Goal: Task Accomplishment & Management: Use online tool/utility

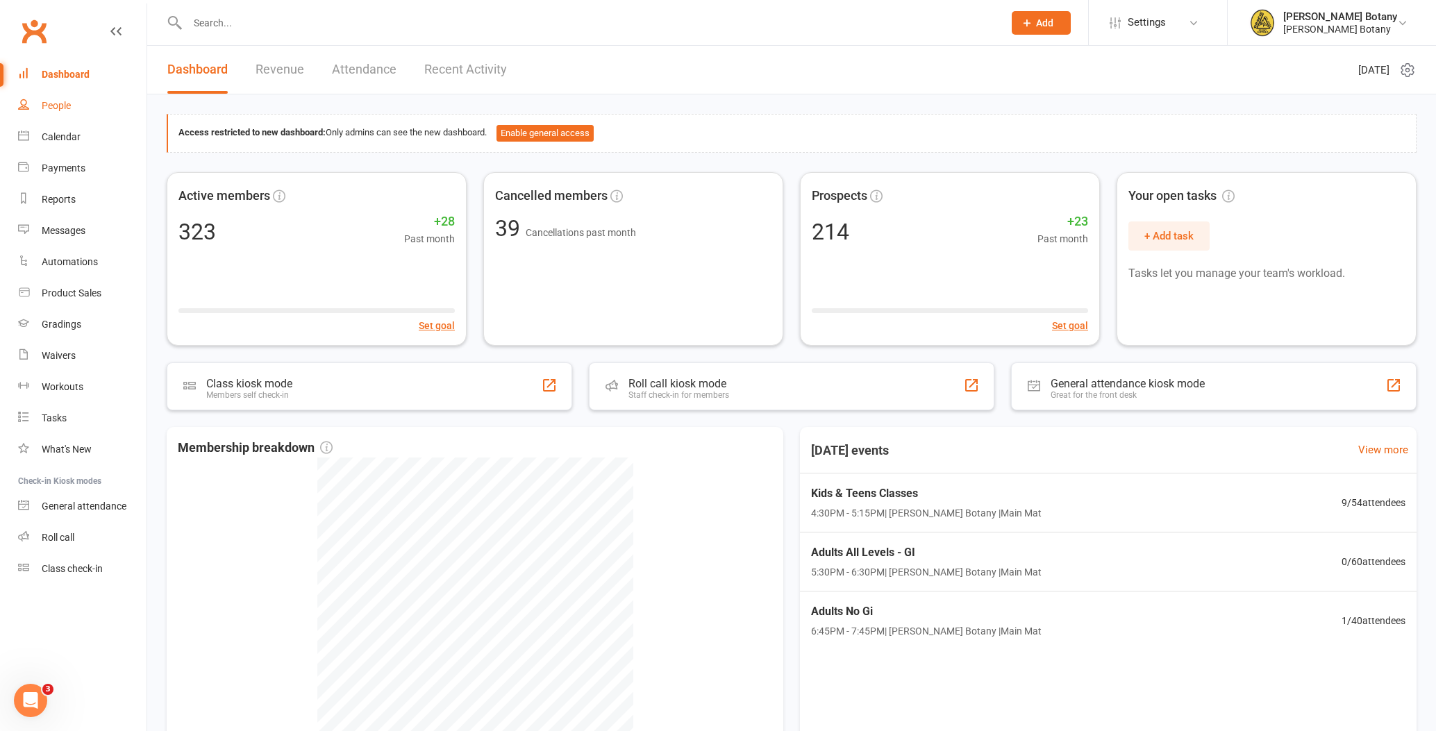
click at [56, 107] on div "People" at bounding box center [56, 105] width 29 height 11
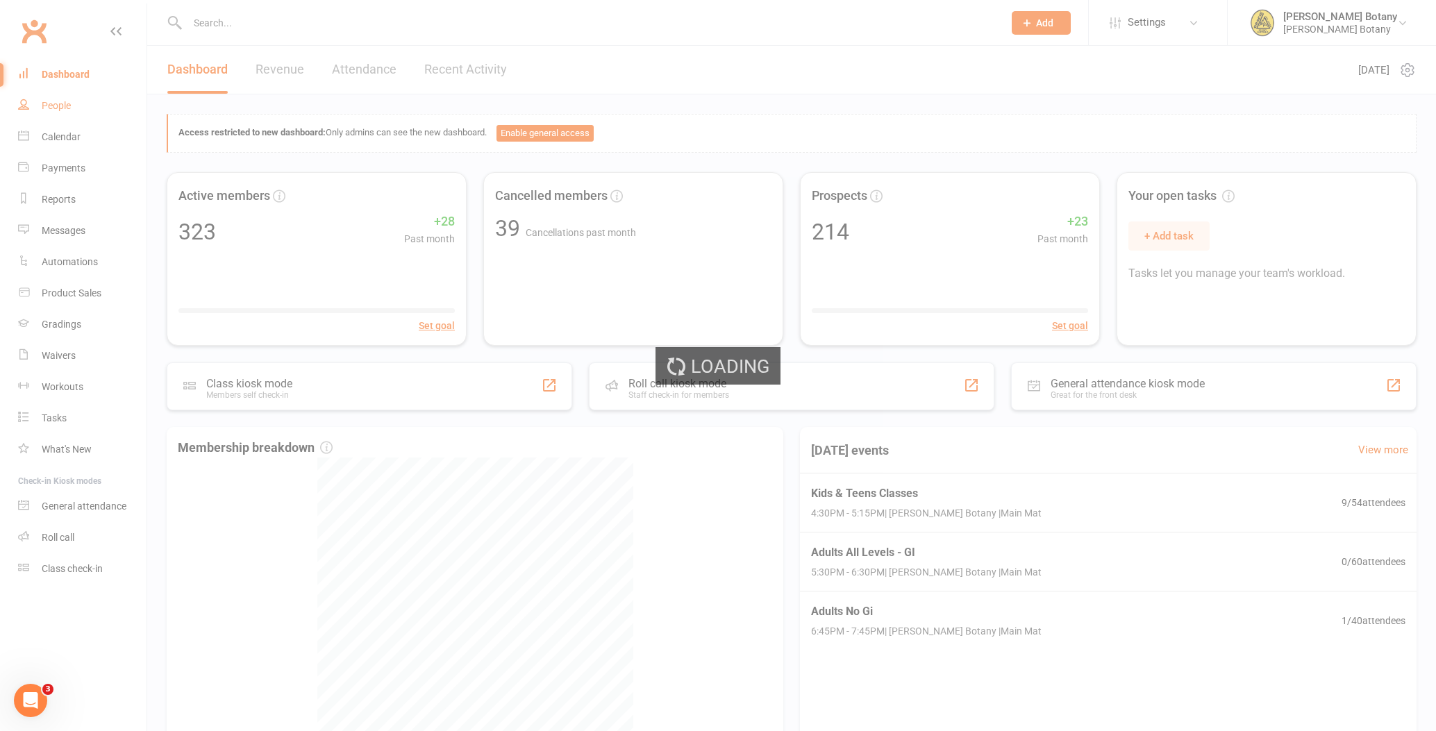
select select "100"
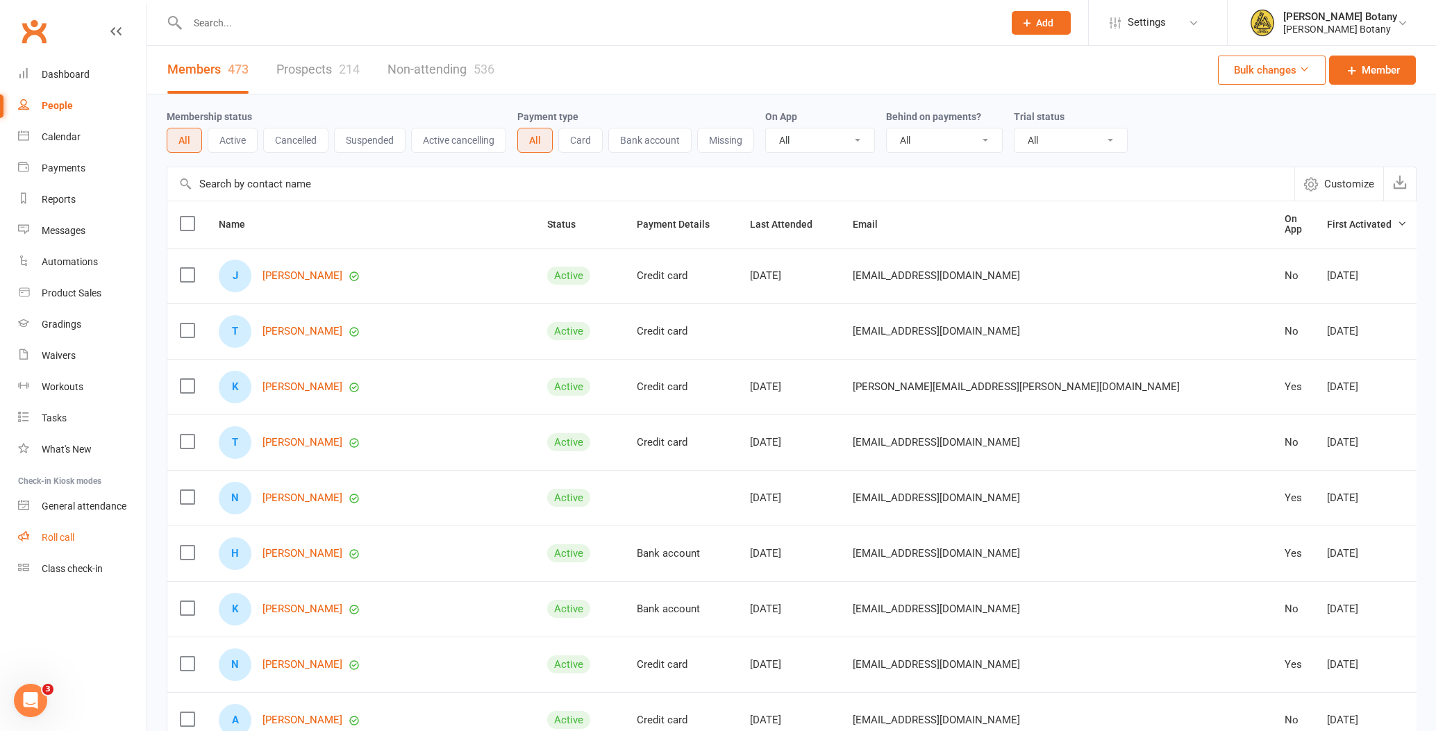
click at [61, 536] on div "Roll call" at bounding box center [58, 537] width 33 height 11
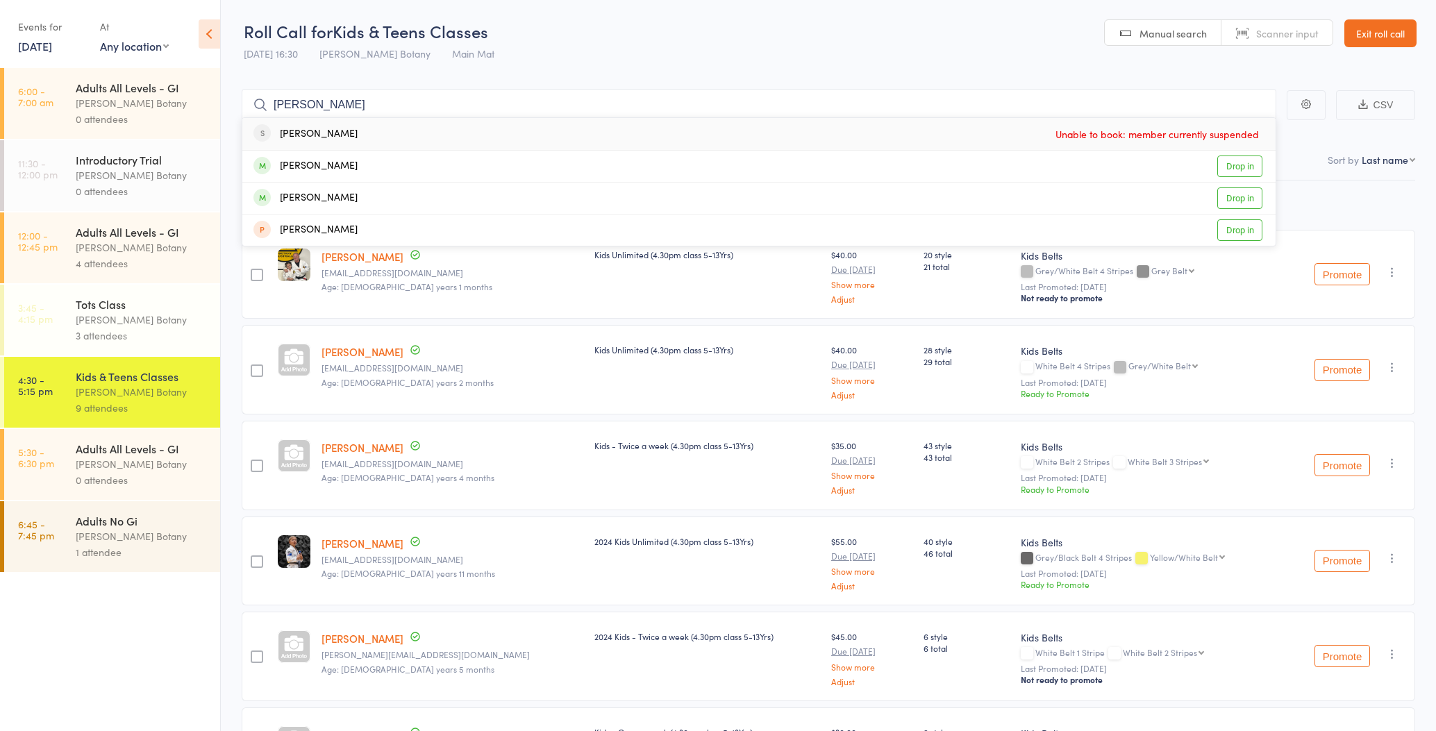
type input "[PERSON_NAME]"
drag, startPoint x: 320, startPoint y: 121, endPoint x: 350, endPoint y: 193, distance: 78.4
click at [350, 193] on div "Xavier Roberts Drop in" at bounding box center [759, 198] width 1034 height 31
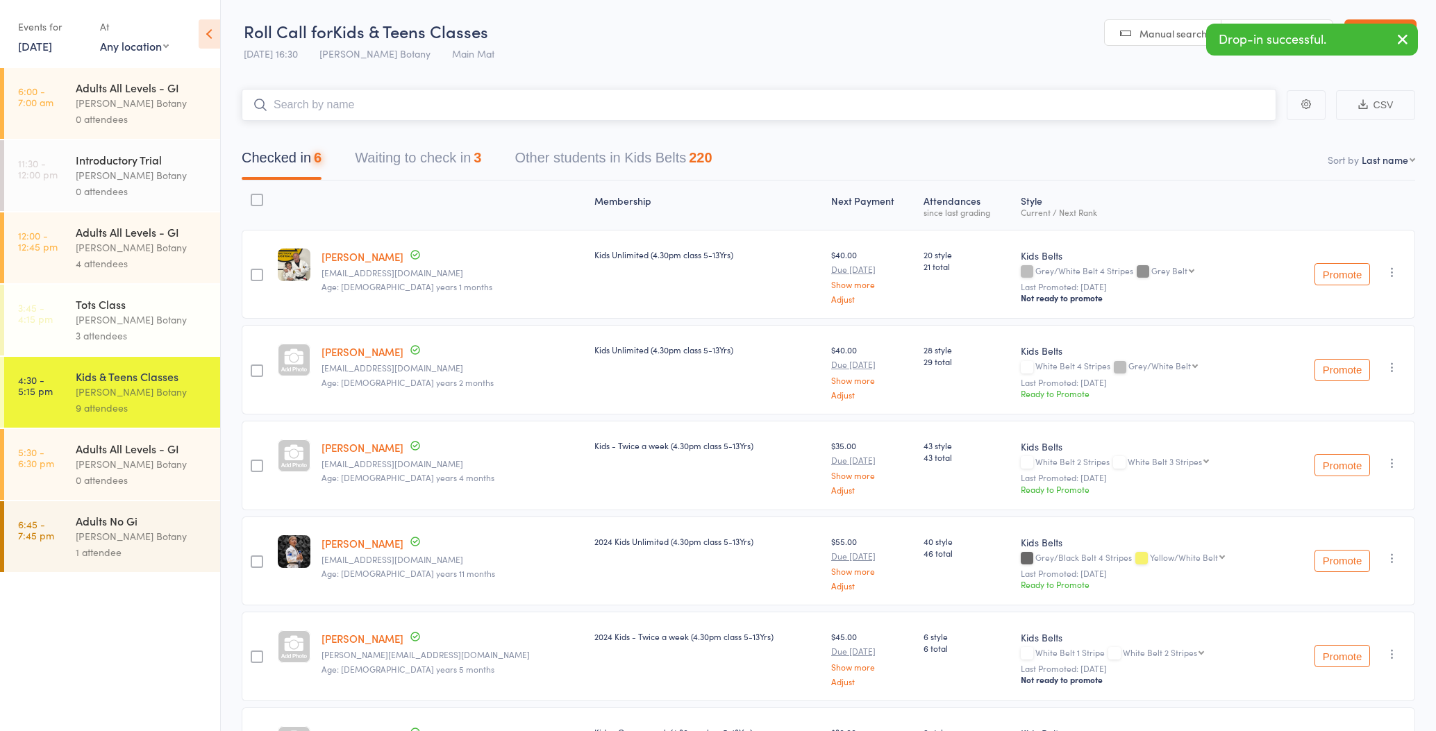
click at [351, 105] on input "search" at bounding box center [759, 105] width 1035 height 32
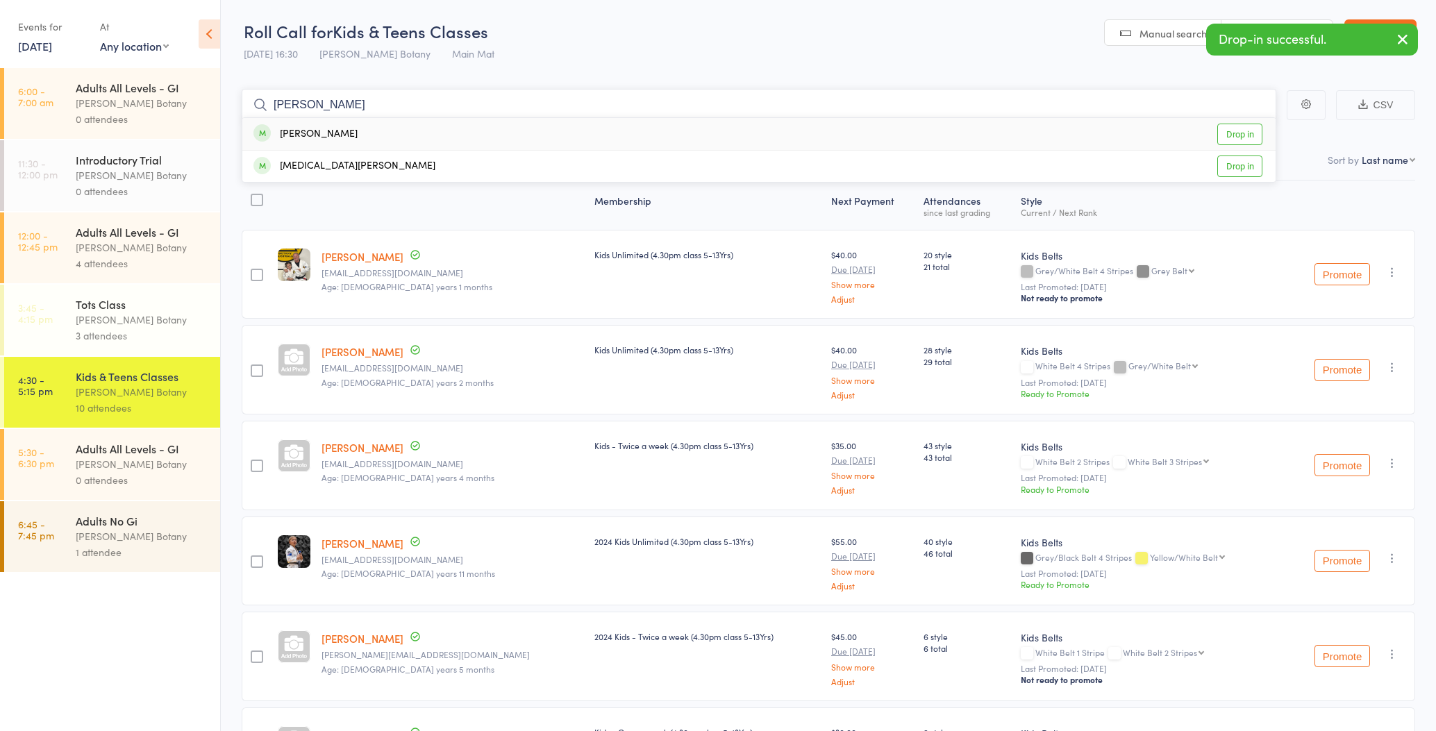
type input "Akira"
drag, startPoint x: 351, startPoint y: 105, endPoint x: 349, endPoint y: 132, distance: 27.2
click at [349, 132] on div "Akira Atizado Drop in" at bounding box center [759, 134] width 1034 height 32
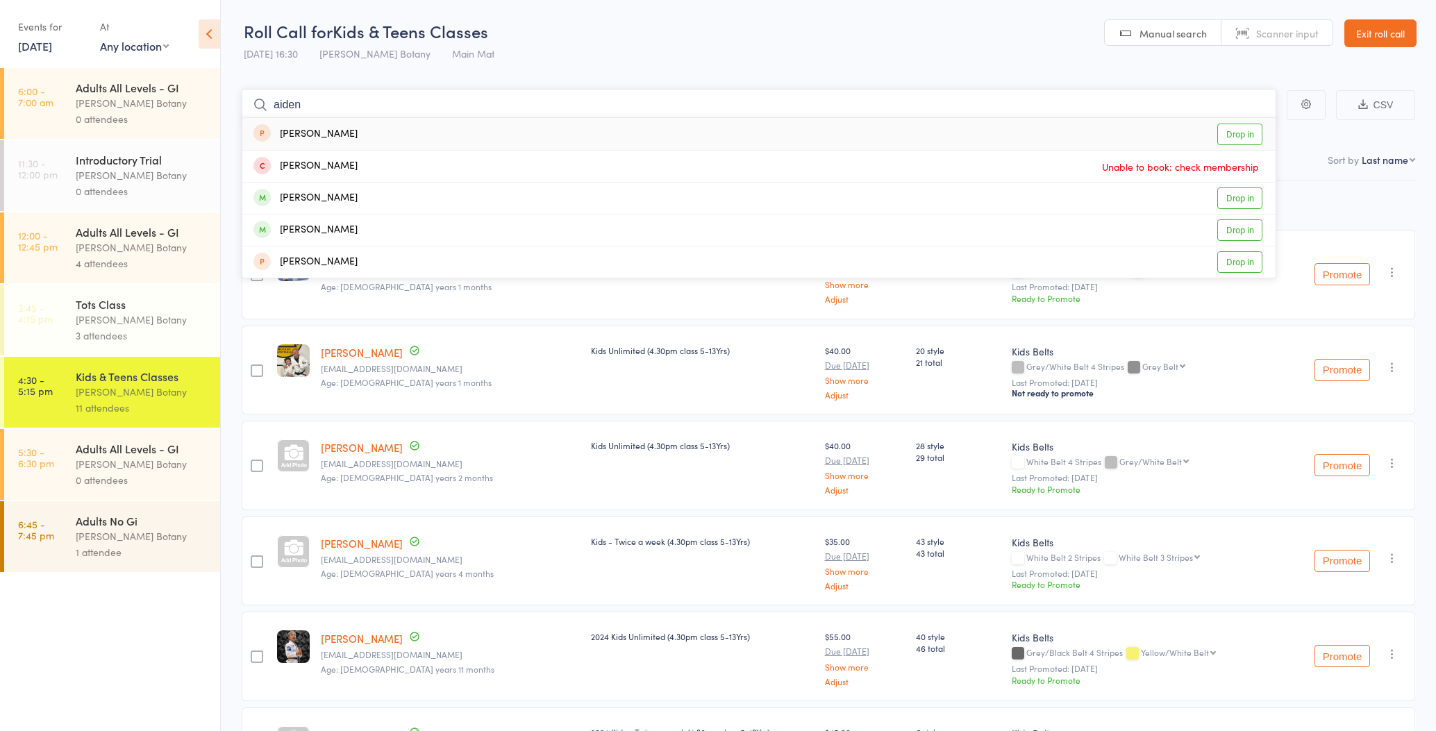
type input "Aiden"
drag, startPoint x: 349, startPoint y: 132, endPoint x: 349, endPoint y: 229, distance: 97.2
click at [351, 229] on div "Ayden Gonul Drop in" at bounding box center [759, 230] width 1034 height 31
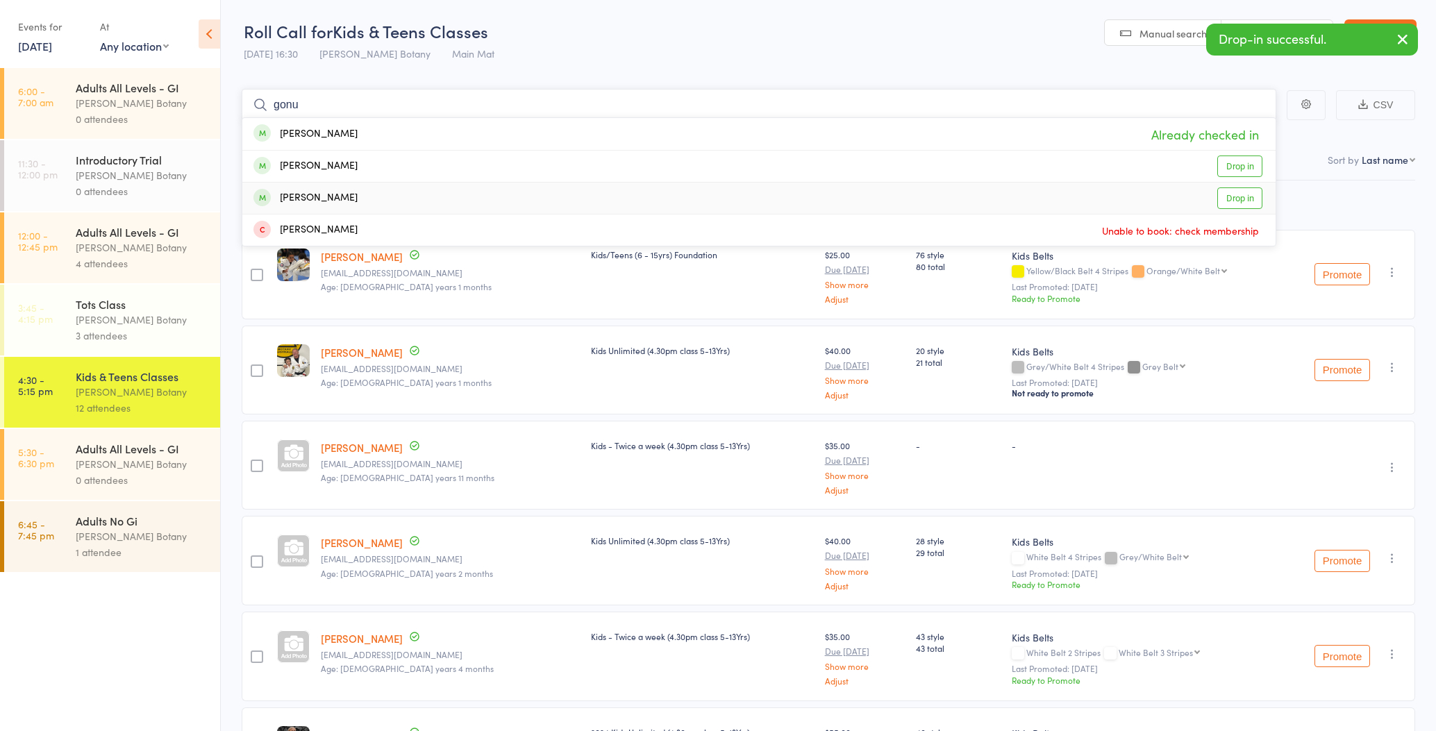
type input "gonu"
click at [324, 199] on div "[PERSON_NAME]" at bounding box center [306, 198] width 104 height 16
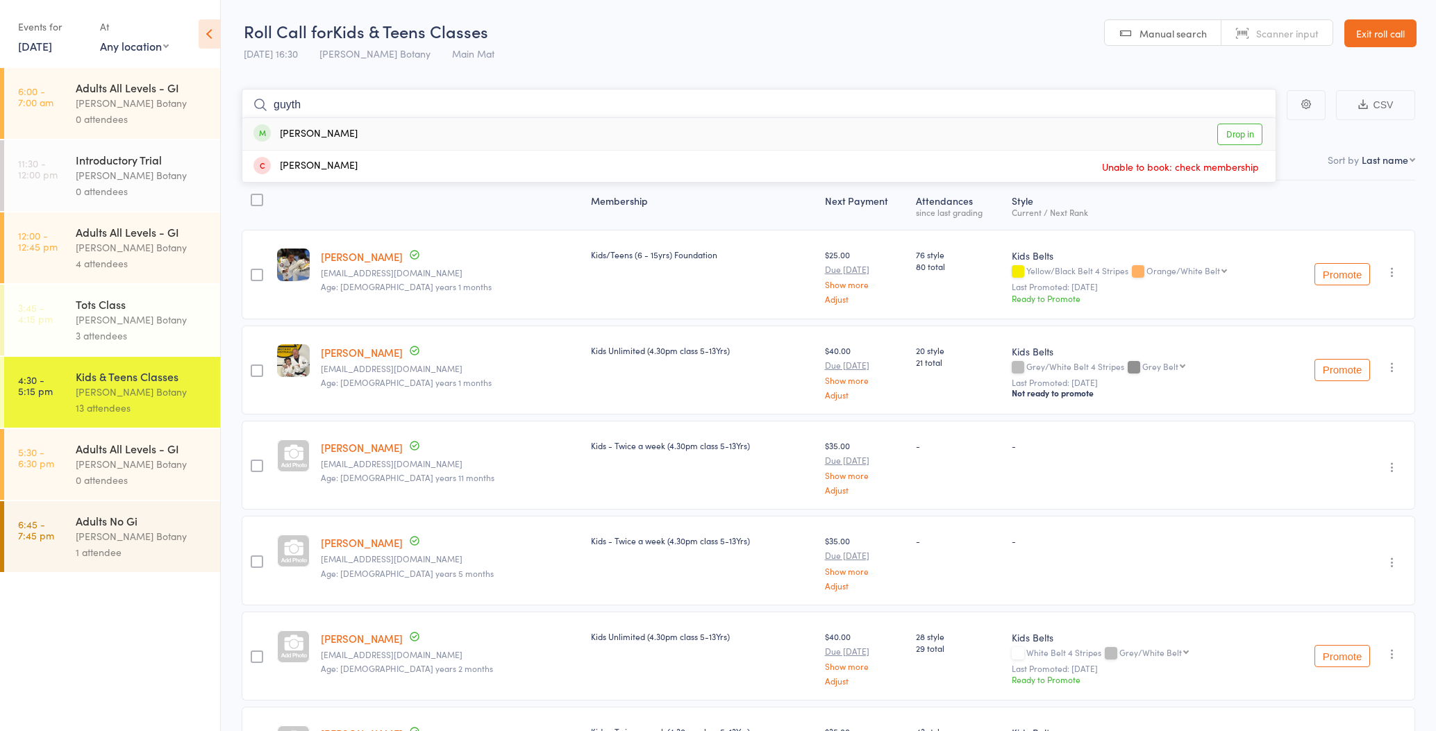
type input "Guyth"
drag, startPoint x: 333, startPoint y: 128, endPoint x: 340, endPoint y: 132, distance: 7.2
click at [340, 132] on div "[PERSON_NAME]" at bounding box center [306, 134] width 104 height 16
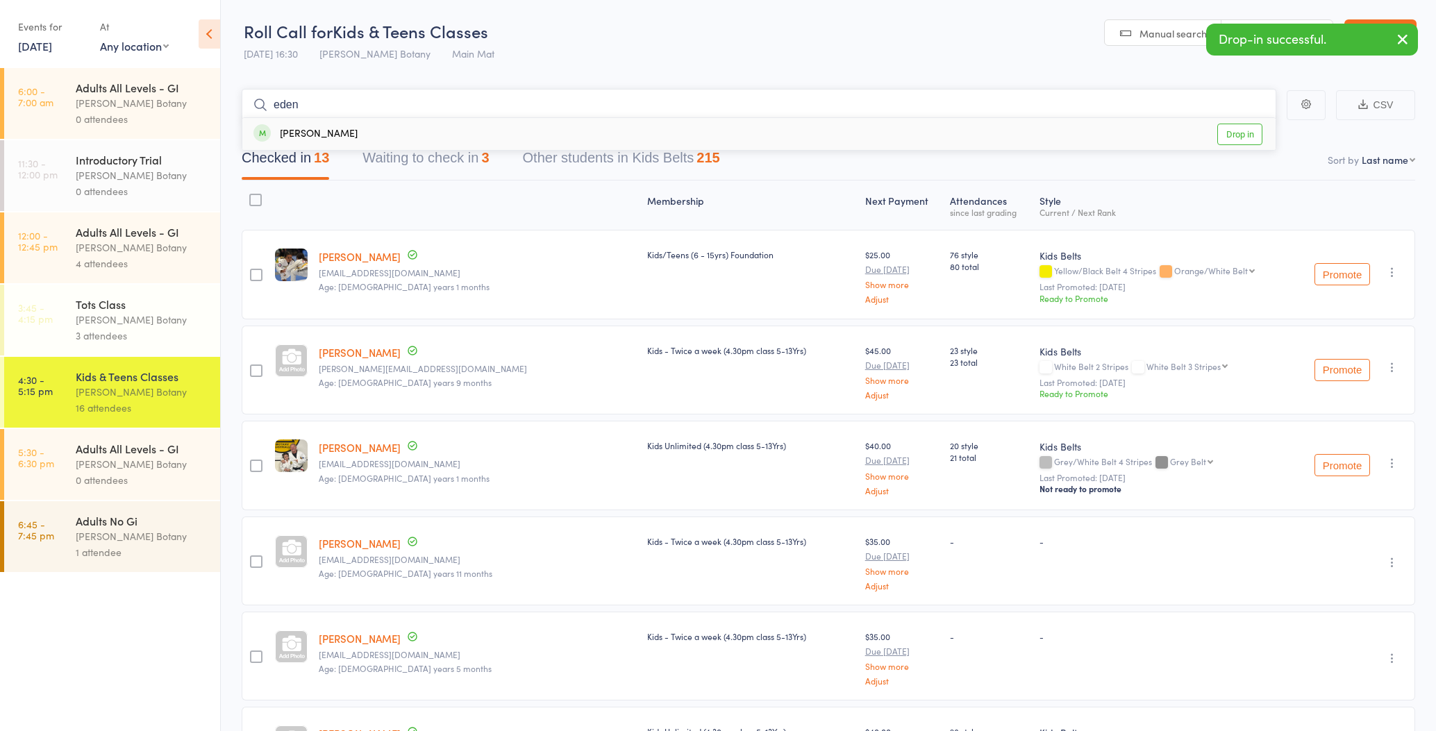
type input "eden"
click at [343, 132] on div "[PERSON_NAME]" at bounding box center [306, 134] width 104 height 16
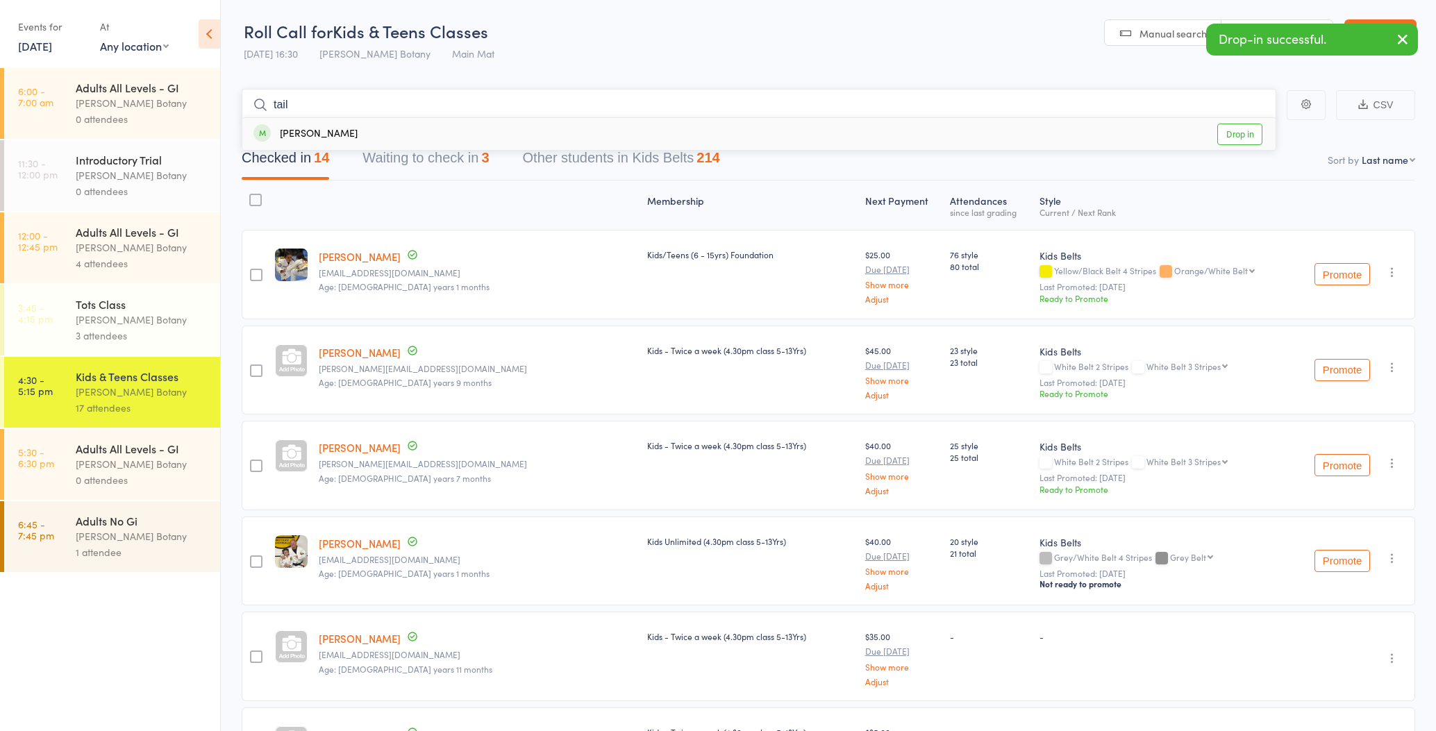
type input "tail"
click at [349, 133] on div "[PERSON_NAME]" at bounding box center [306, 134] width 104 height 16
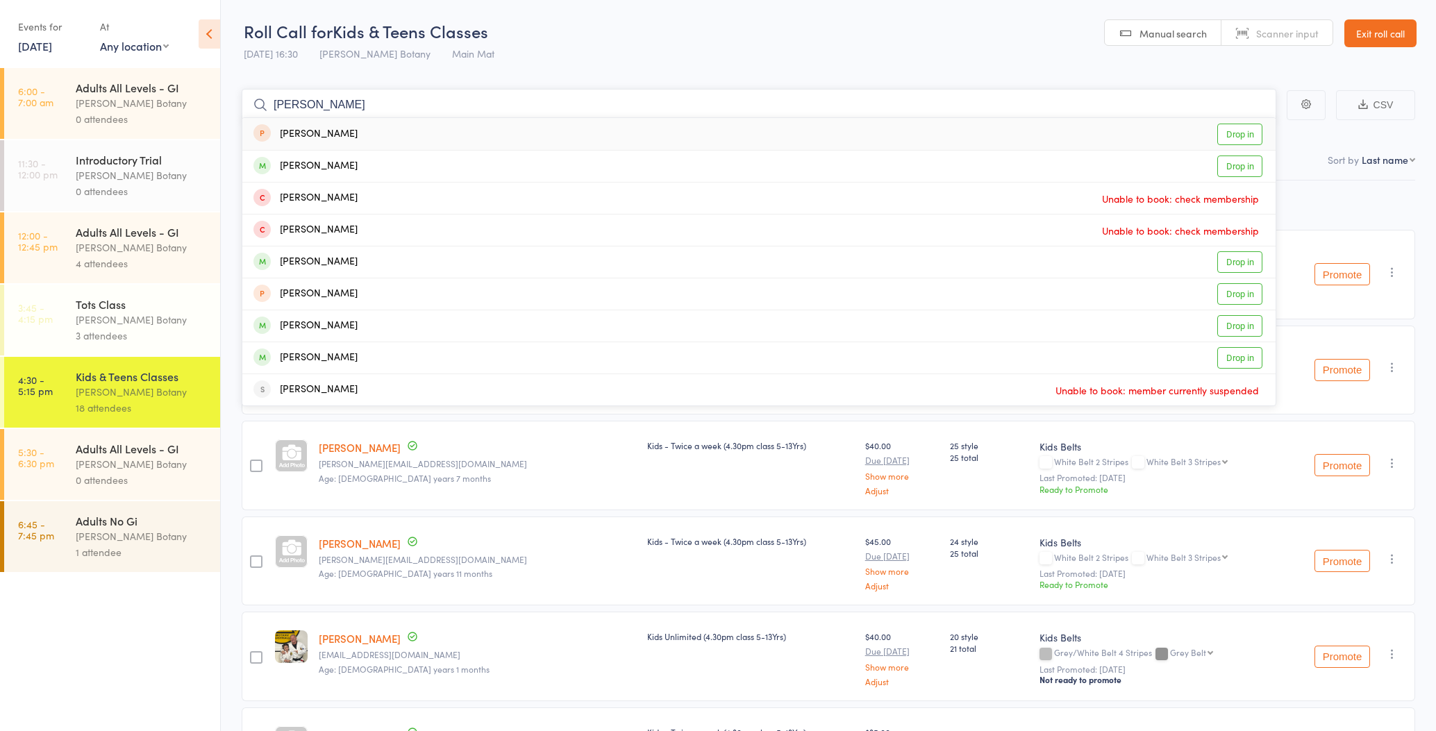
type input "Jacob"
click at [374, 324] on div "Jakob Pablo Drop in" at bounding box center [759, 325] width 1034 height 31
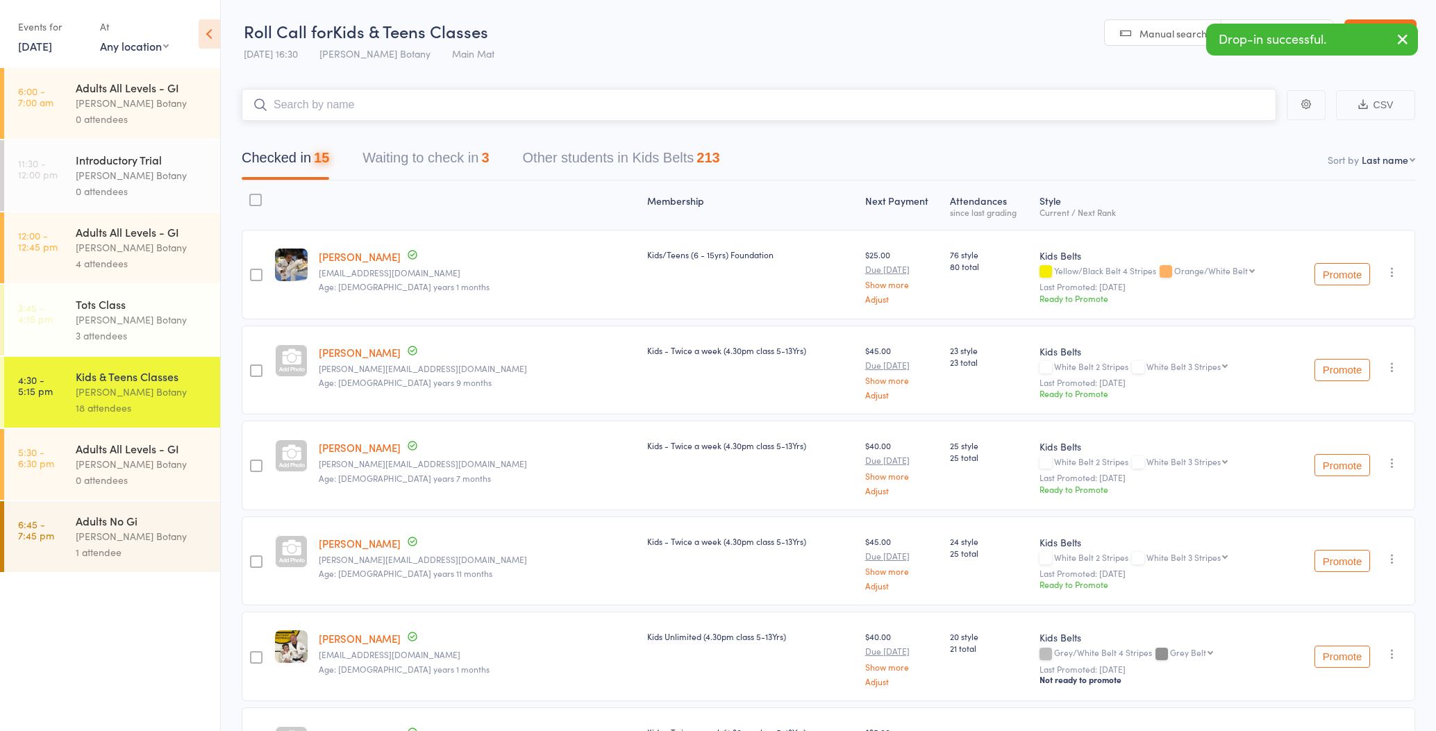
click at [351, 104] on input "search" at bounding box center [759, 105] width 1035 height 32
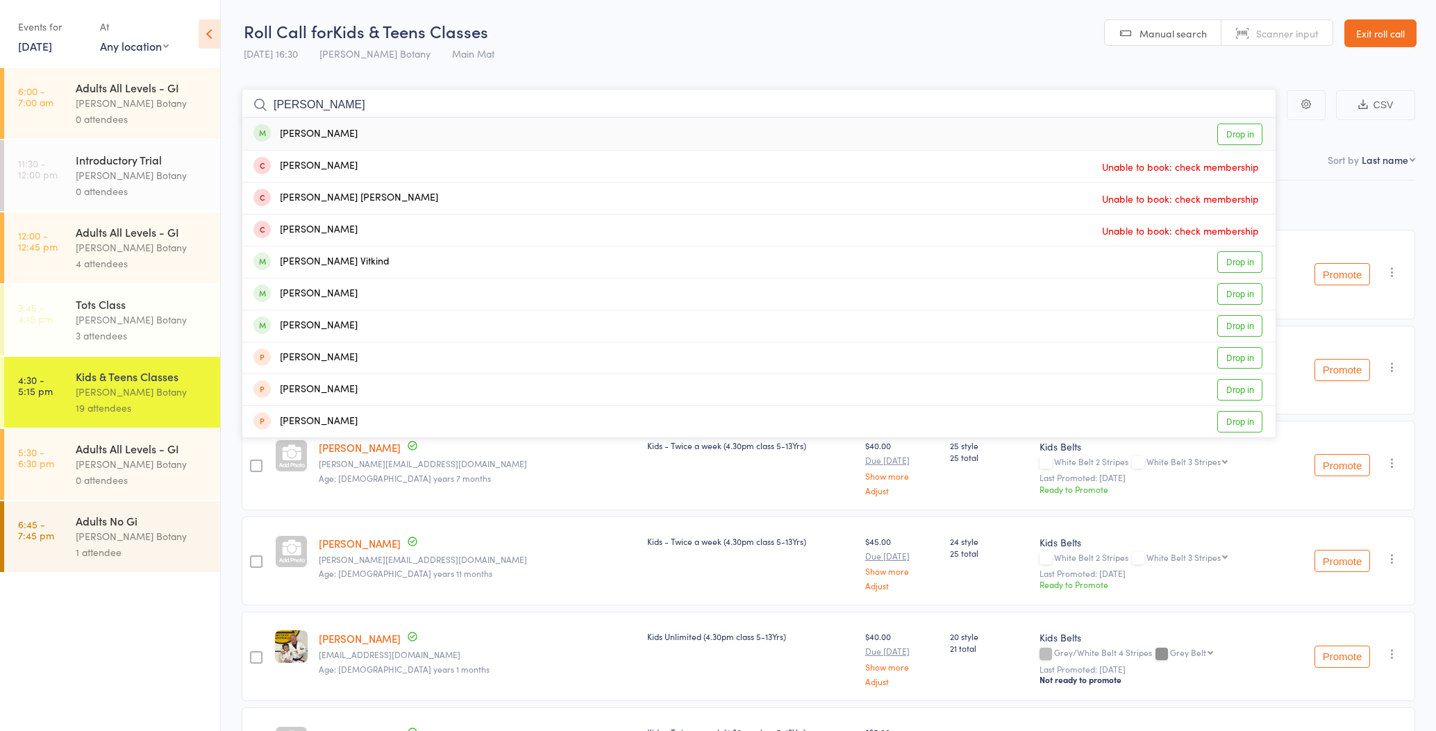
type input "Daniel"
drag, startPoint x: 351, startPoint y: 104, endPoint x: 365, endPoint y: 260, distance: 156.9
click at [365, 260] on div "[PERSON_NAME] Vitkind" at bounding box center [322, 262] width 136 height 16
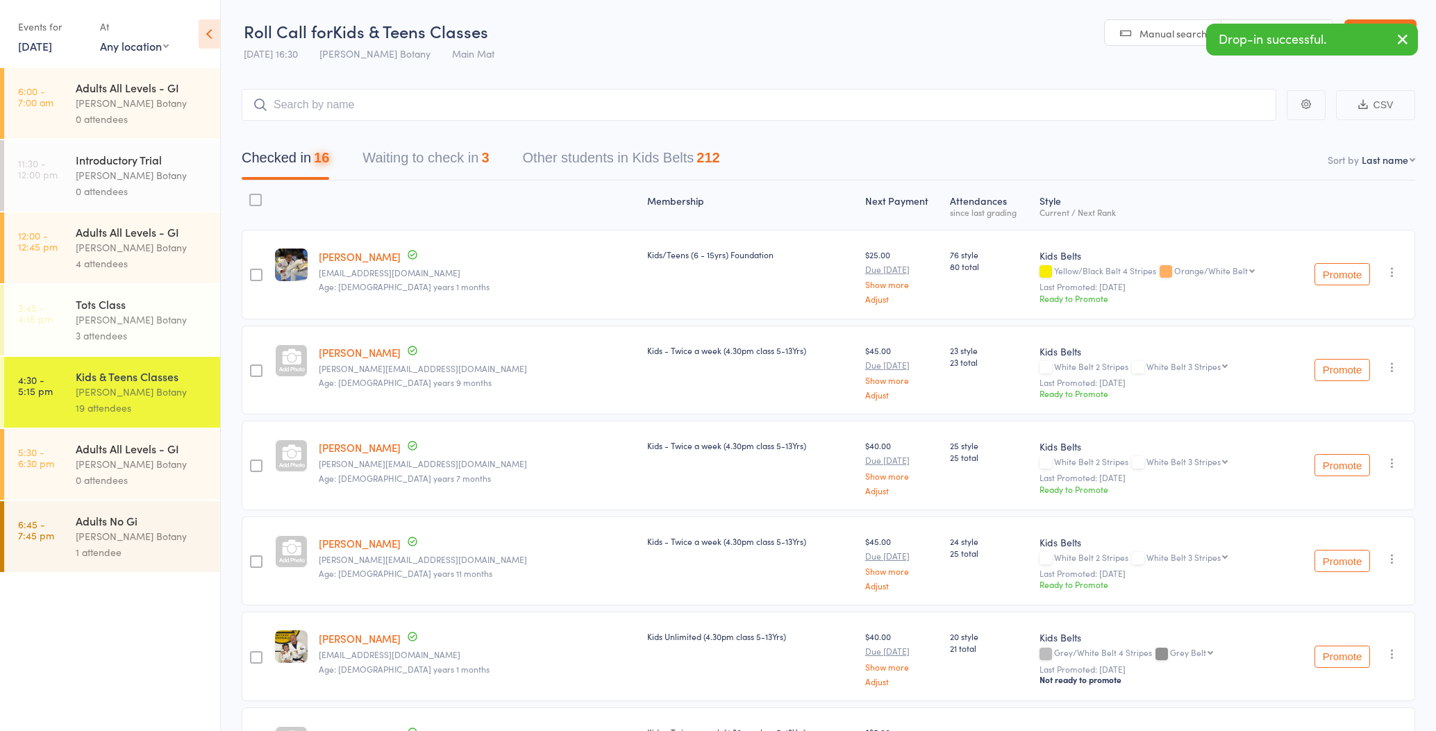
click at [170, 312] on div "[PERSON_NAME] Botany" at bounding box center [142, 320] width 133 height 16
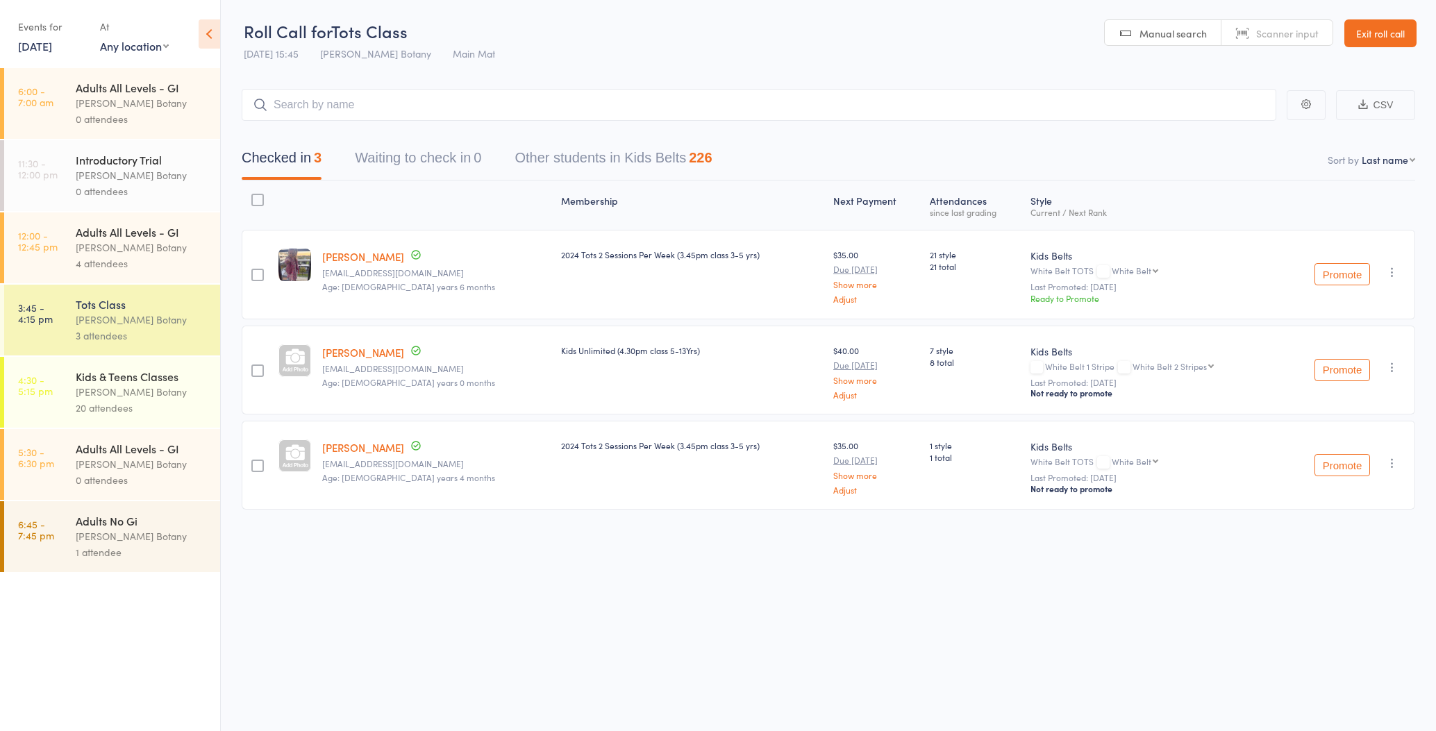
click at [1393, 371] on icon "button" at bounding box center [1393, 367] width 14 height 14
click at [1368, 508] on li "Remove" at bounding box center [1343, 506] width 115 height 19
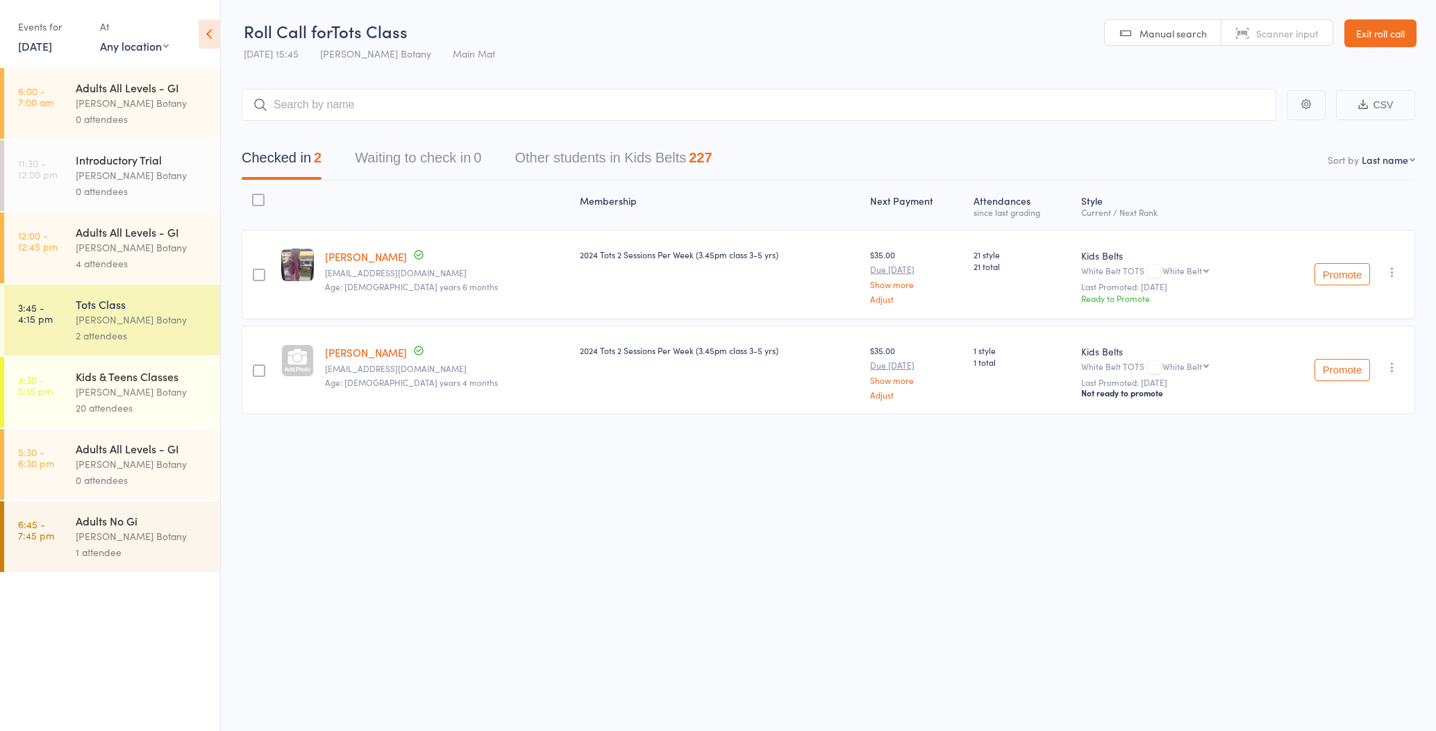
drag, startPoint x: 213, startPoint y: 376, endPoint x: 196, endPoint y: 375, distance: 17.4
click at [211, 376] on div "Kids & Teens Classes Gracie Botany 20 attendees" at bounding box center [148, 392] width 144 height 71
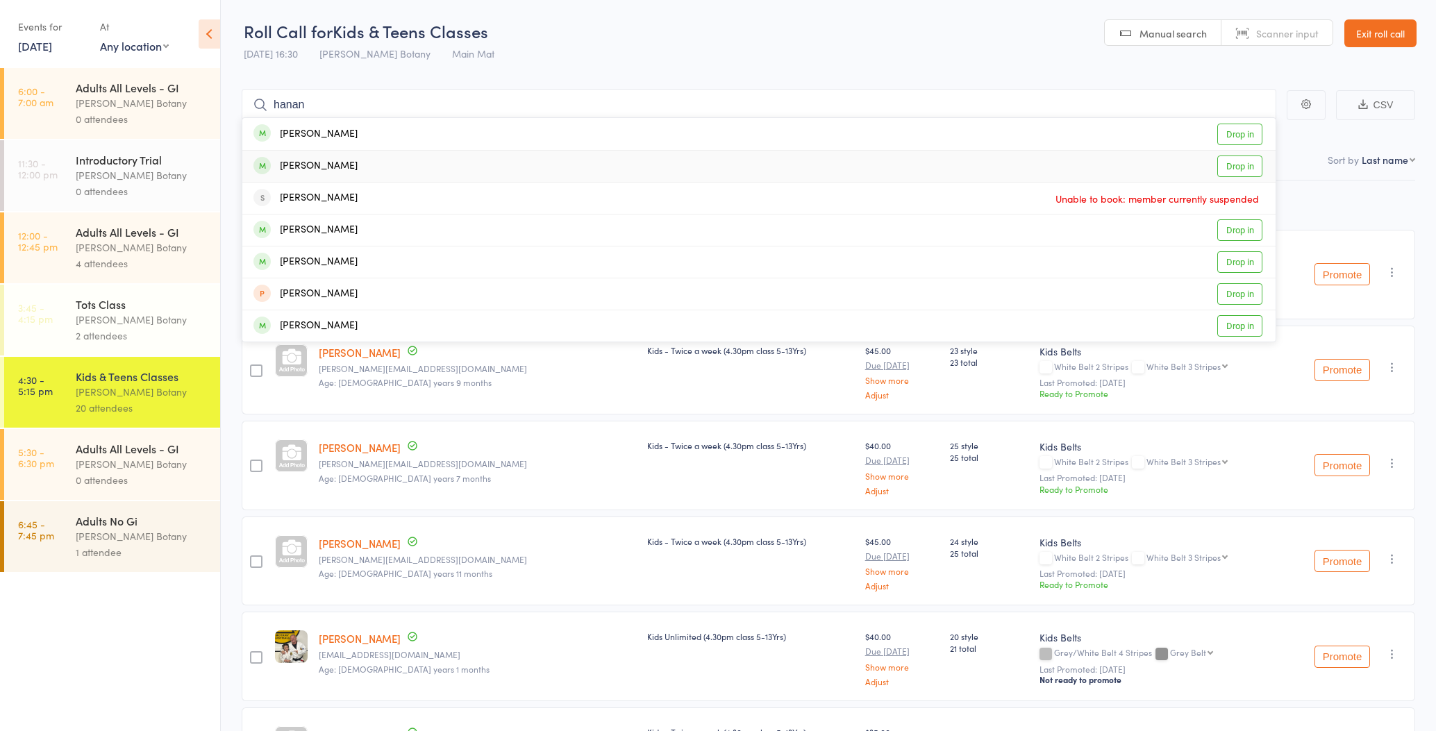
type input "hanan"
click at [352, 166] on div "[PERSON_NAME]" at bounding box center [306, 166] width 104 height 16
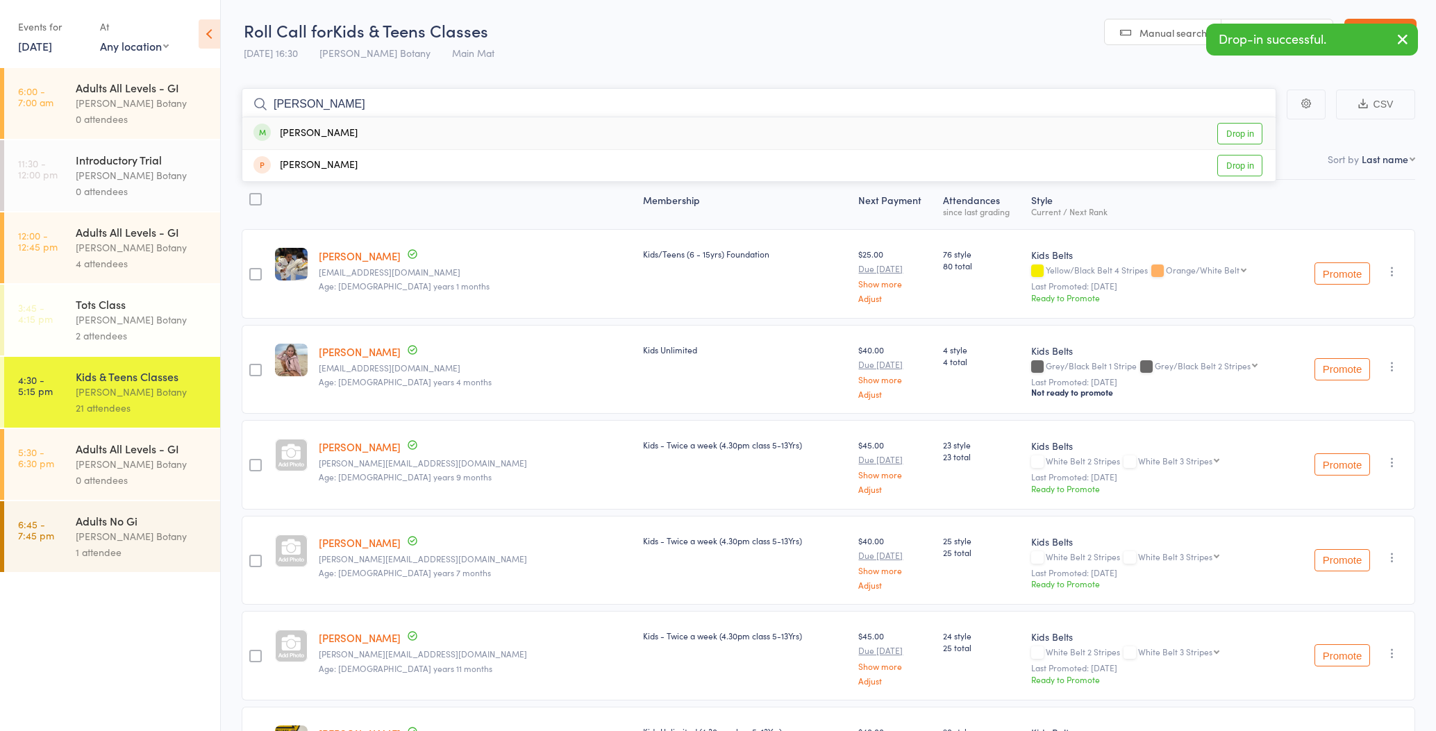
type input "bruno"
click at [369, 128] on div "Bruno Bateman Drop in" at bounding box center [759, 133] width 1034 height 32
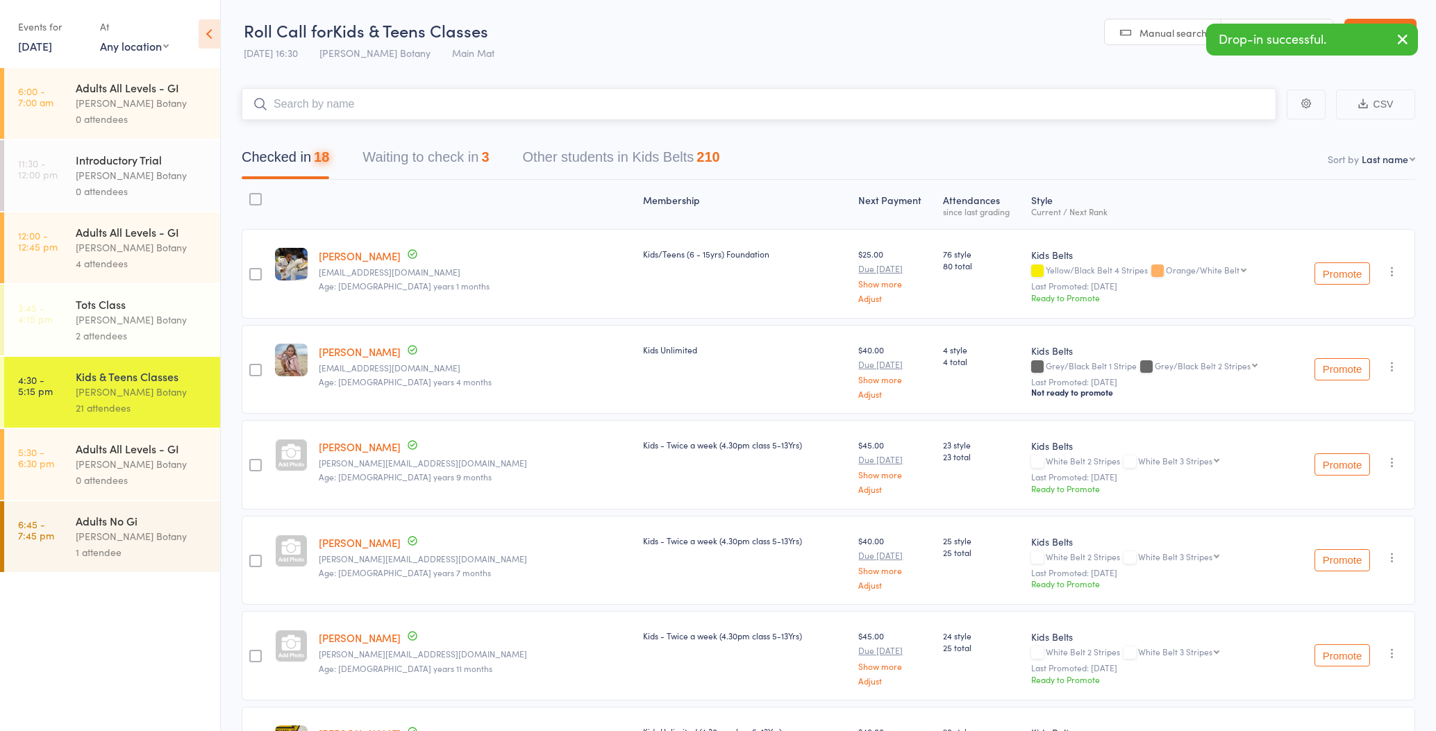
click at [447, 170] on button "Waiting to check in 3" at bounding box center [426, 160] width 126 height 37
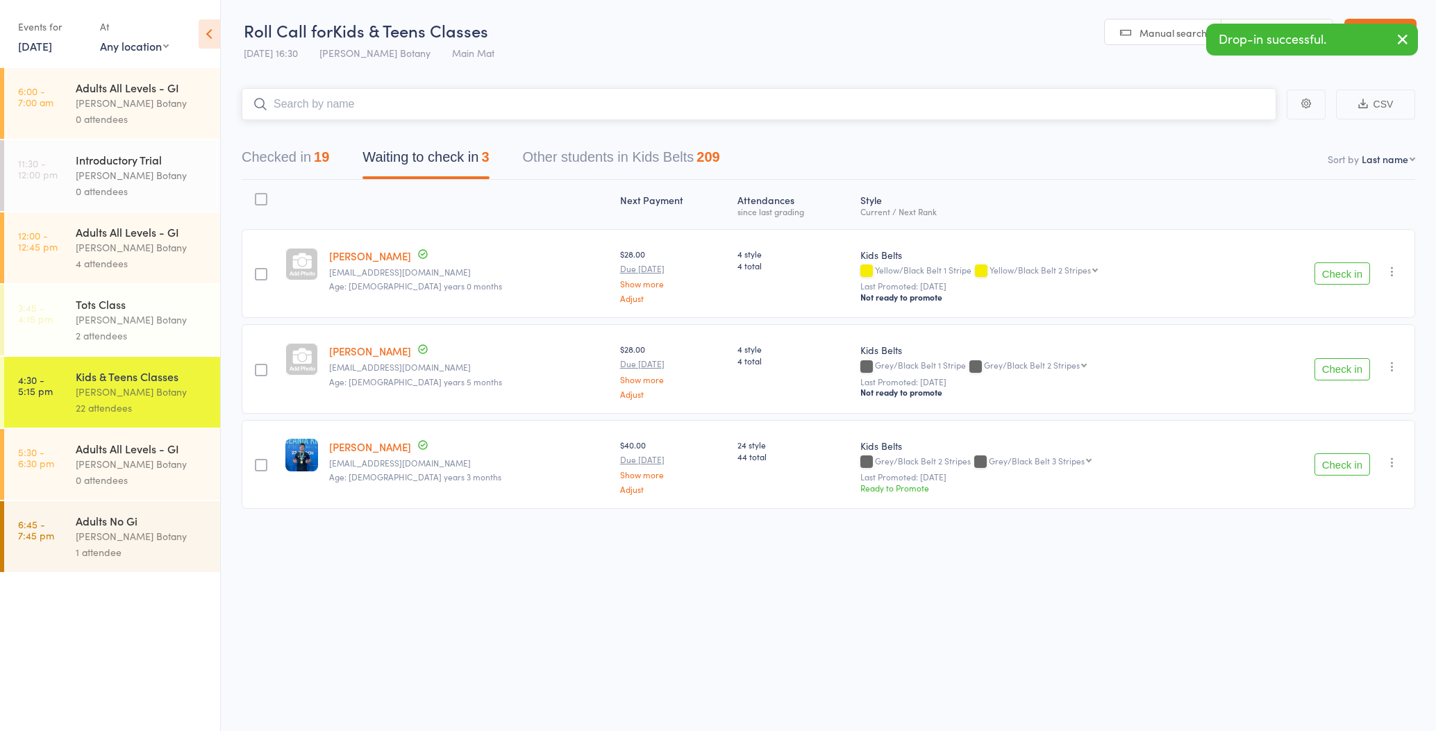
click at [281, 155] on button "Checked in 19" at bounding box center [286, 160] width 88 height 37
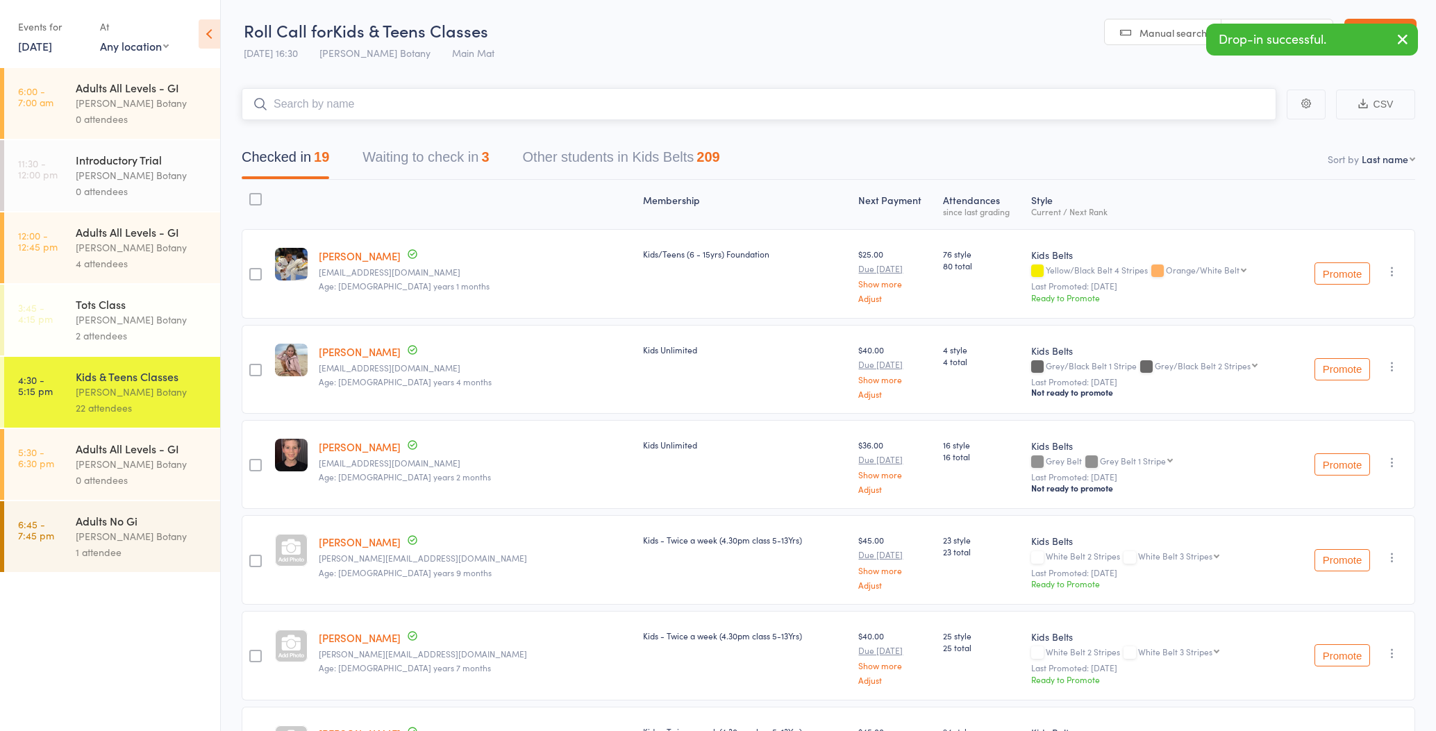
click at [315, 104] on input "search" at bounding box center [759, 104] width 1035 height 32
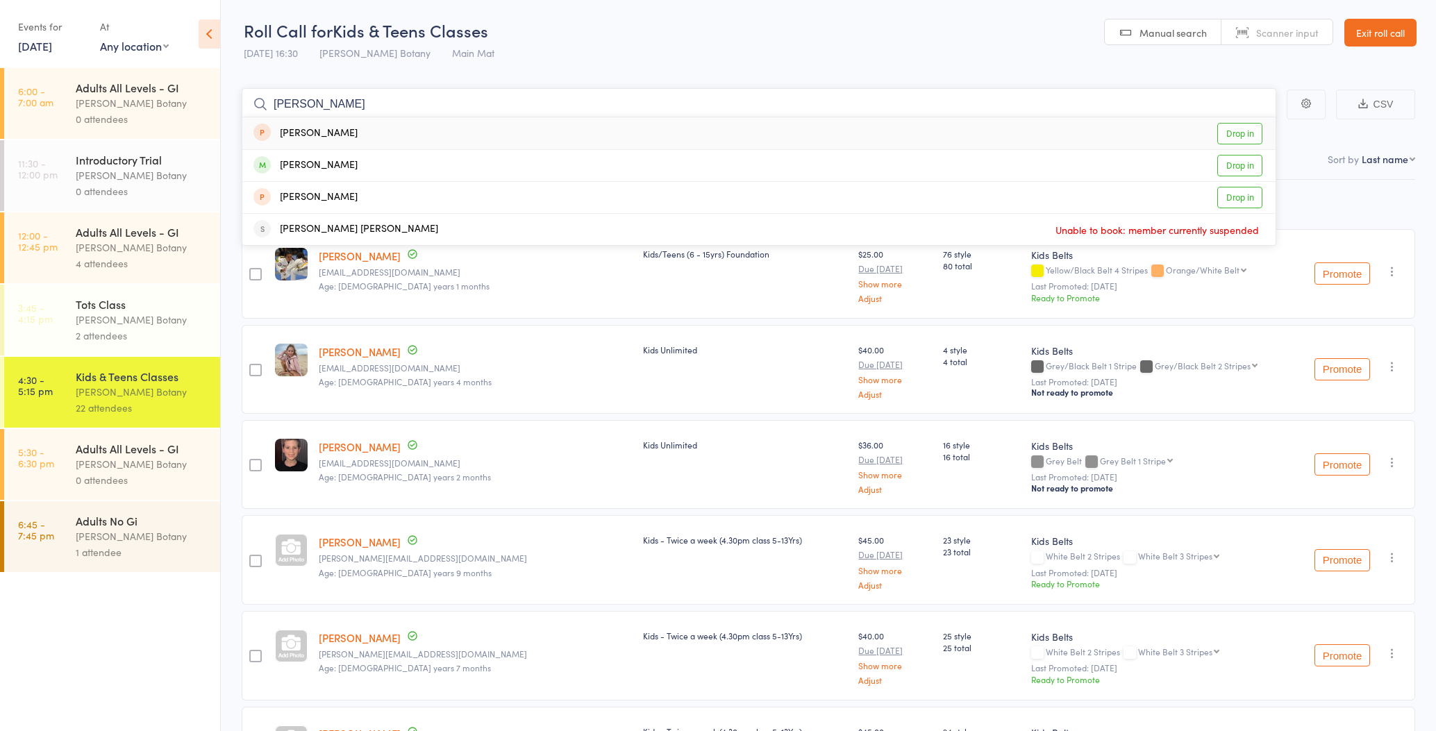
type input "Luca"
drag, startPoint x: 308, startPoint y: 128, endPoint x: 312, endPoint y: 163, distance: 35.0
click at [312, 163] on div "[PERSON_NAME]" at bounding box center [306, 166] width 104 height 16
type input "missy"
click at [375, 129] on div "Missy Hourigan Drop in" at bounding box center [759, 133] width 1034 height 32
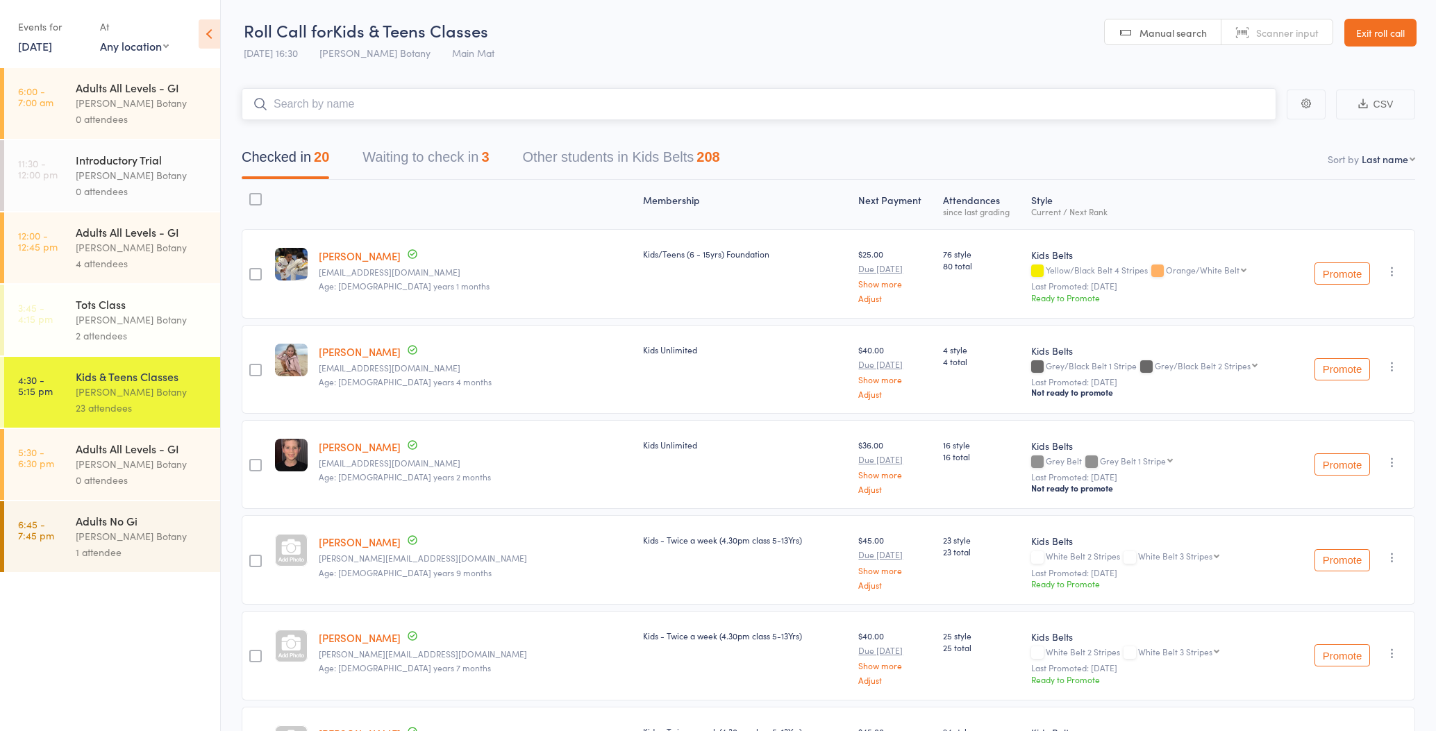
click at [408, 97] on input "search" at bounding box center [759, 104] width 1035 height 32
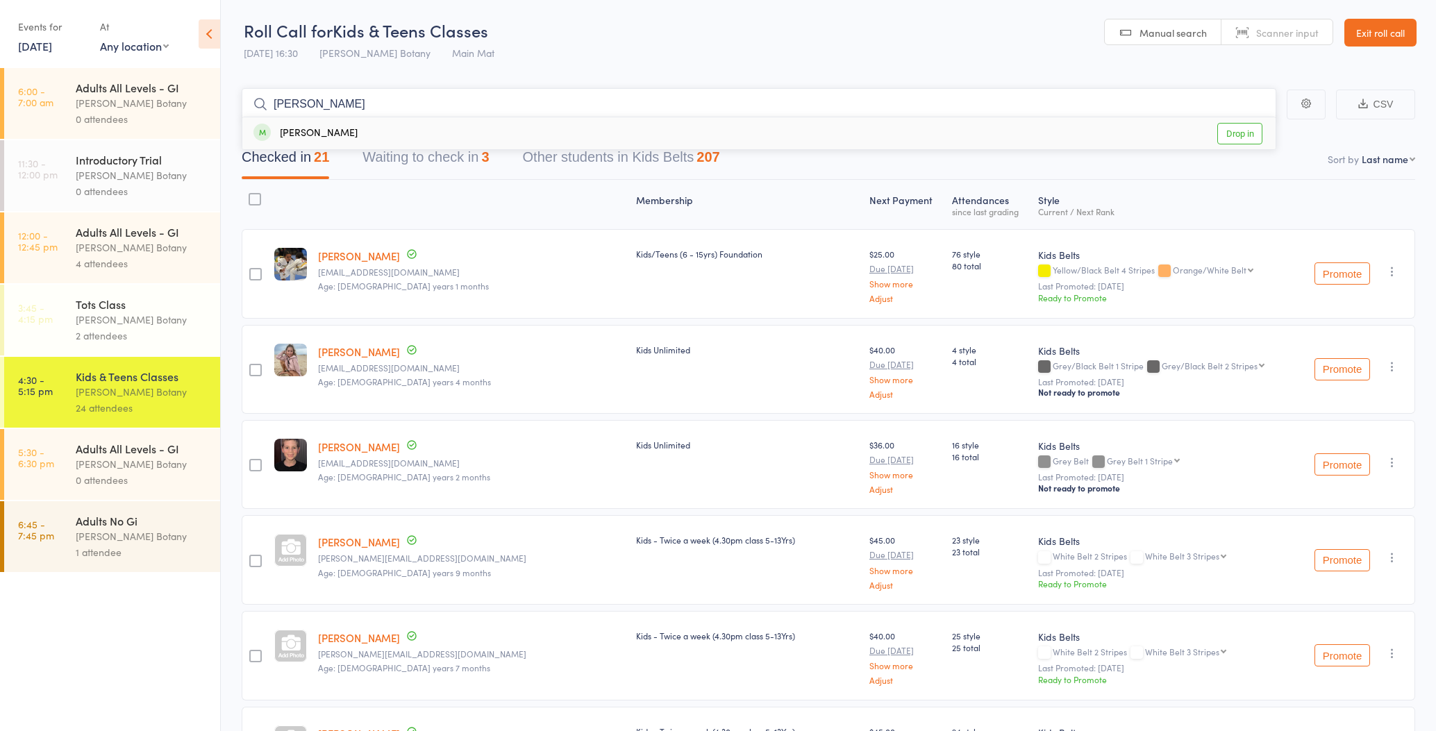
type input "Vincent"
drag, startPoint x: 408, startPoint y: 97, endPoint x: 397, endPoint y: 133, distance: 38.0
click at [397, 133] on div "Vincent Hetherton Drop in" at bounding box center [759, 133] width 1034 height 32
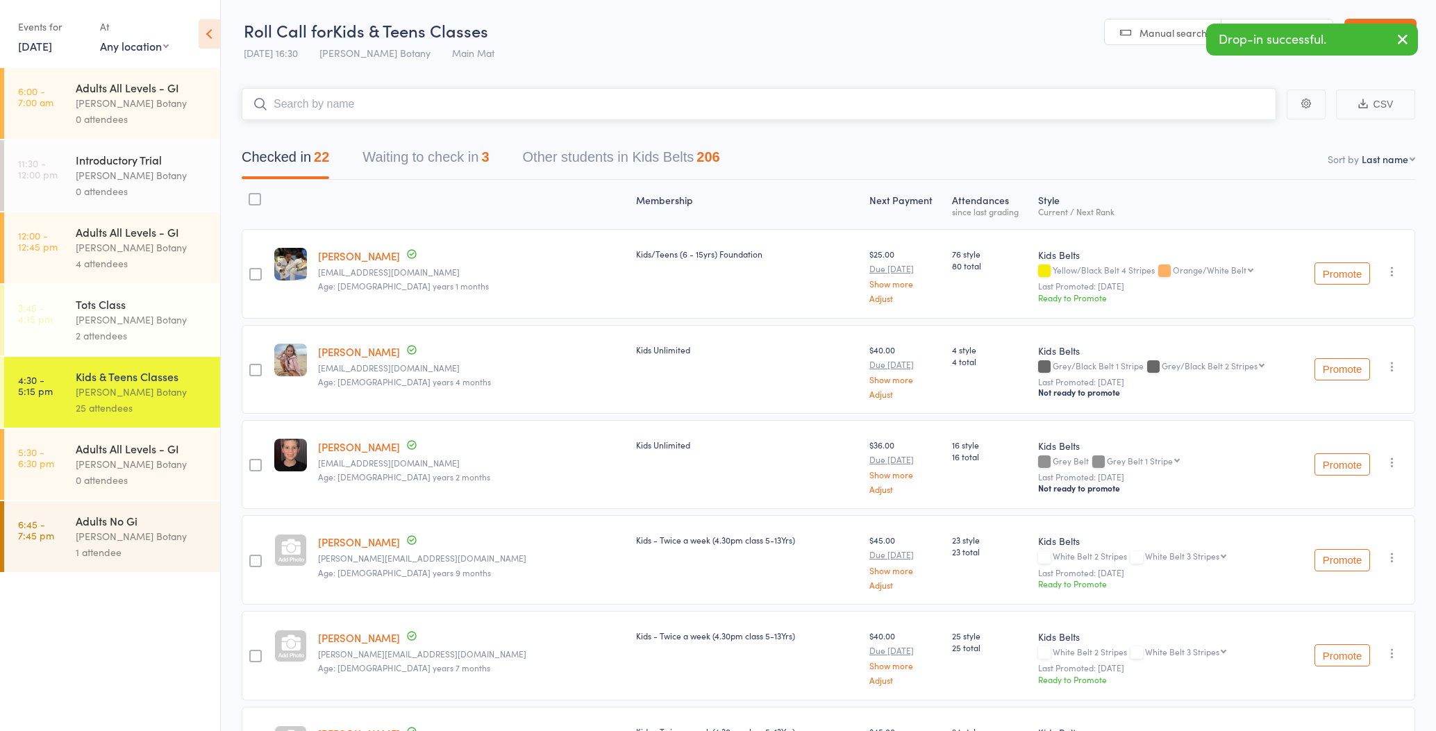
click at [410, 156] on button "Waiting to check in 3" at bounding box center [426, 160] width 126 height 37
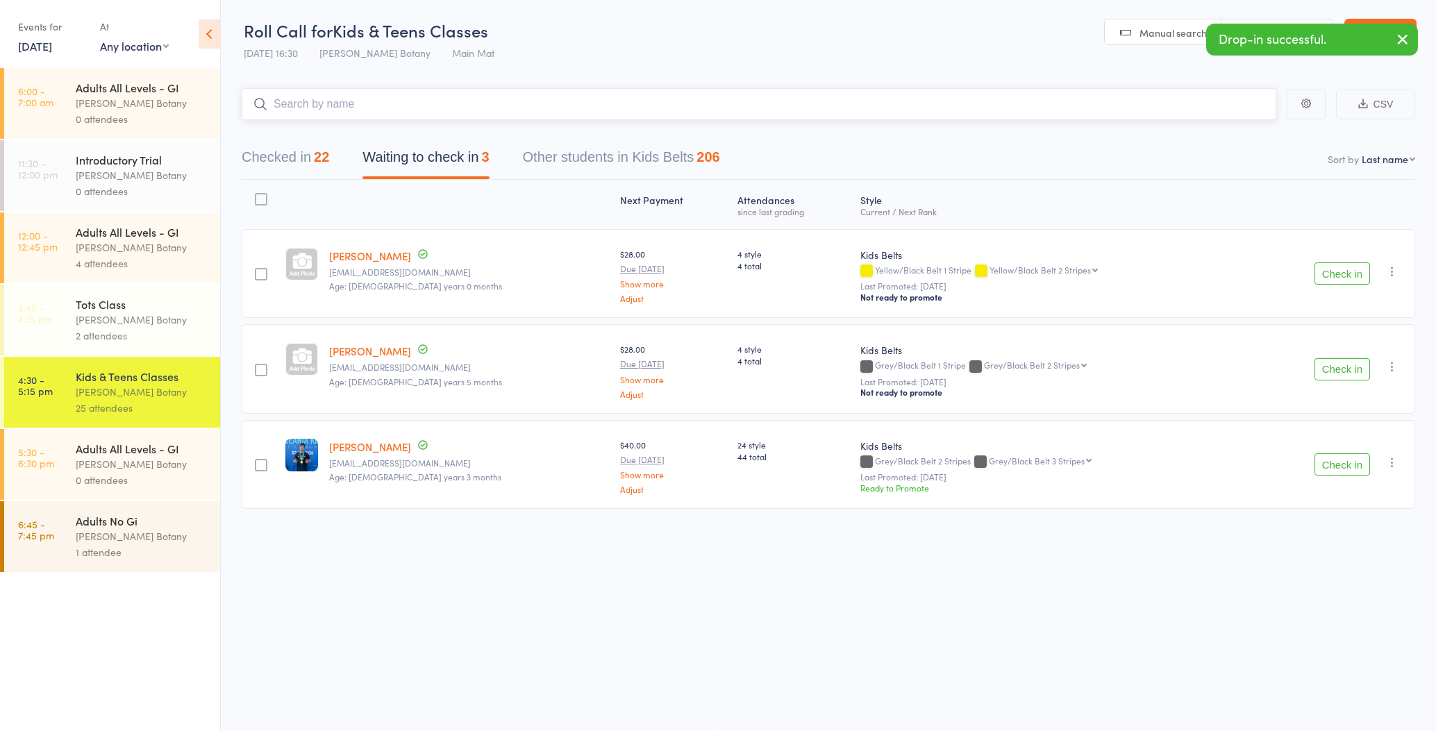
click at [290, 155] on button "Checked in 22" at bounding box center [286, 160] width 88 height 37
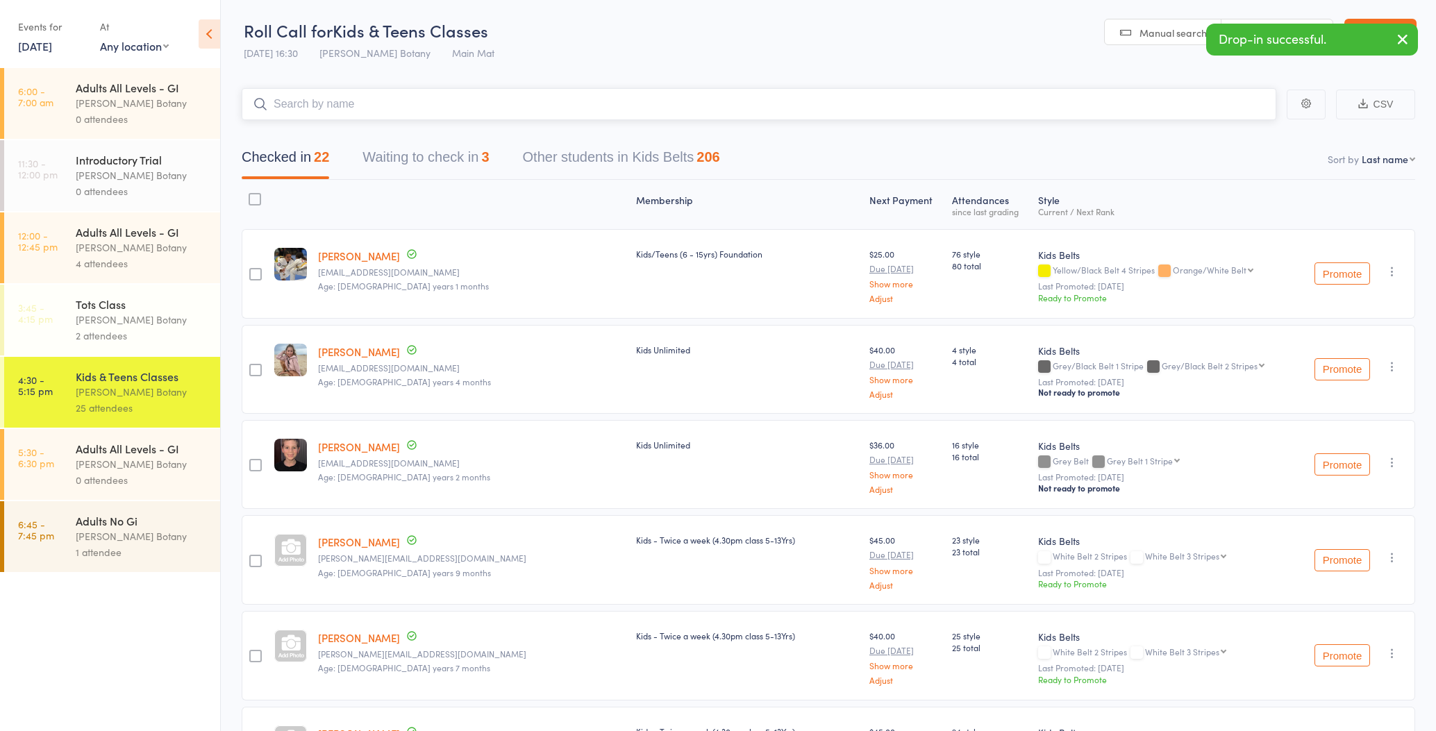
click at [347, 103] on input "search" at bounding box center [759, 104] width 1035 height 32
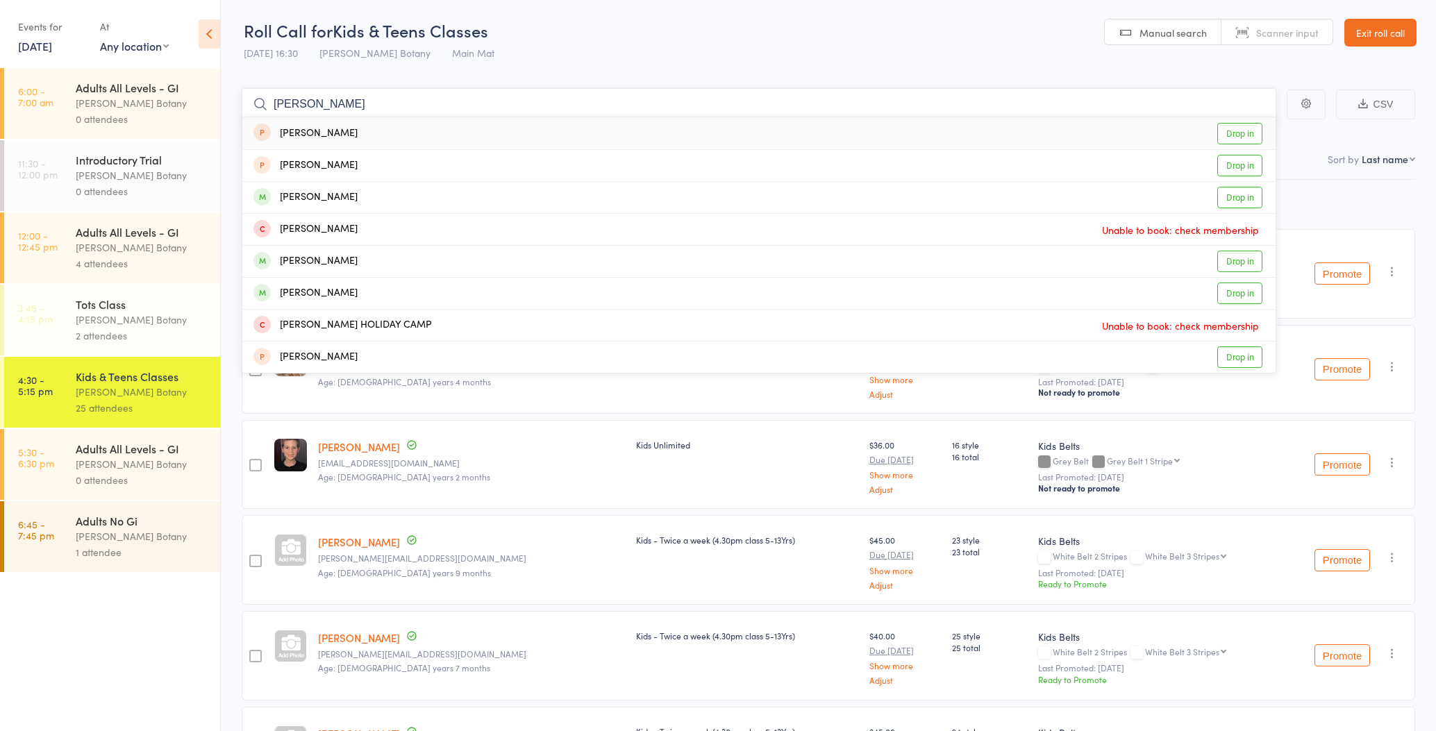
type input "Georgie"
drag, startPoint x: 347, startPoint y: 103, endPoint x: 356, endPoint y: 199, distance: 95.7
click at [356, 199] on div "[PERSON_NAME]" at bounding box center [306, 198] width 104 height 16
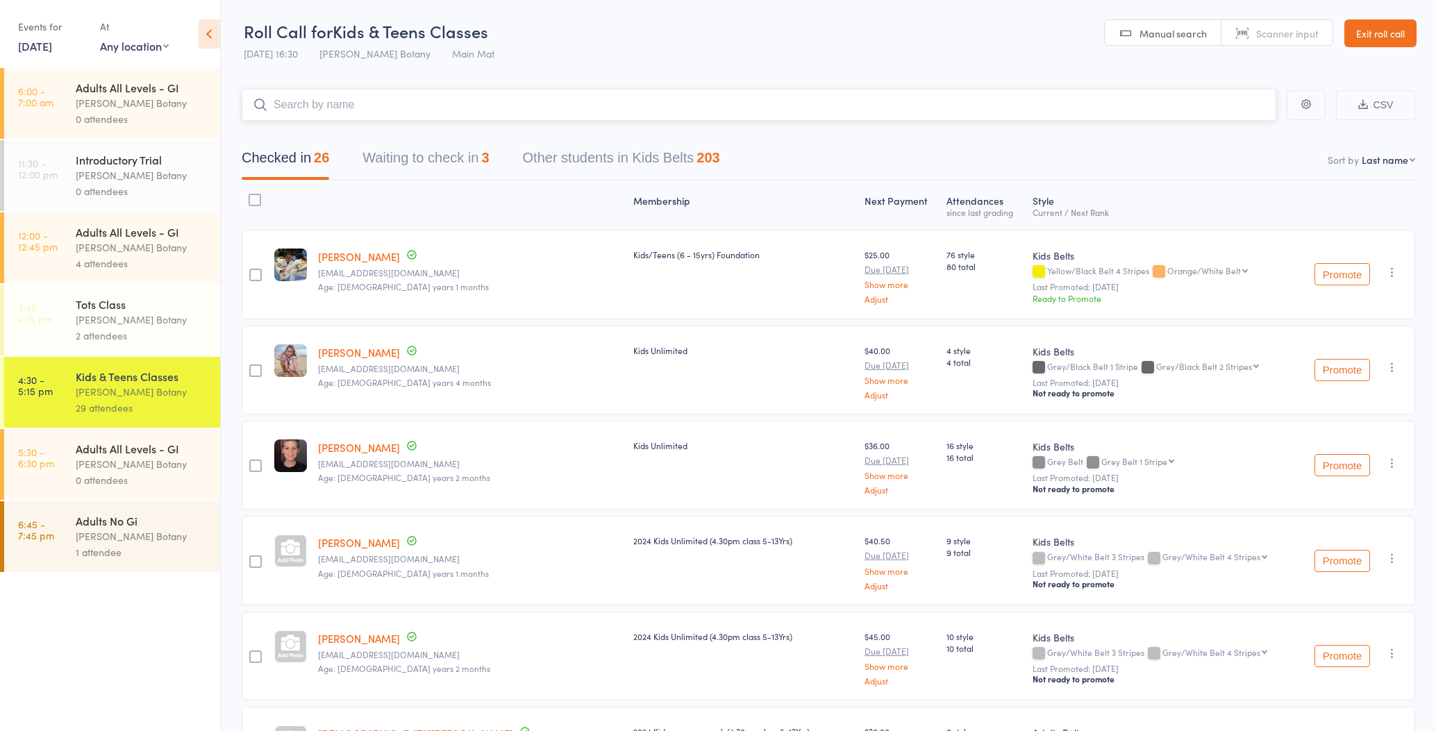
scroll to position [0, 0]
click at [411, 154] on button "Waiting to check in 3" at bounding box center [426, 161] width 126 height 37
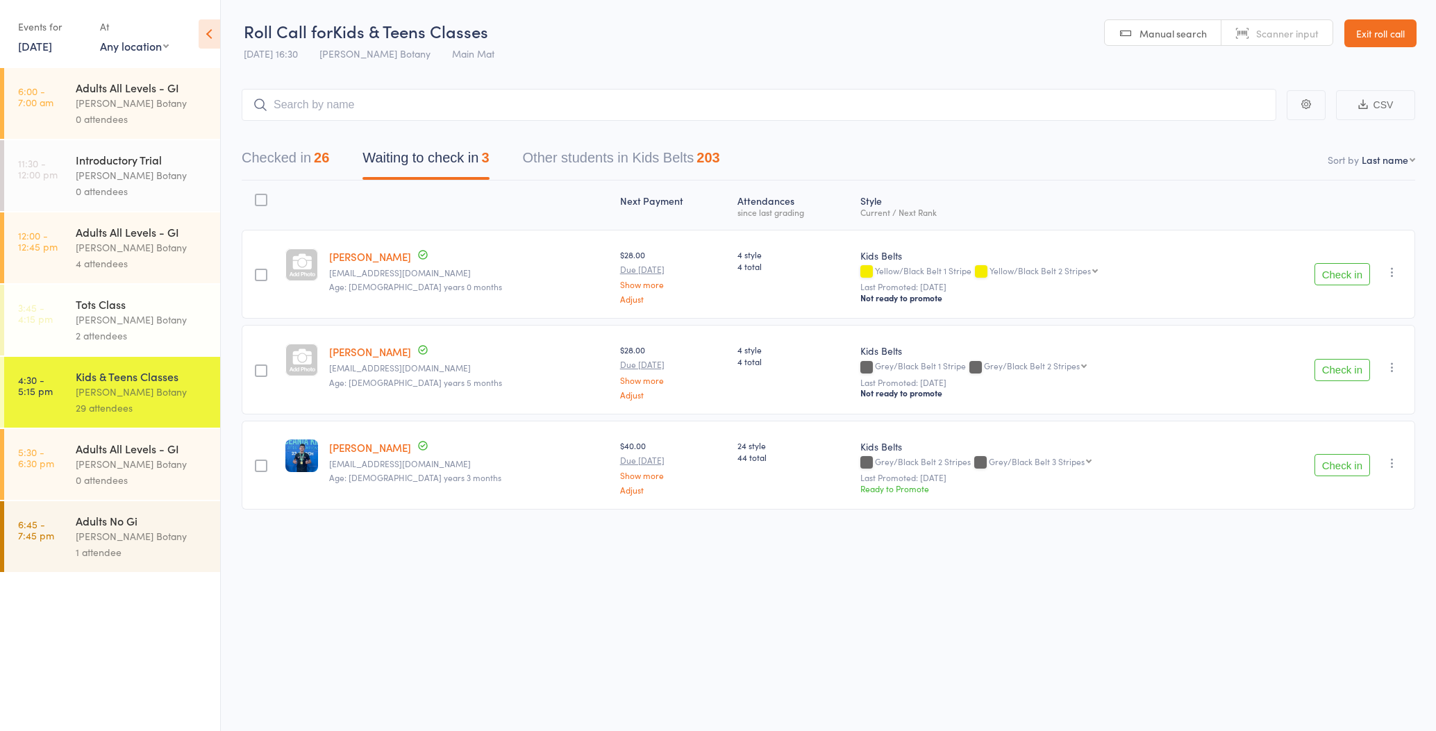
click at [1345, 275] on button "Check in" at bounding box center [1343, 274] width 56 height 22
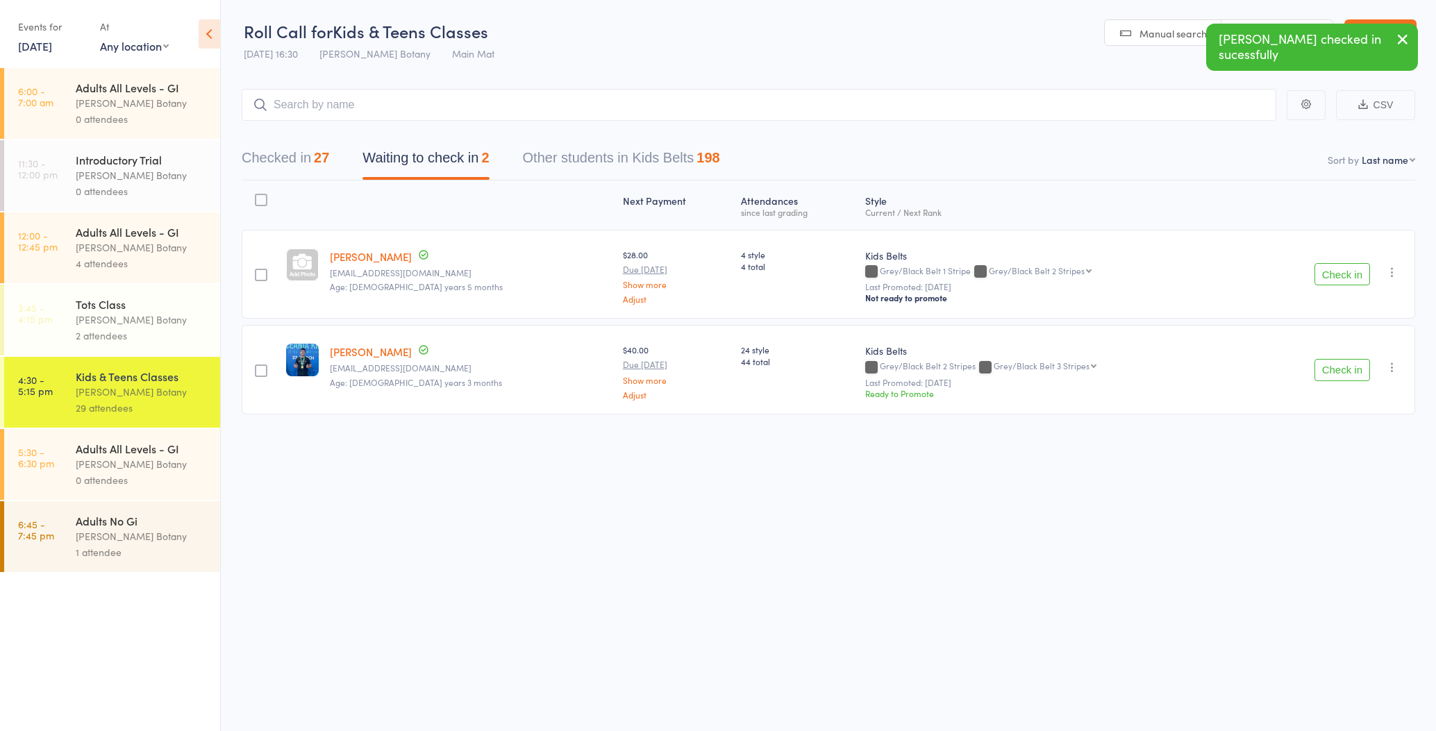
click at [1345, 275] on button "Check in" at bounding box center [1343, 274] width 56 height 22
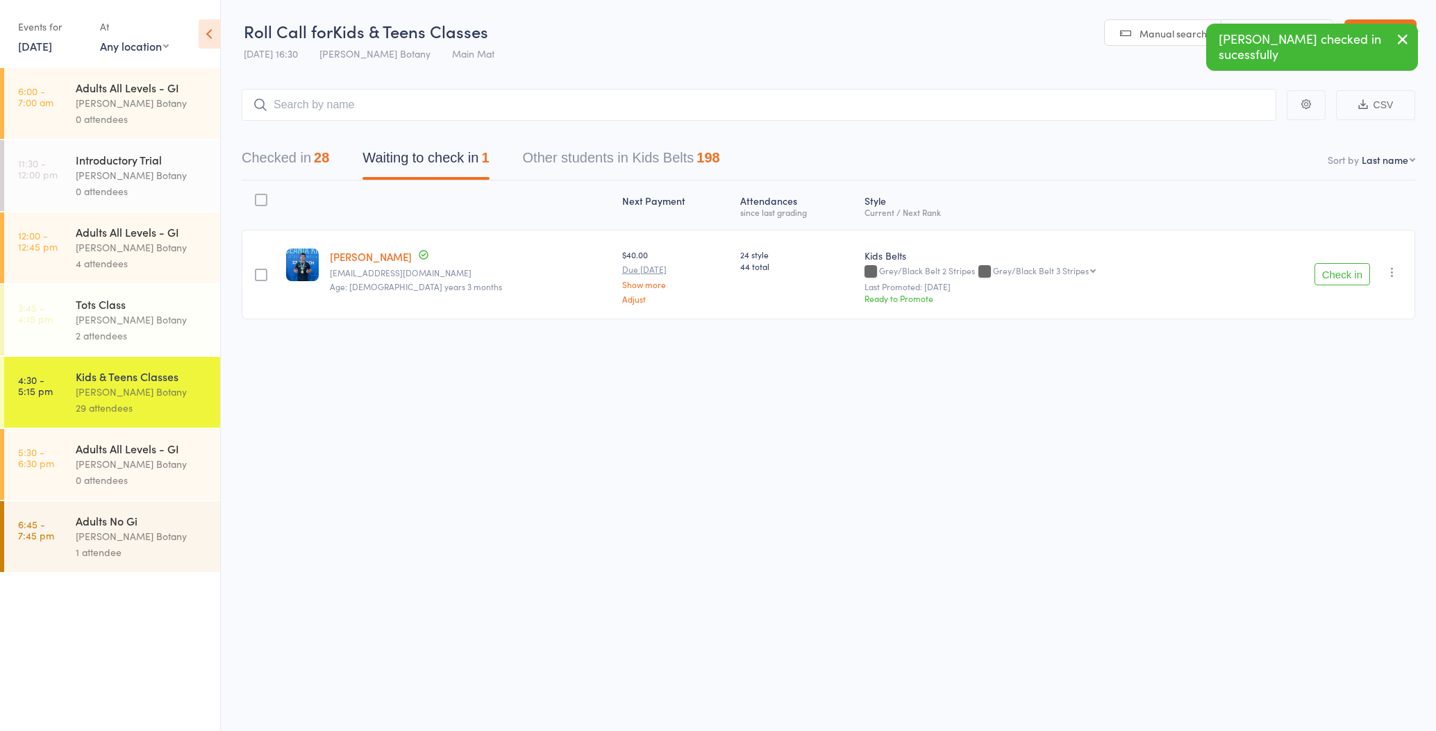
click at [311, 150] on button "Checked in 28" at bounding box center [286, 161] width 88 height 37
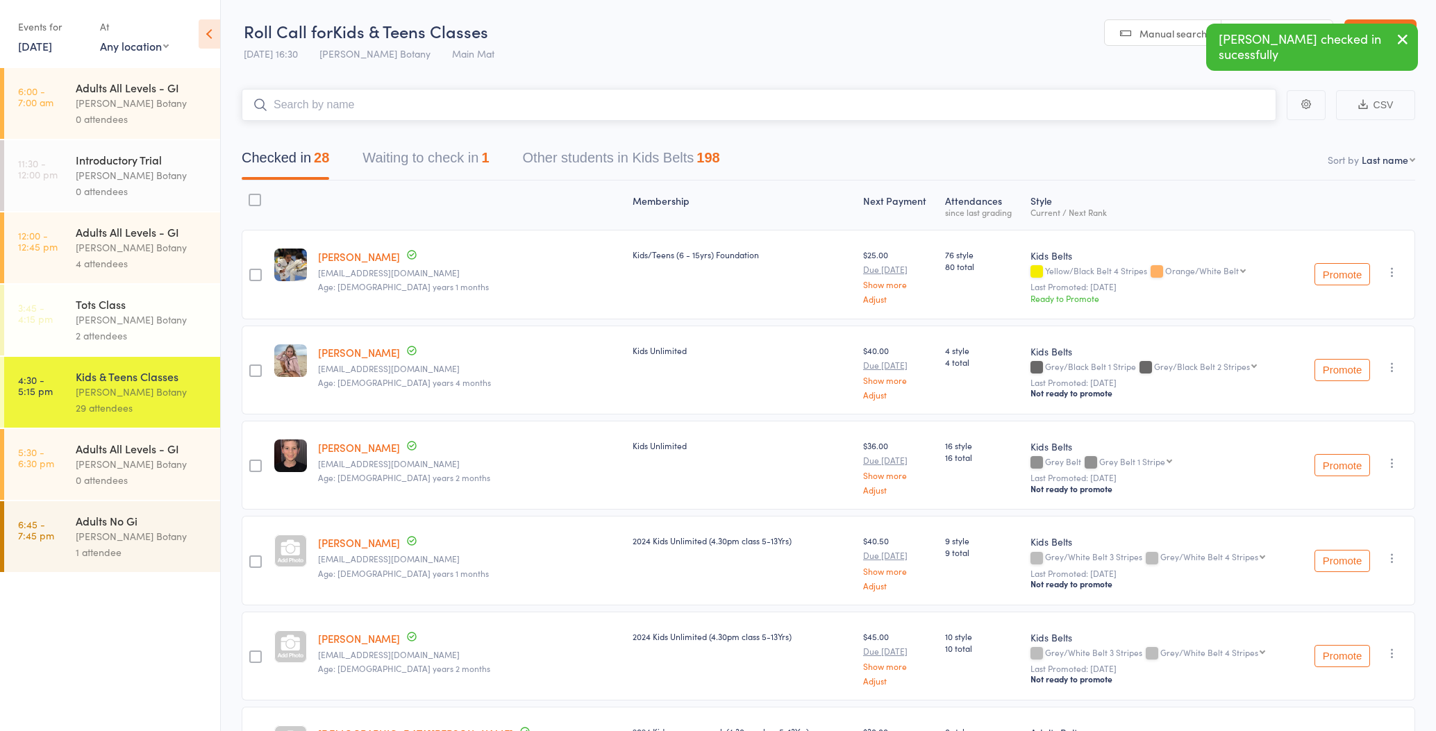
click at [338, 104] on input "search" at bounding box center [759, 105] width 1035 height 32
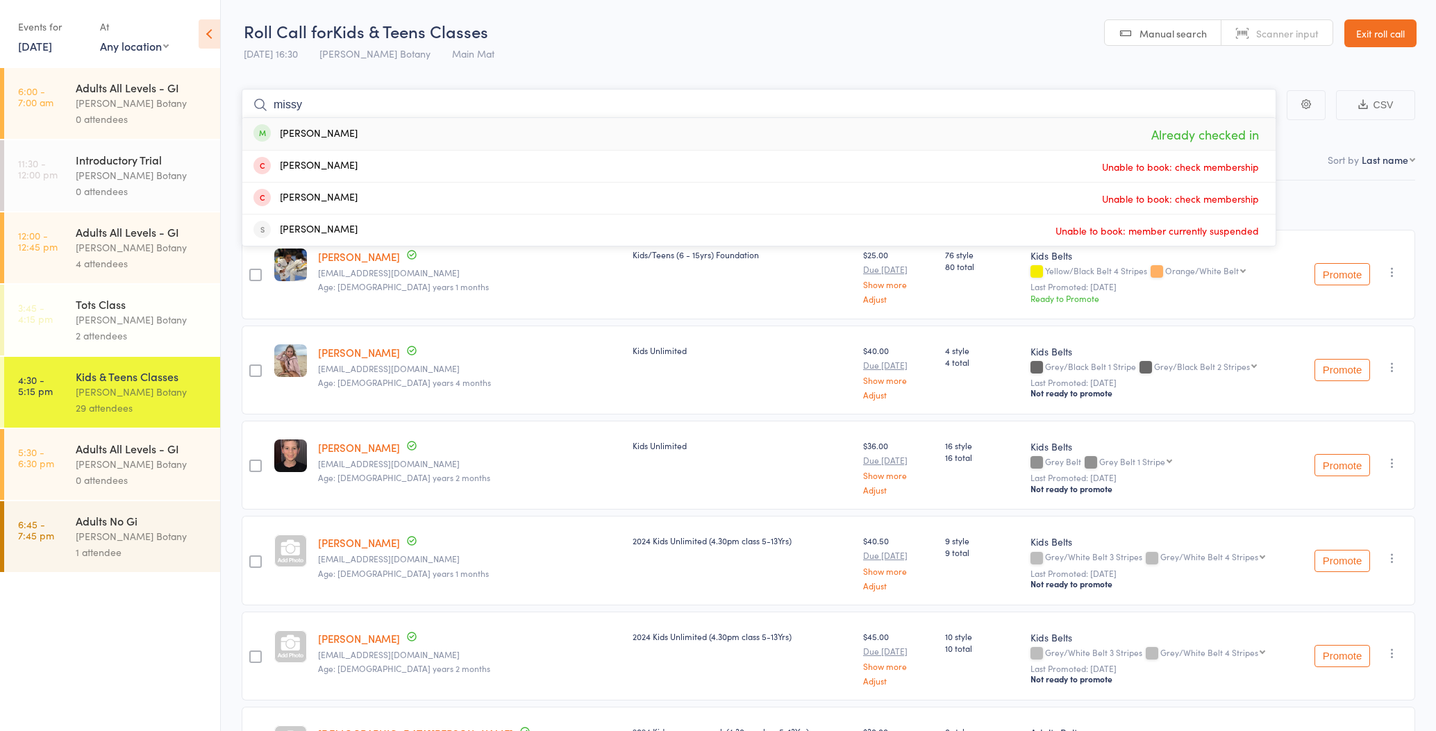
type input "missy"
click at [360, 132] on div "Missy Hourigan Already checked in" at bounding box center [759, 134] width 1034 height 32
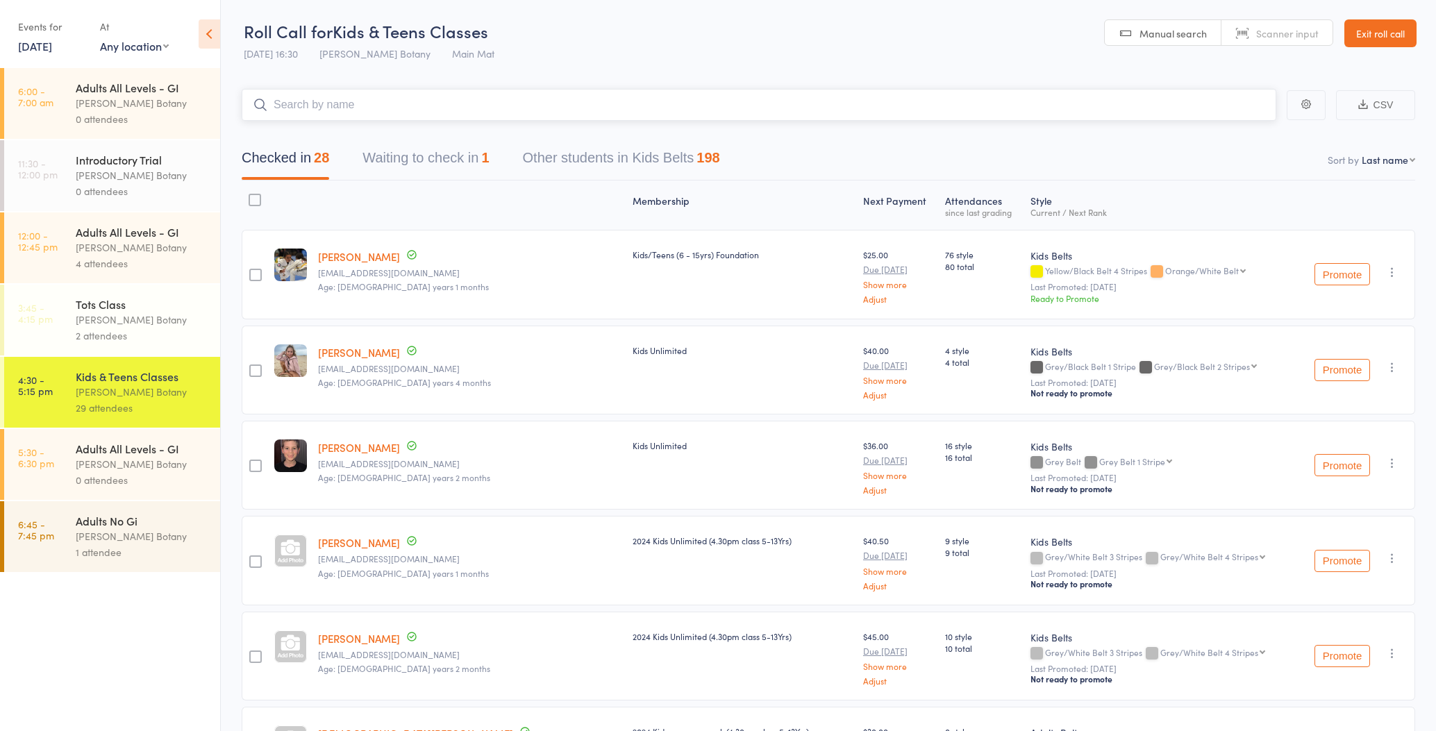
click at [363, 105] on input "search" at bounding box center [759, 105] width 1035 height 32
type input "Vincent"
drag, startPoint x: 802, startPoint y: 133, endPoint x: 888, endPoint y: 126, distance: 85.7
click at [888, 126] on div "Vincent Hetherton Already checked in" at bounding box center [759, 133] width 1034 height 32
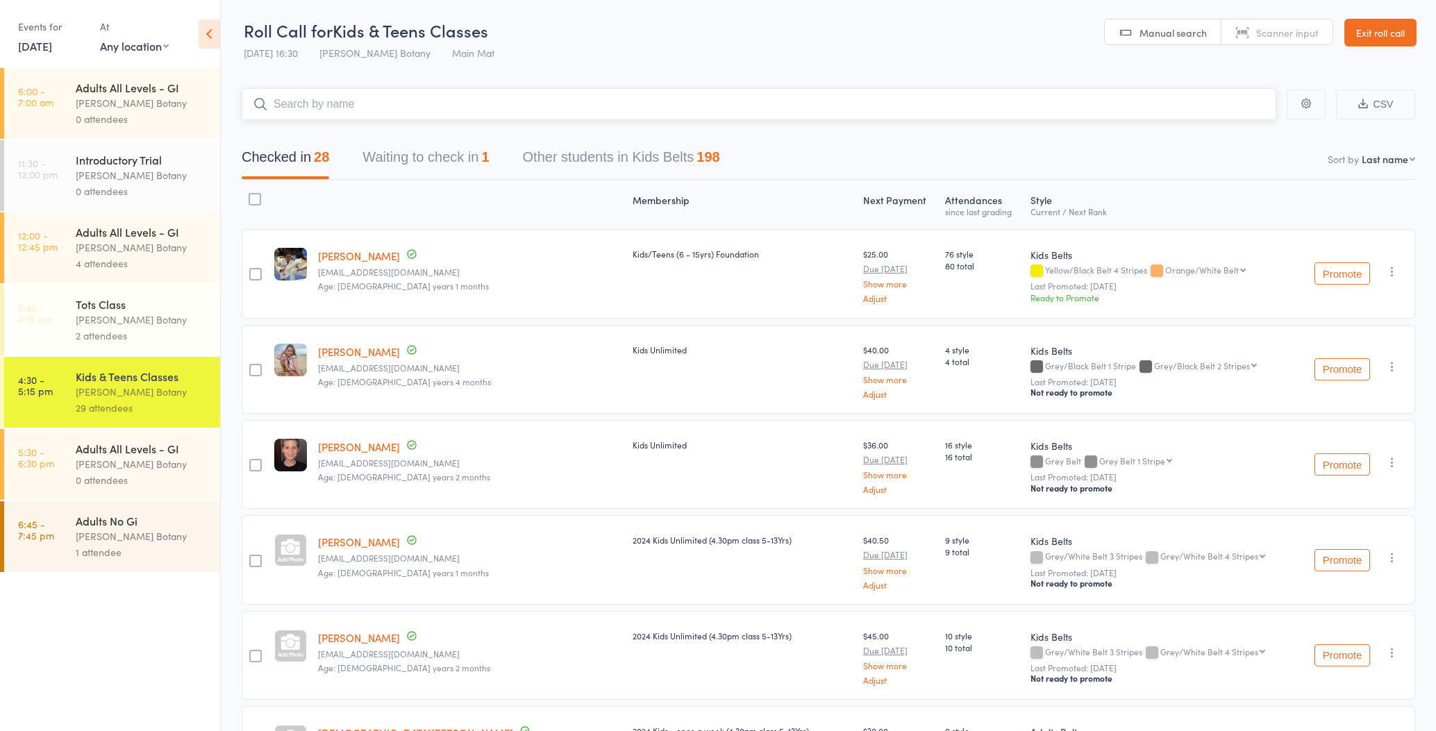
click at [870, 104] on input "search" at bounding box center [759, 104] width 1035 height 32
type input "Dominic"
drag, startPoint x: 870, startPoint y: 104, endPoint x: 865, endPoint y: 126, distance: 22.8
click at [865, 126] on div "Dominic Winter Drop in" at bounding box center [759, 133] width 1034 height 32
click at [830, 108] on input "search" at bounding box center [759, 104] width 1035 height 32
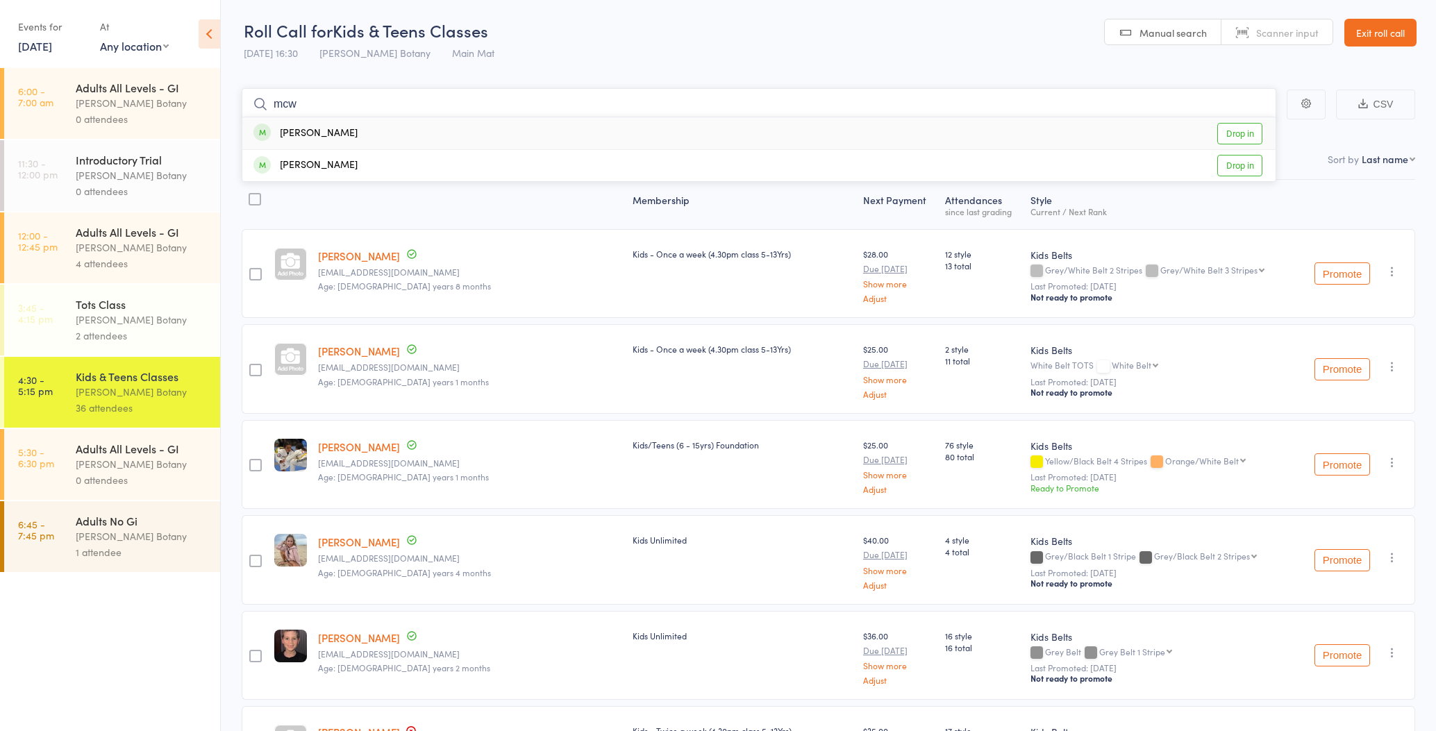
type input "mcw"
click at [547, 134] on div "James McWhirter Drop in" at bounding box center [759, 133] width 1034 height 32
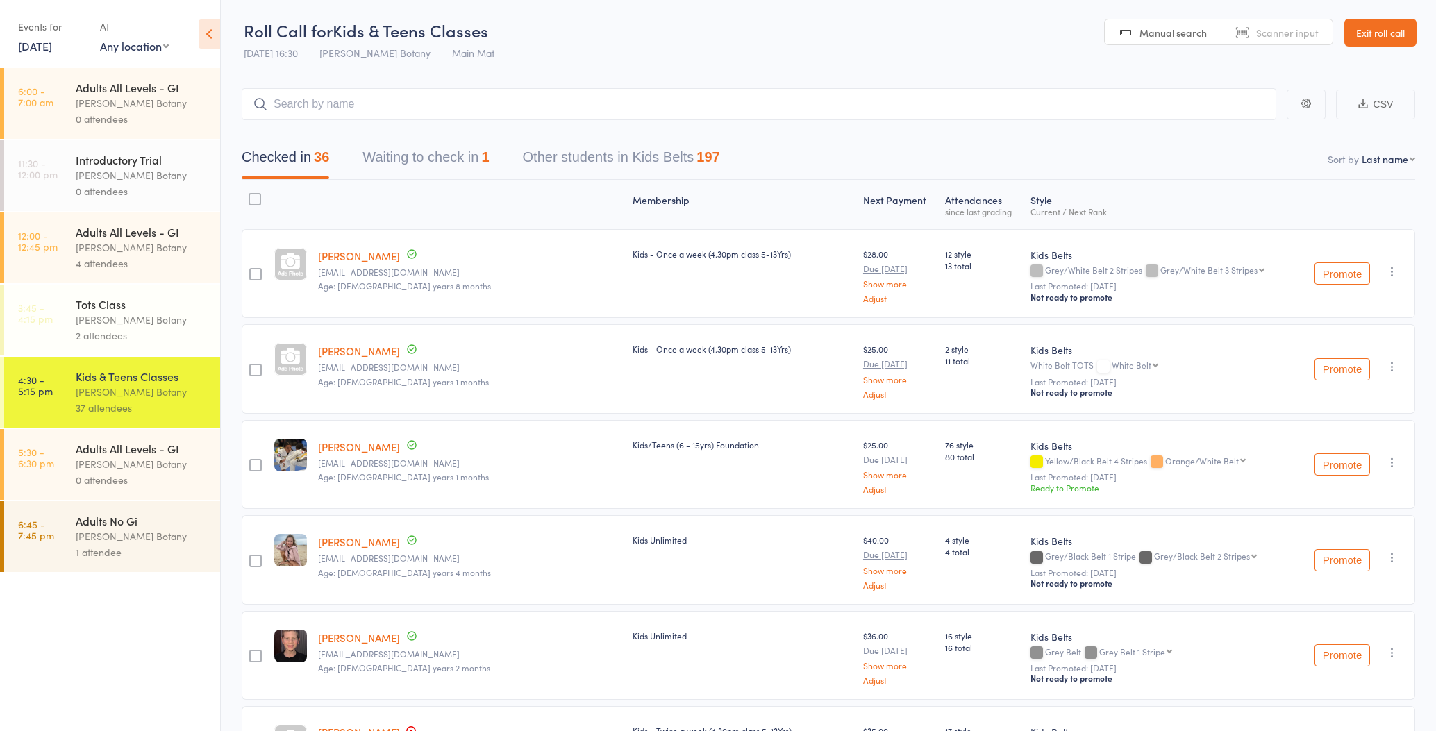
click at [1325, 367] on button "Promote" at bounding box center [1343, 369] width 56 height 22
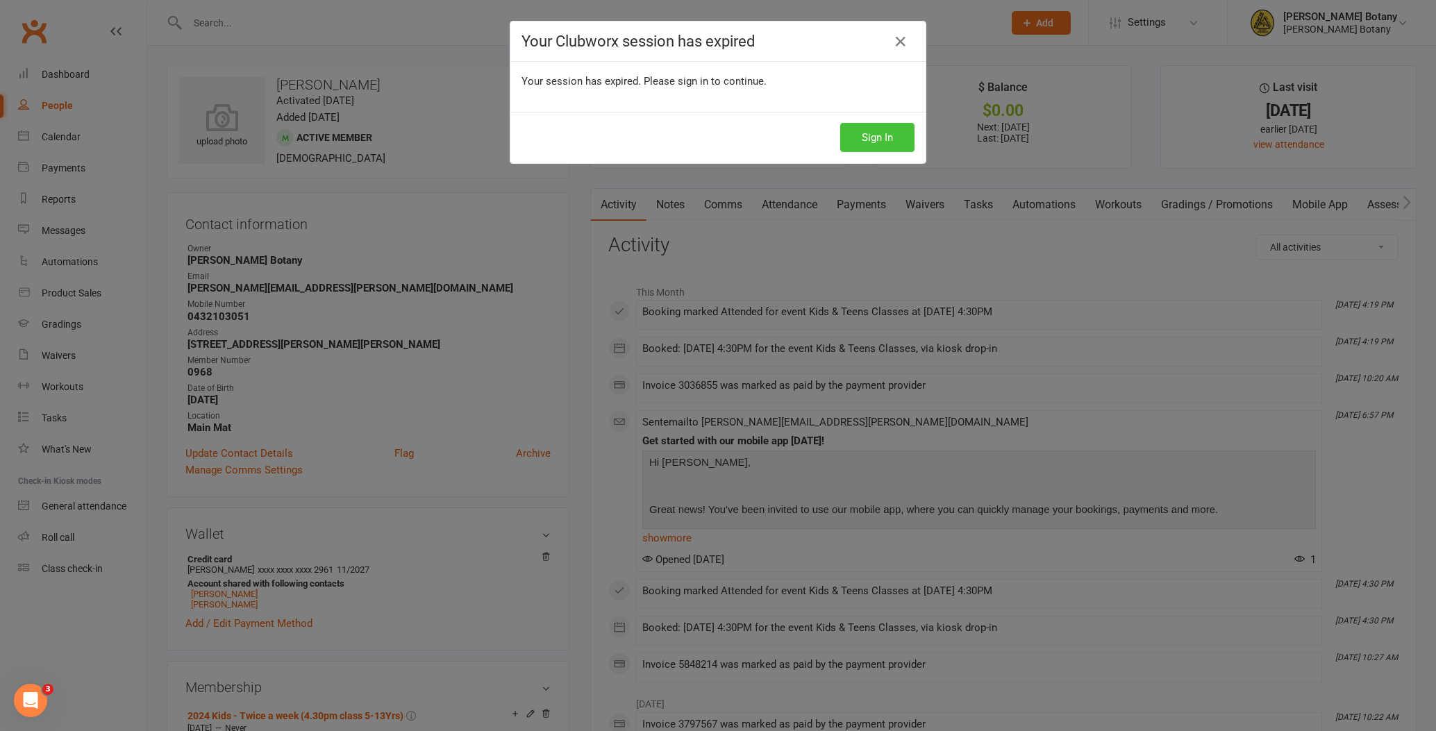
click at [886, 145] on button "Sign In" at bounding box center [877, 137] width 74 height 29
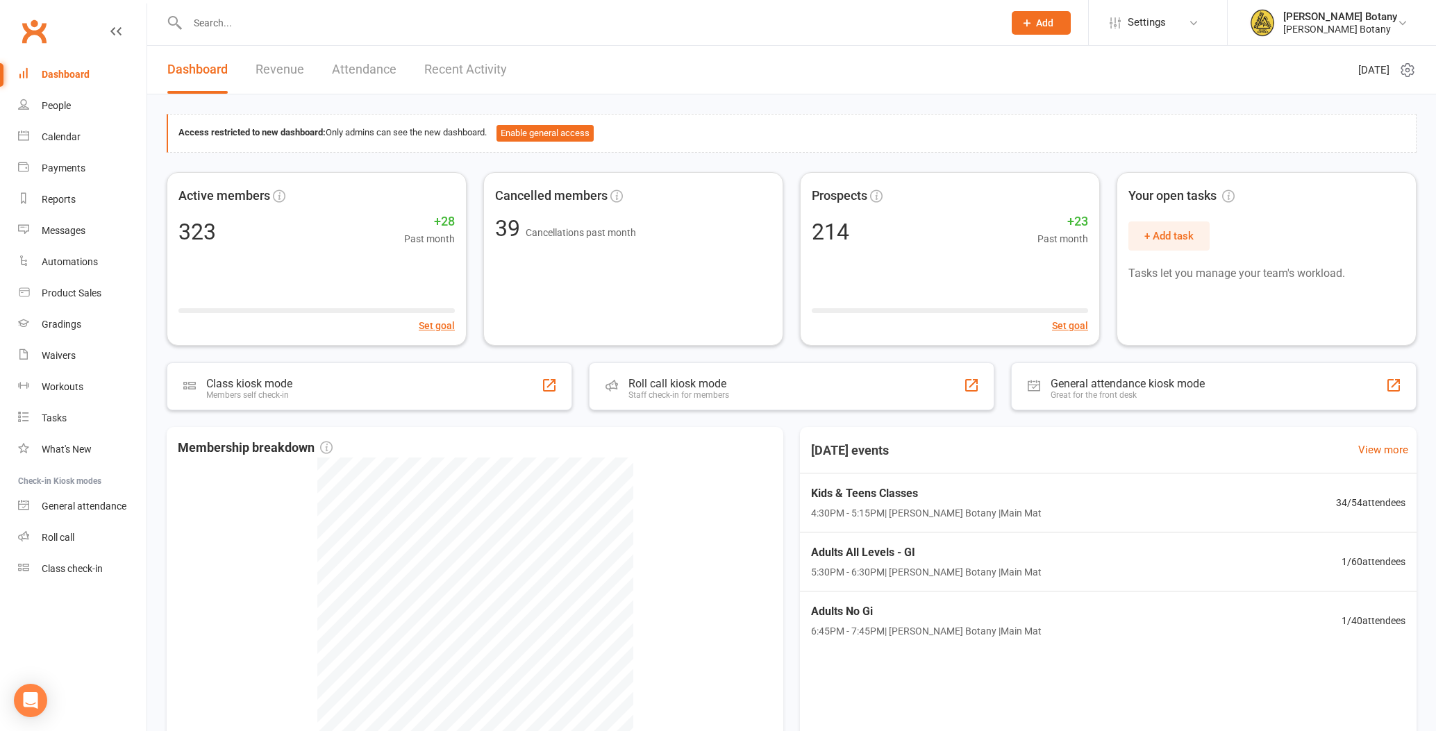
click at [281, 30] on input "text" at bounding box center [588, 22] width 811 height 19
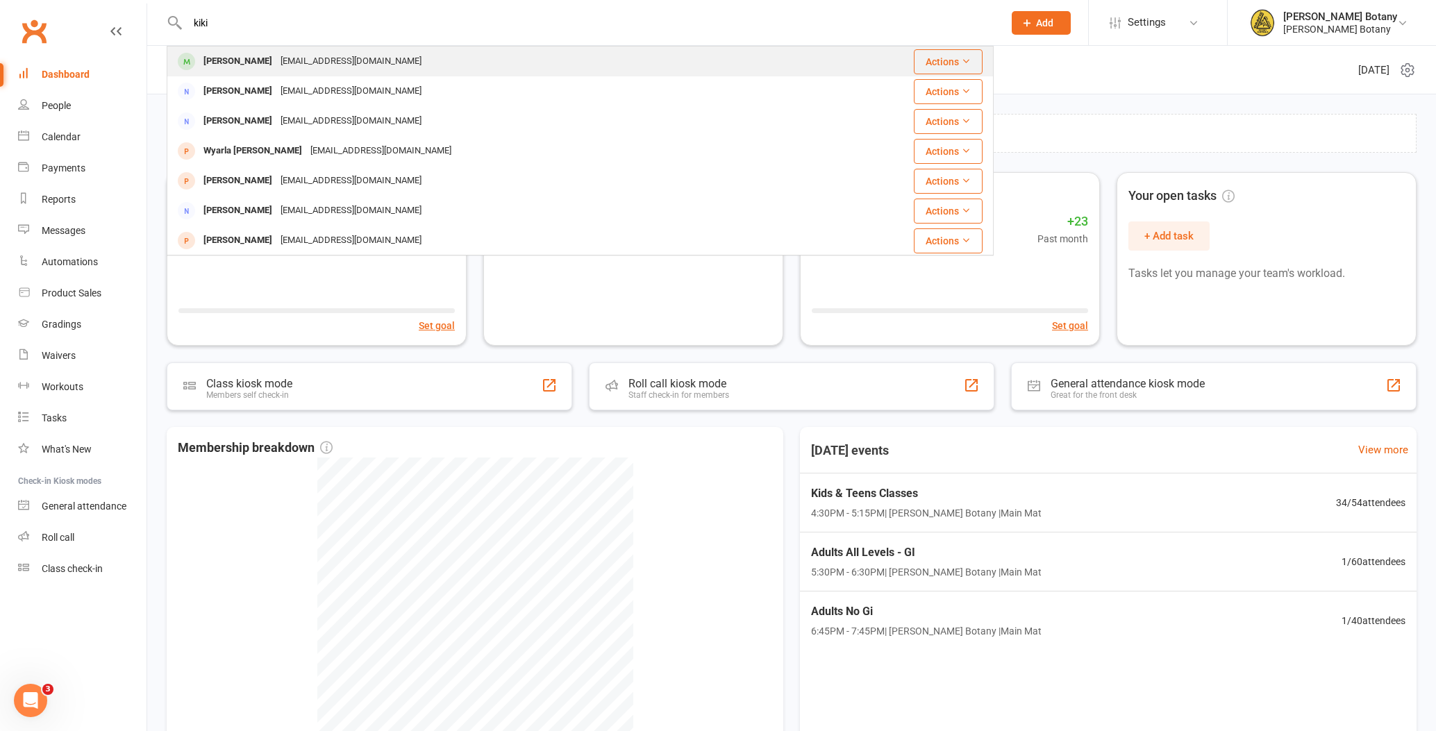
type input "kiki"
click at [277, 60] on div "[EMAIL_ADDRESS][DOMAIN_NAME]" at bounding box center [350, 61] width 149 height 20
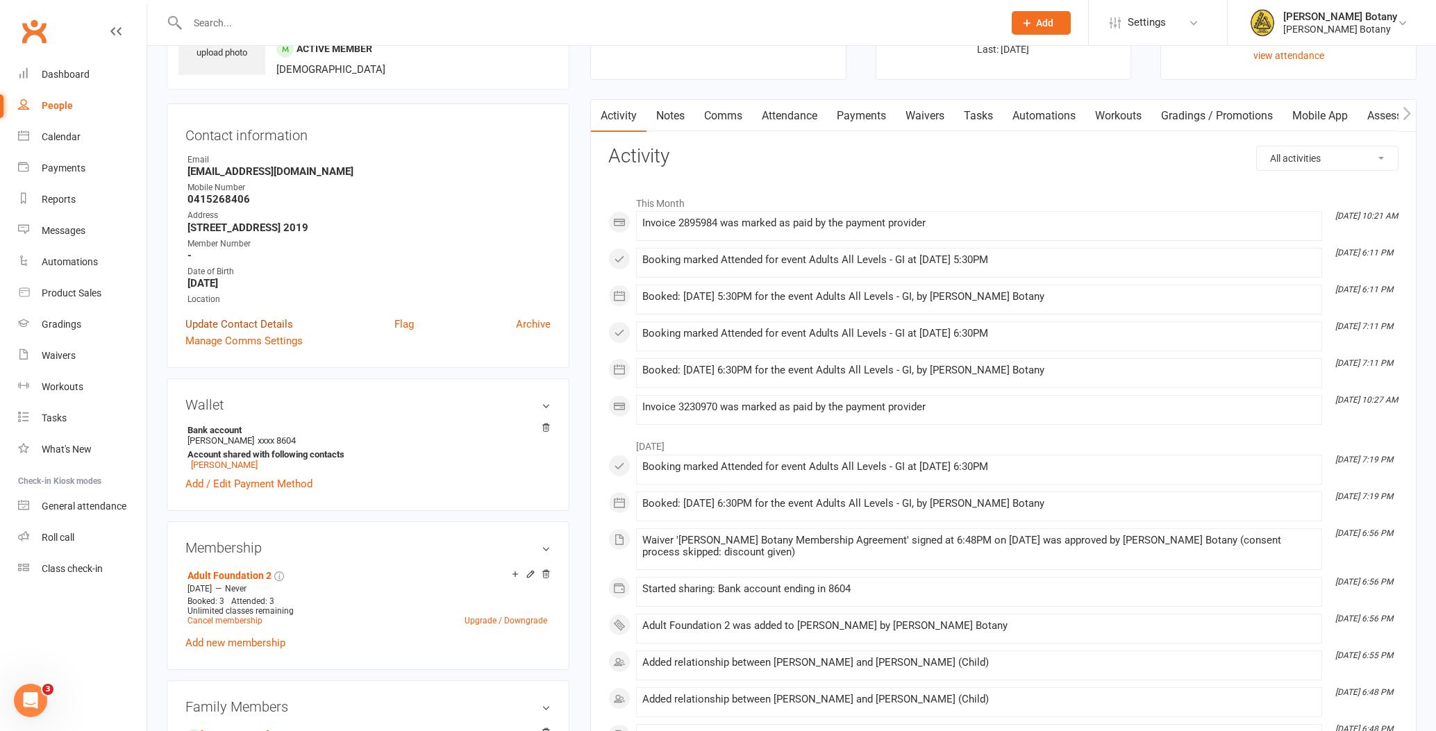
click at [275, 320] on link "Update Contact Details" at bounding box center [239, 324] width 108 height 17
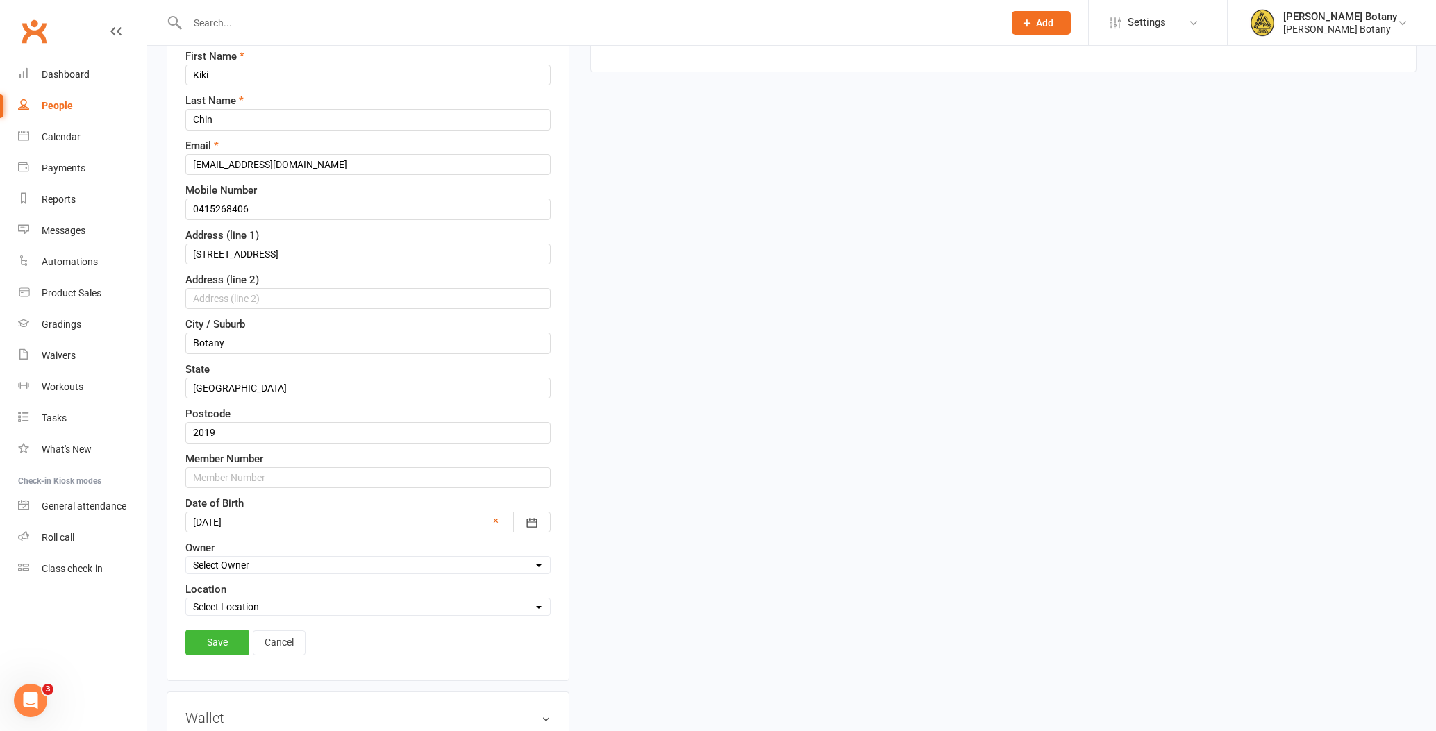
scroll to position [185, 0]
click at [258, 476] on input "text" at bounding box center [367, 477] width 365 height 21
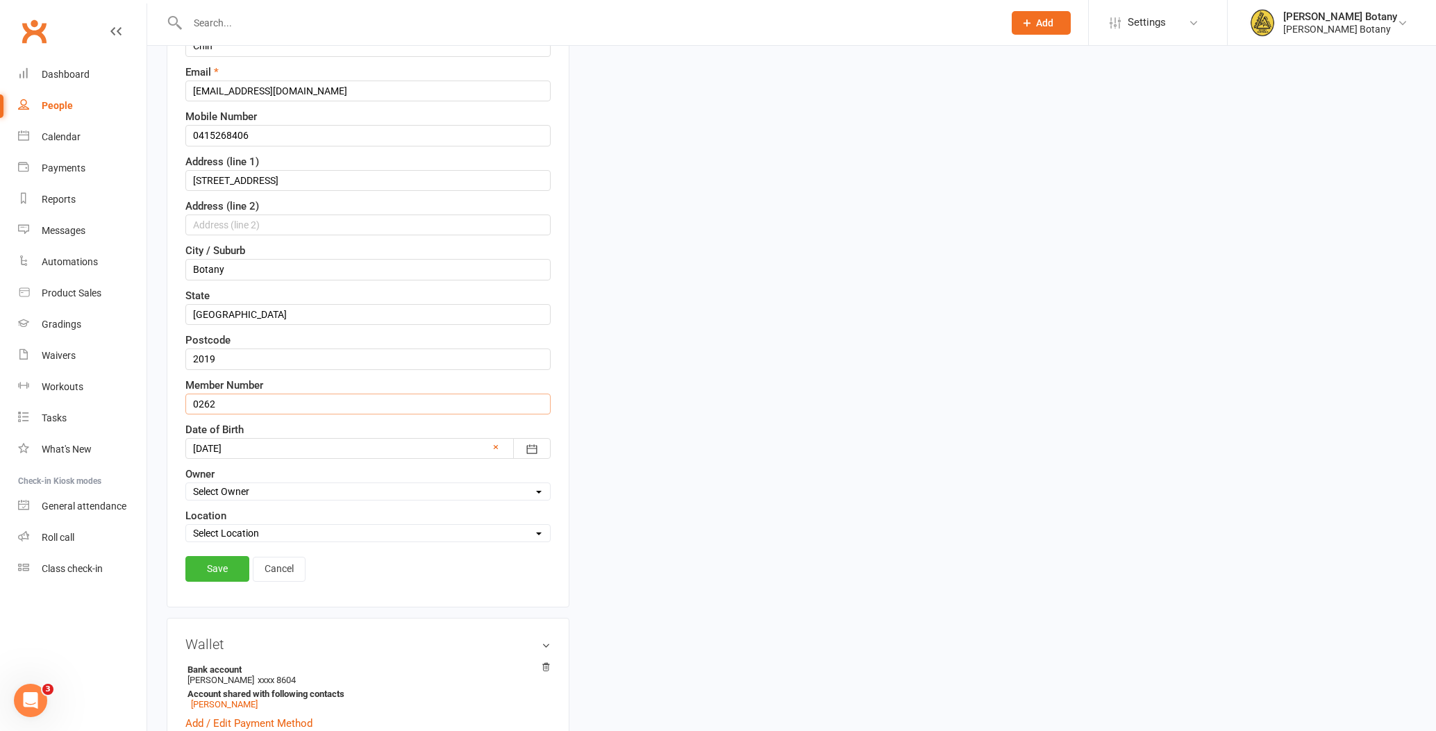
scroll to position [263, 0]
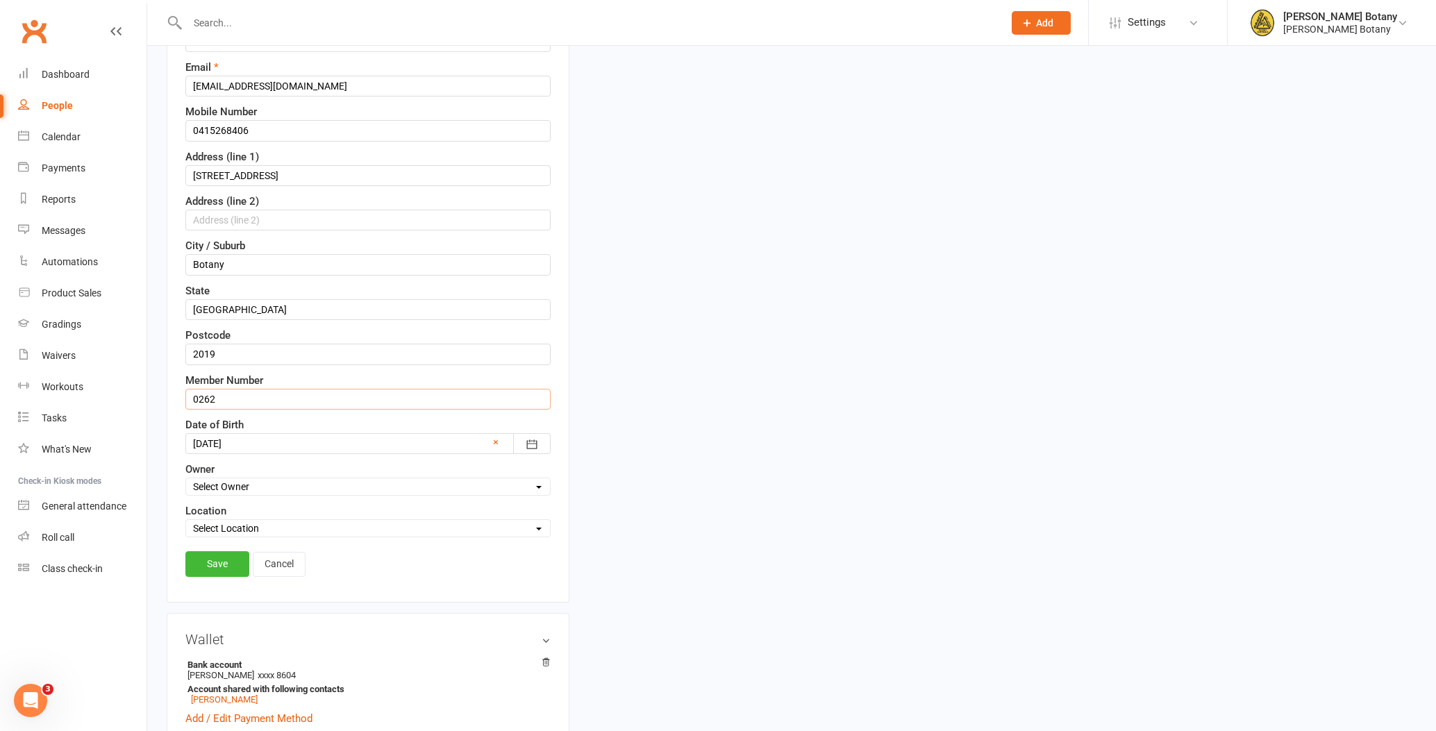
type input "0262"
select select "0"
click at [226, 554] on link "Save" at bounding box center [217, 563] width 64 height 25
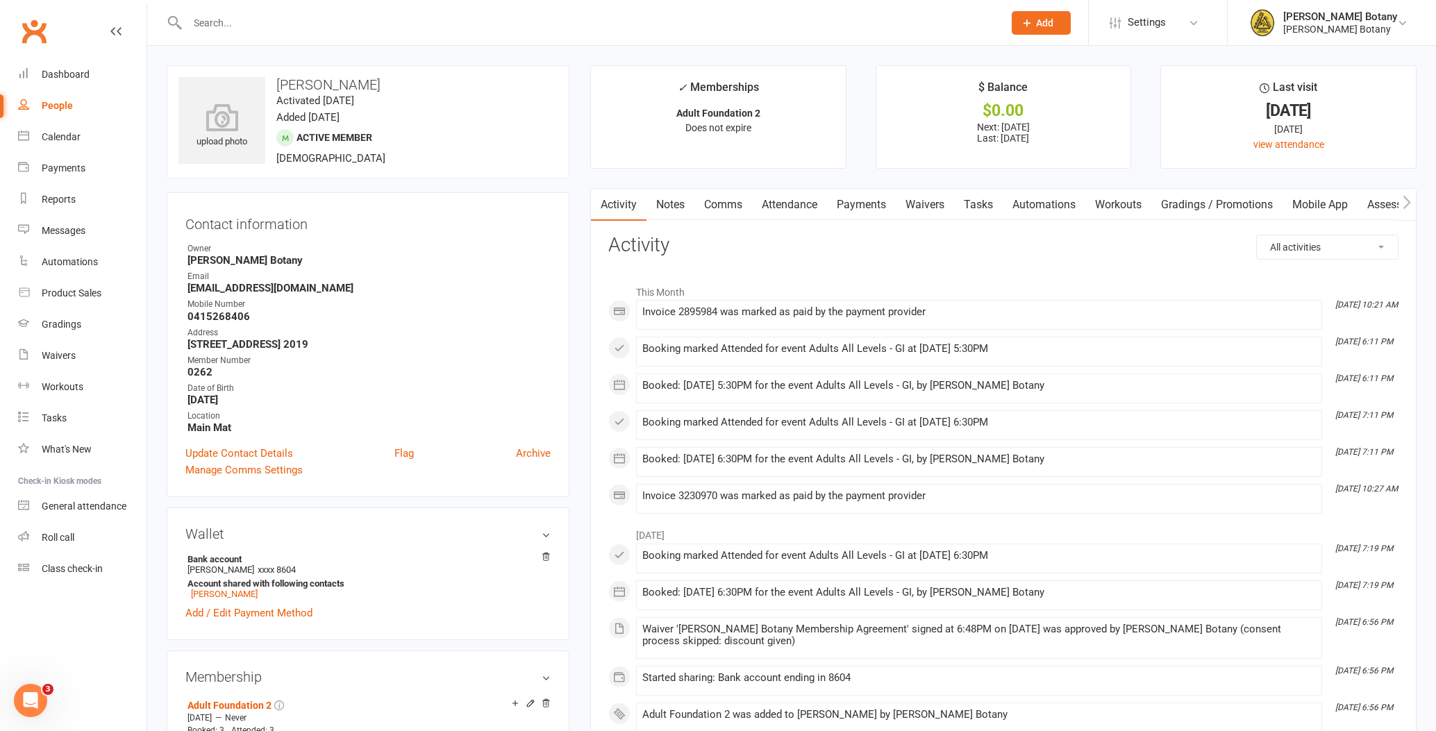
scroll to position [0, 0]
click at [204, 22] on input "text" at bounding box center [588, 22] width 811 height 19
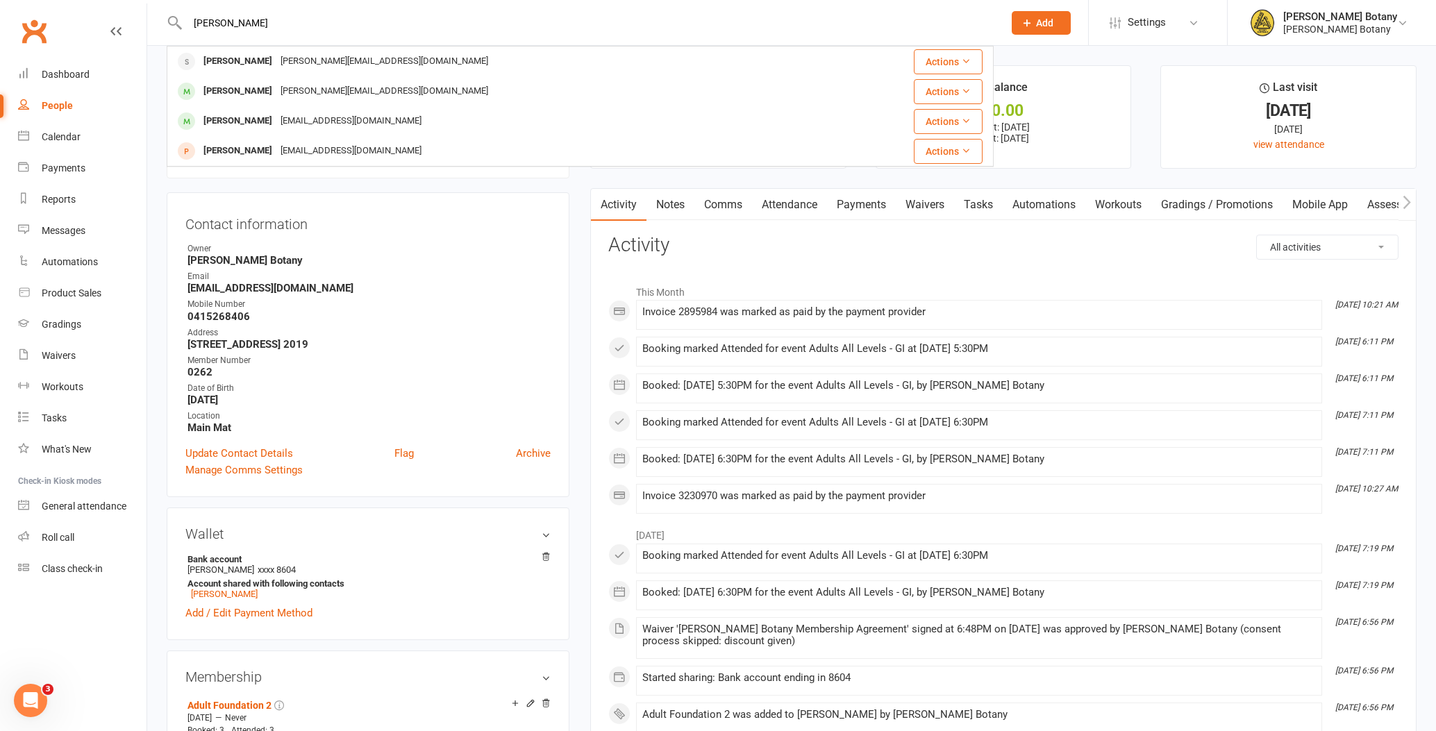
type input "Xavier"
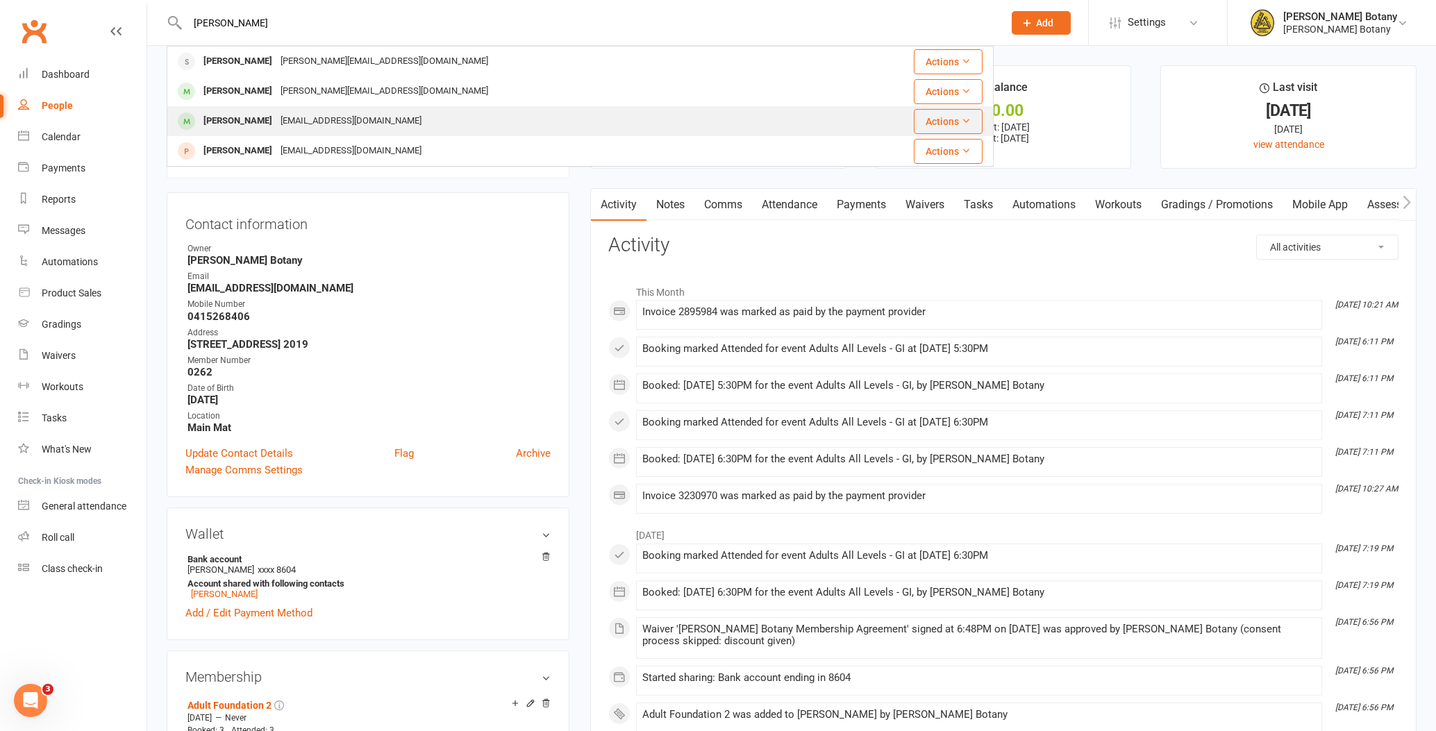
drag, startPoint x: 210, startPoint y: 45, endPoint x: 257, endPoint y: 124, distance: 91.2
click at [257, 124] on div "[PERSON_NAME]" at bounding box center [237, 121] width 77 height 20
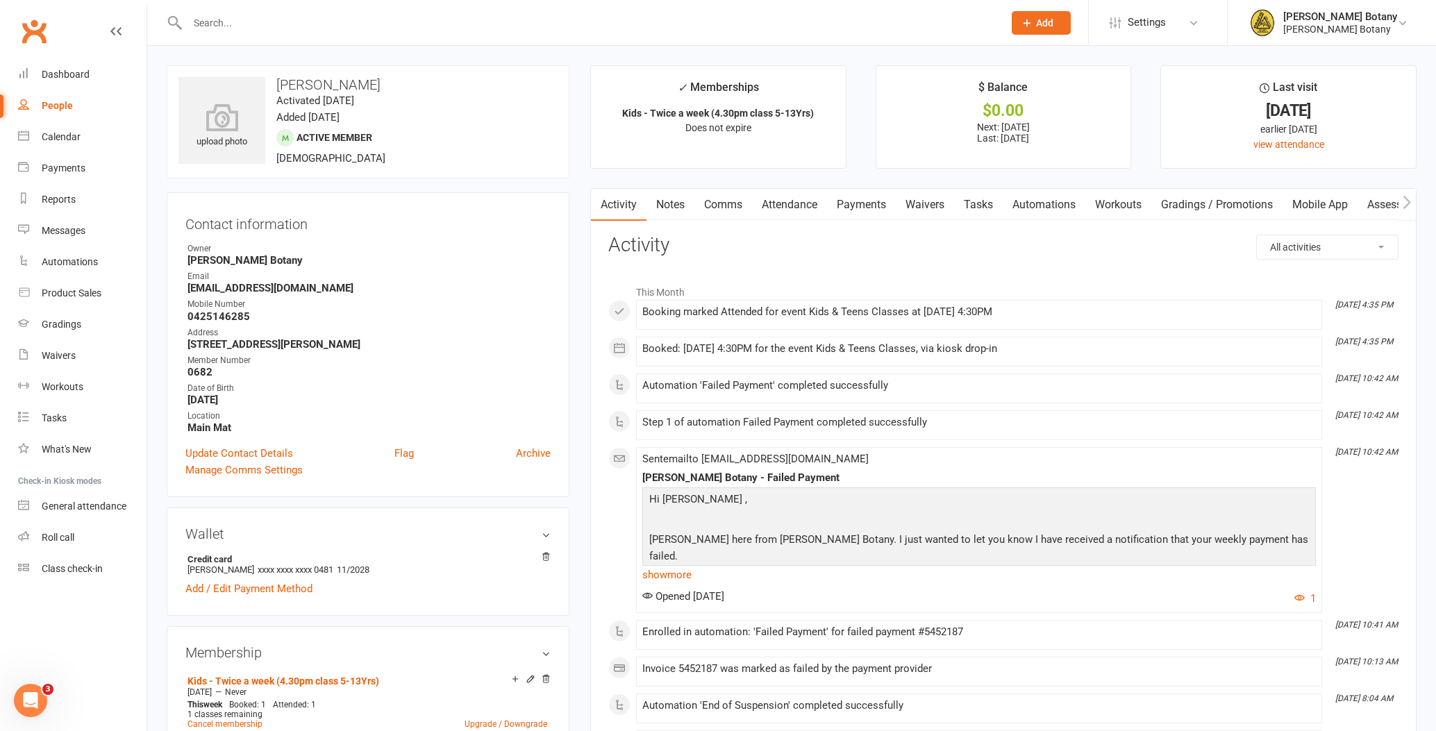
click at [858, 206] on link "Payments" at bounding box center [861, 205] width 69 height 32
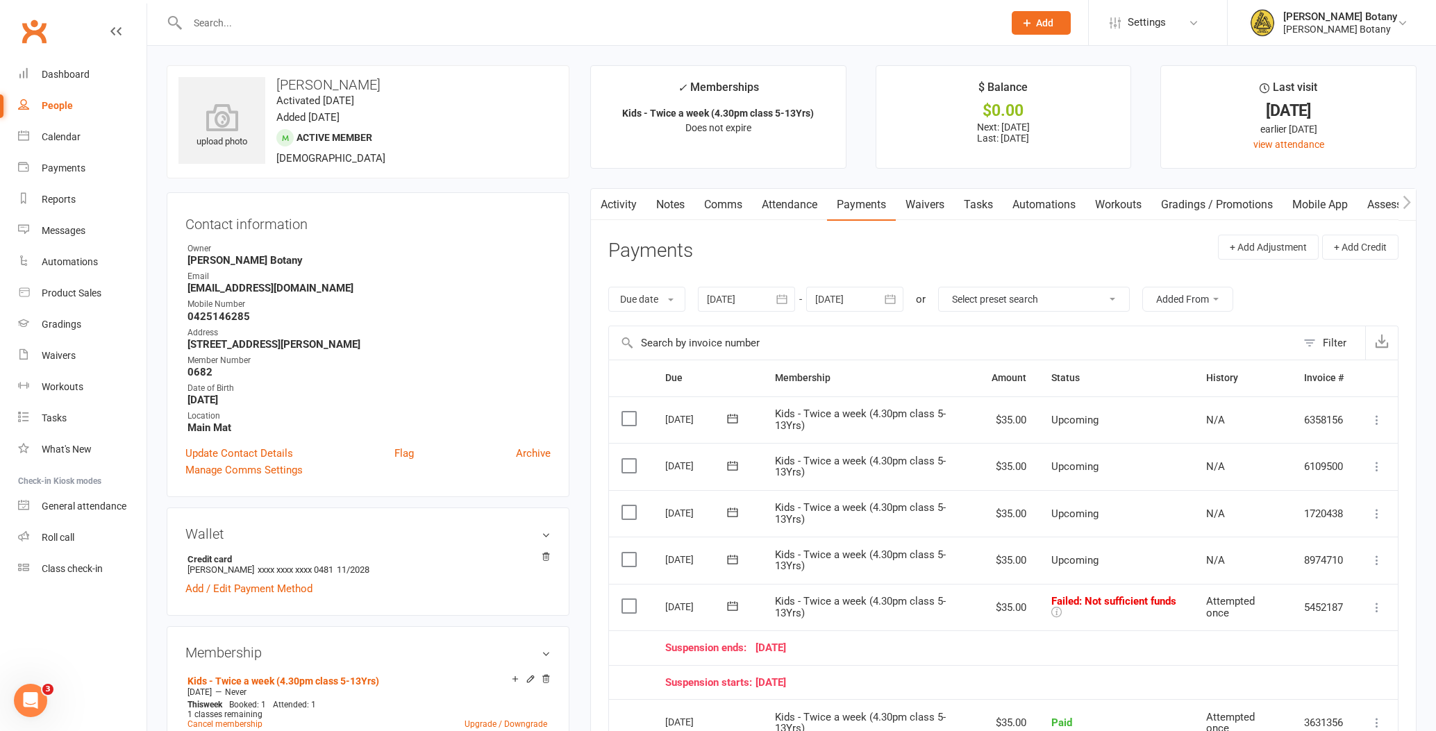
click at [239, 24] on input "text" at bounding box center [588, 22] width 811 height 19
type input "Dominic"
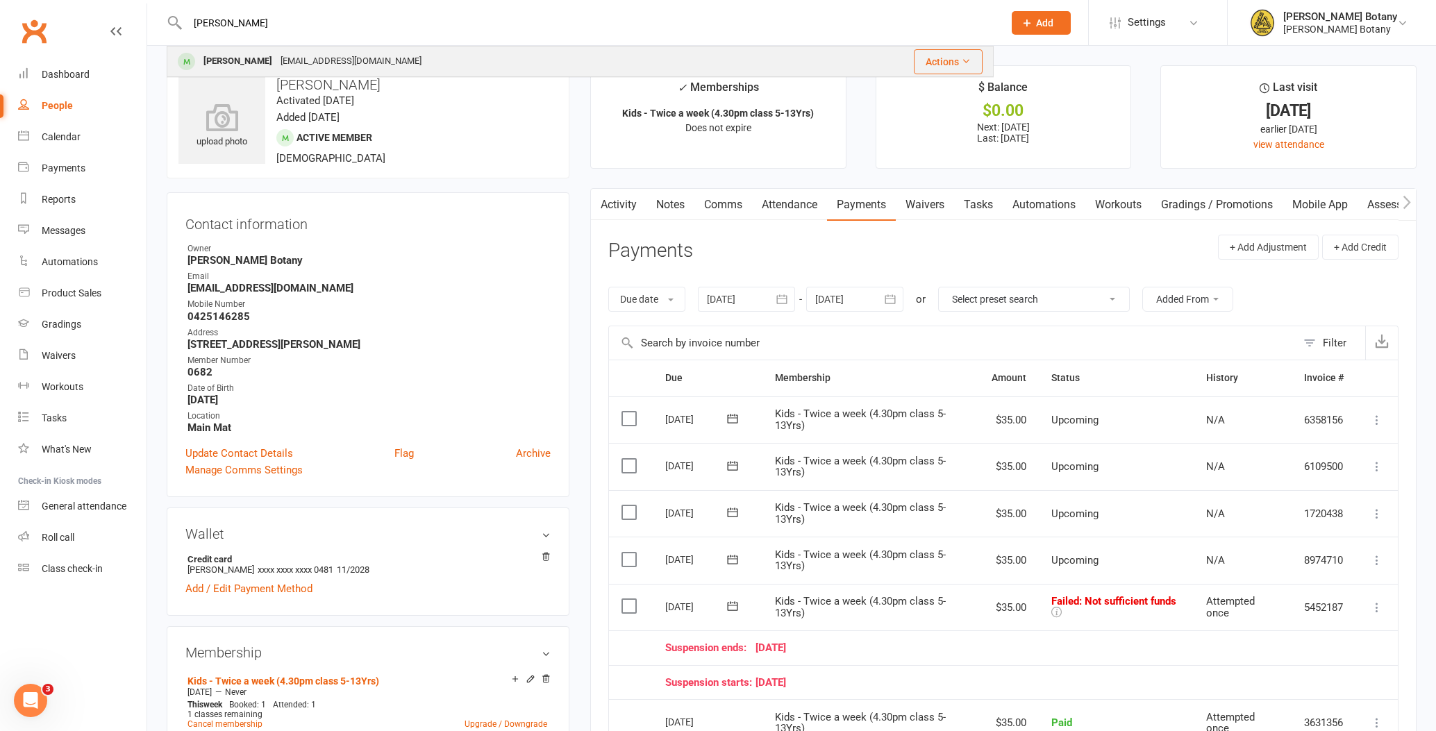
drag, startPoint x: 231, startPoint y: 46, endPoint x: 233, endPoint y: 59, distance: 13.4
click at [233, 59] on div "[PERSON_NAME]" at bounding box center [237, 61] width 77 height 20
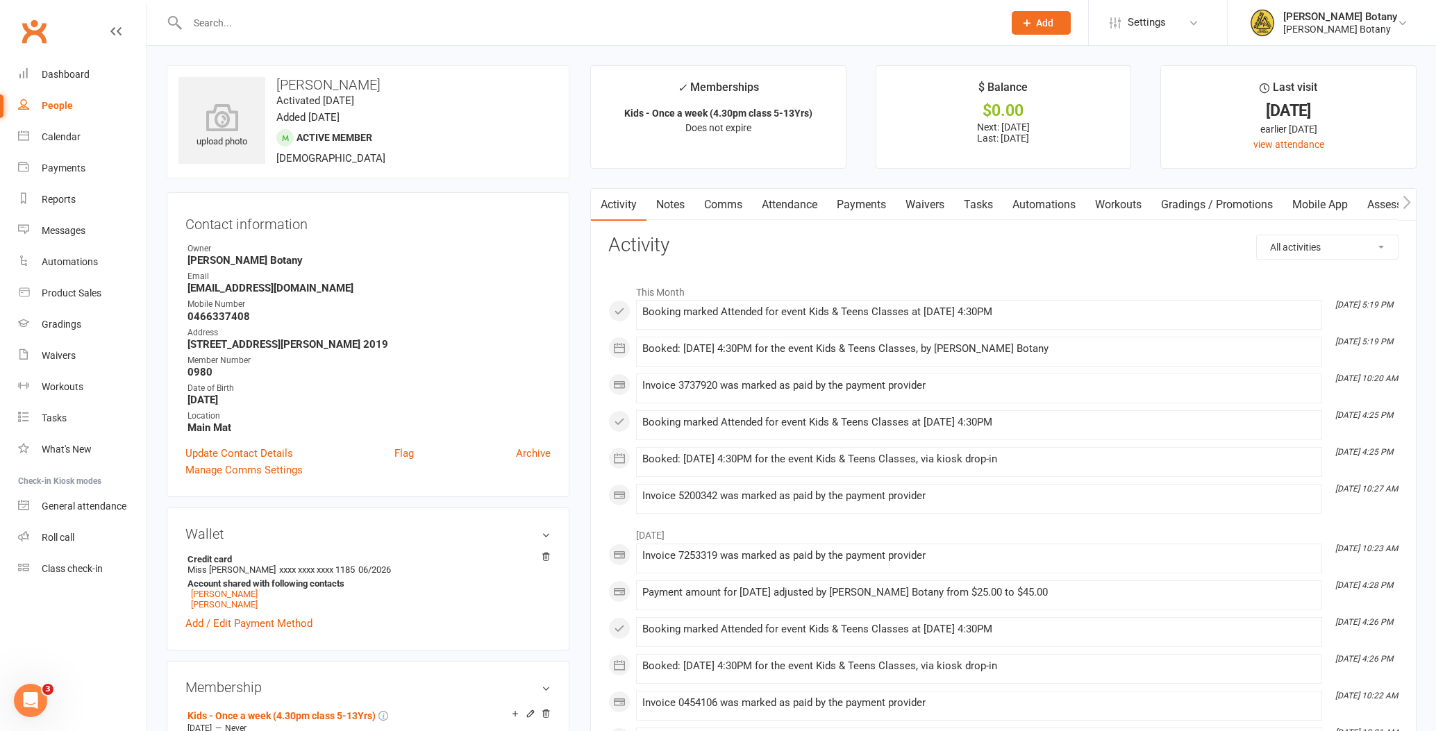
drag, startPoint x: 870, startPoint y: 206, endPoint x: 855, endPoint y: 204, distance: 15.3
click at [870, 206] on link "Payments" at bounding box center [861, 205] width 69 height 32
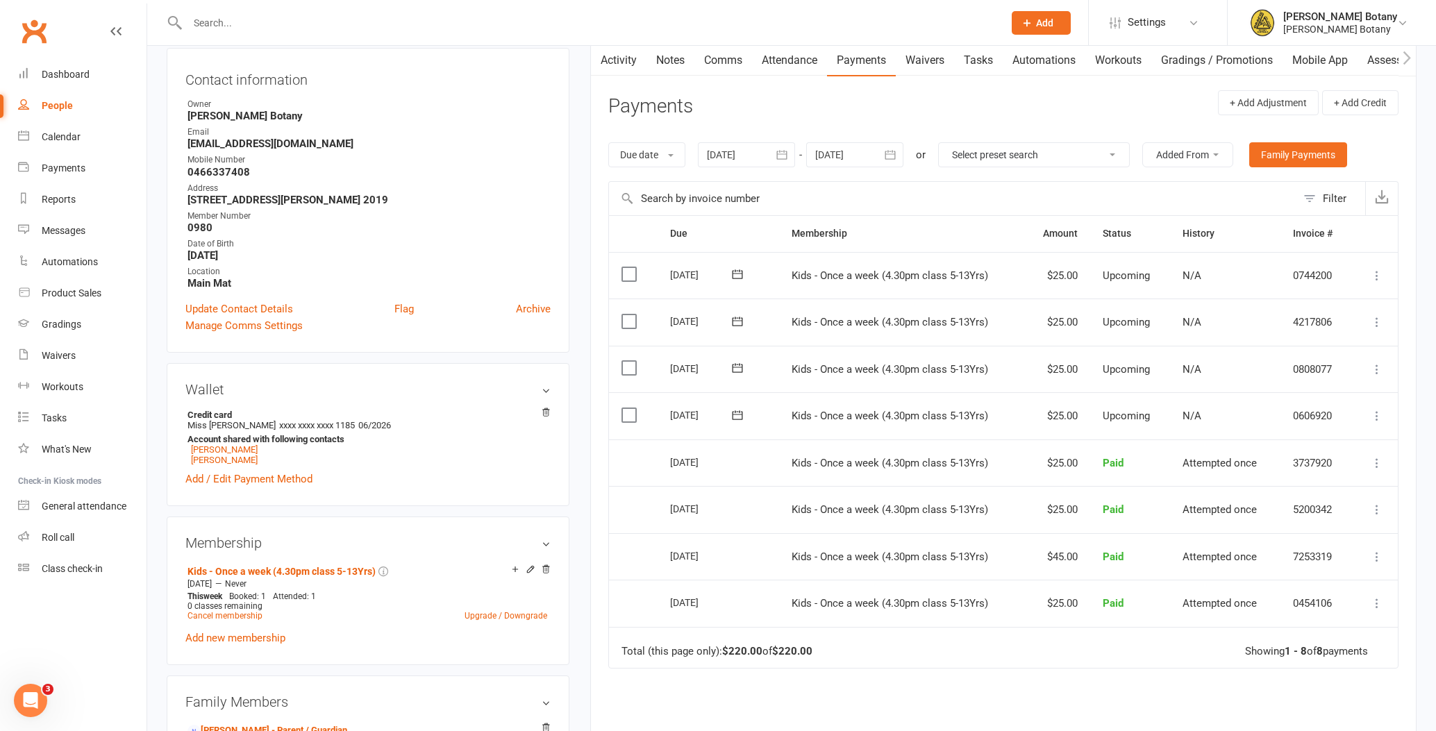
scroll to position [154, 0]
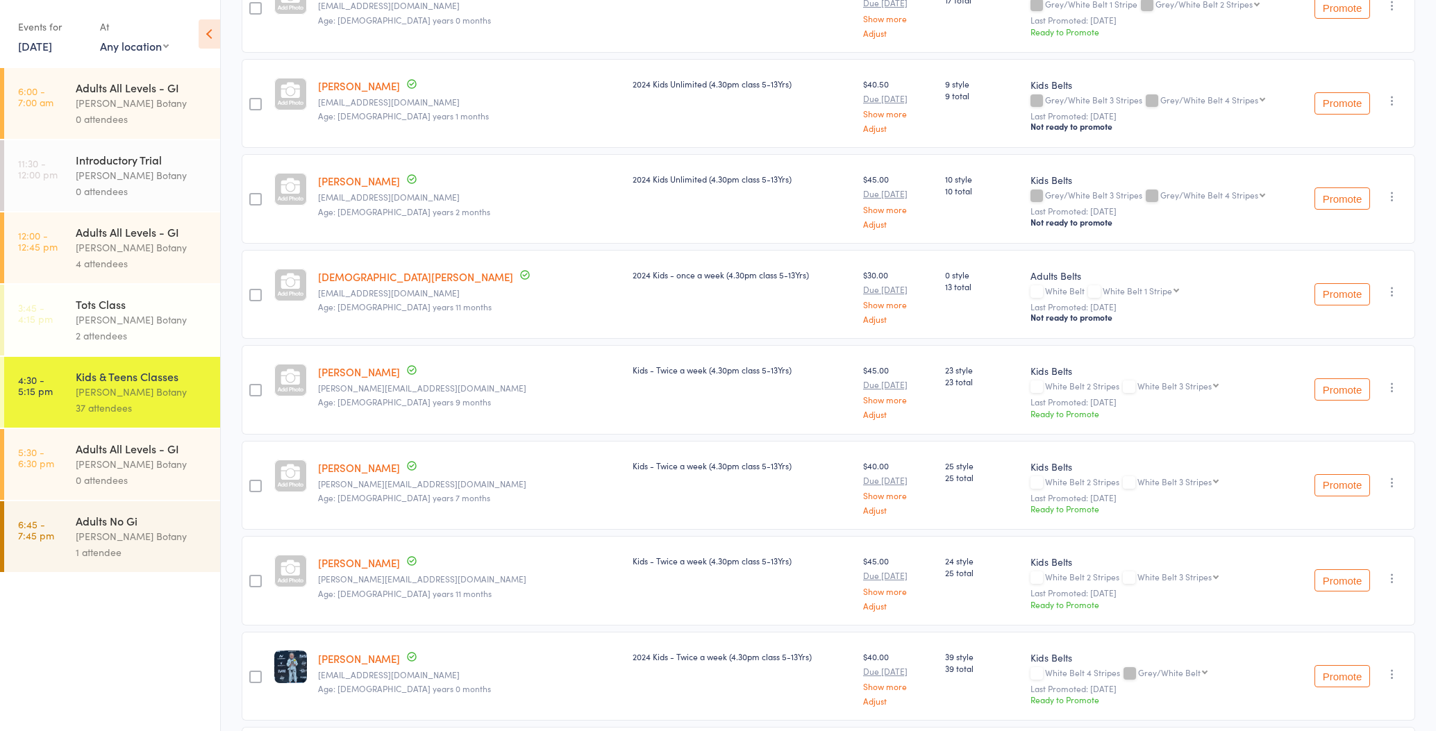
scroll to position [759, 0]
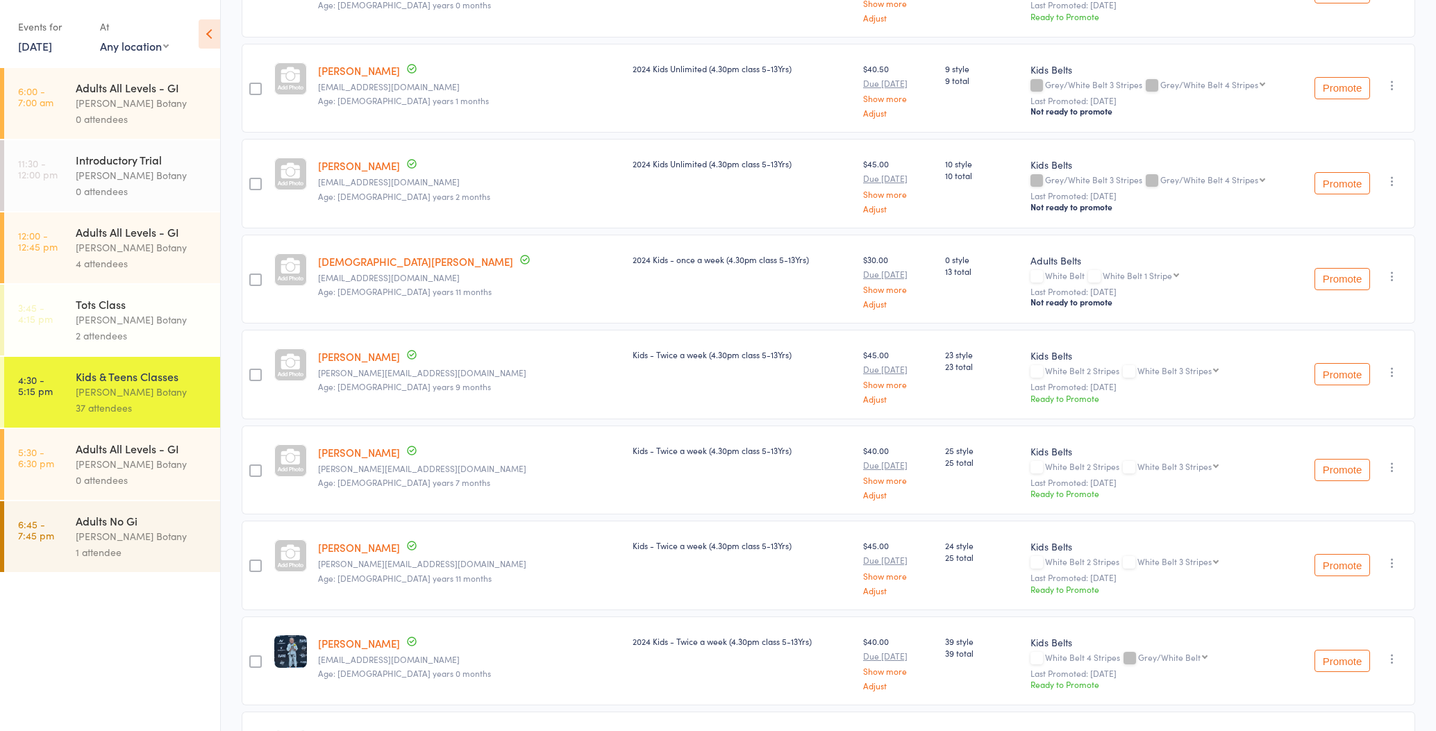
click at [172, 438] on div "Adults All Levels - GI [PERSON_NAME] Botany 0 attendees" at bounding box center [148, 464] width 144 height 71
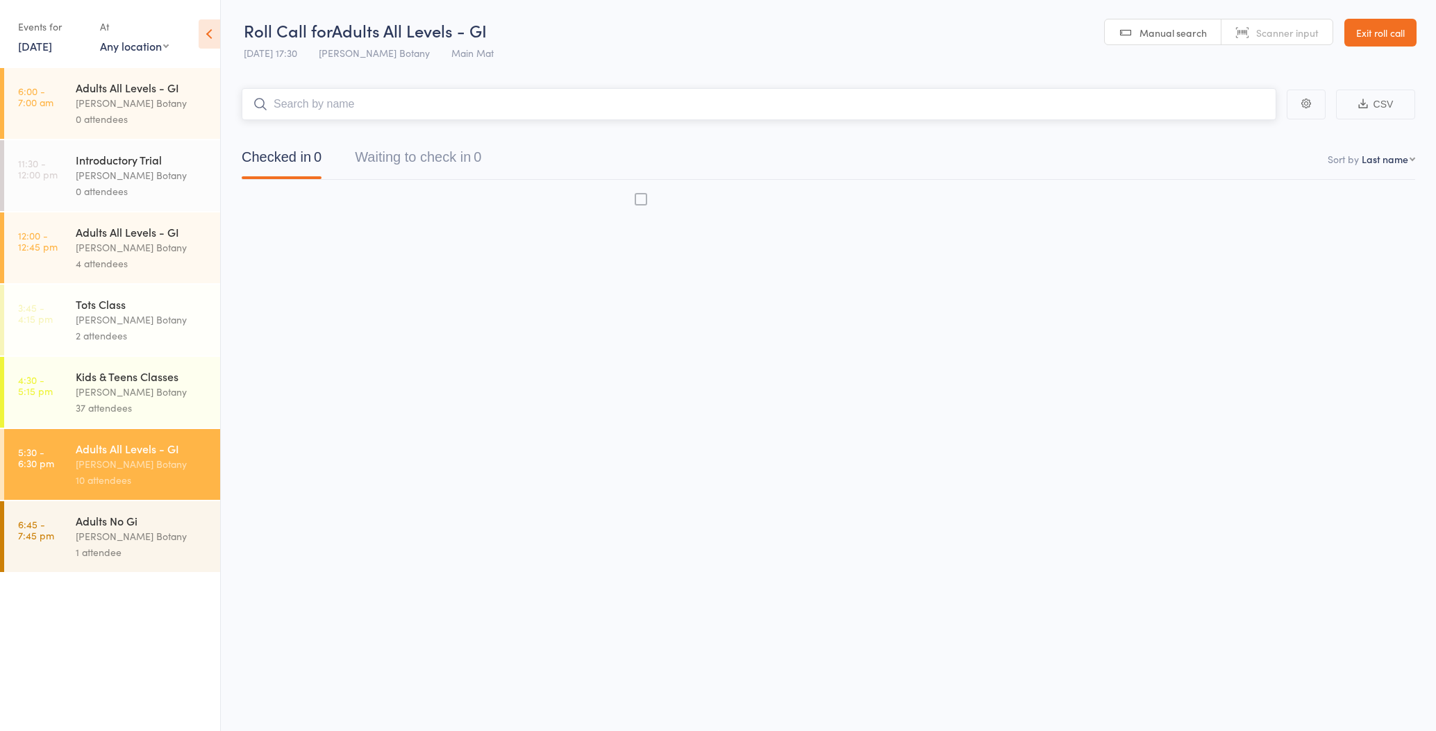
scroll to position [1, 0]
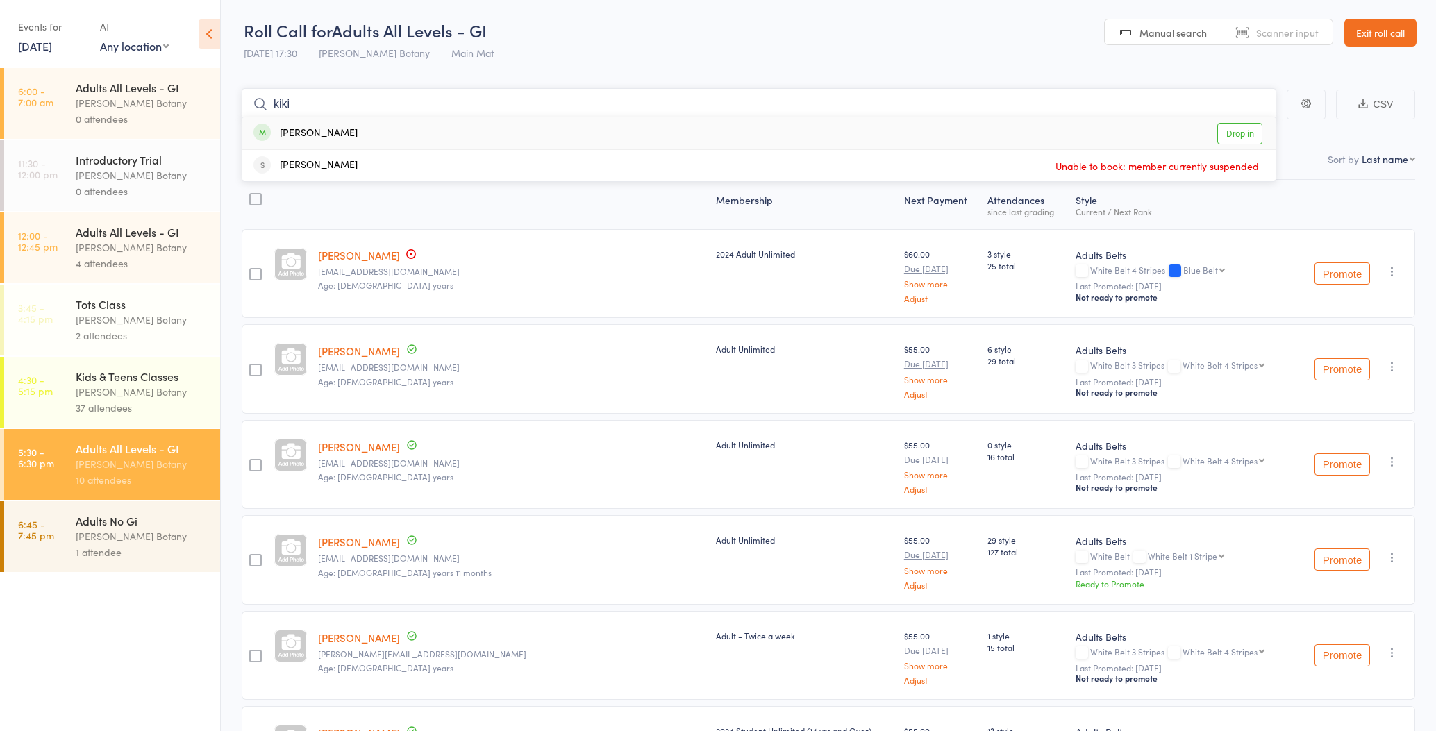
type input "kiki"
click at [318, 133] on div "[PERSON_NAME] Drop in" at bounding box center [759, 133] width 1034 height 32
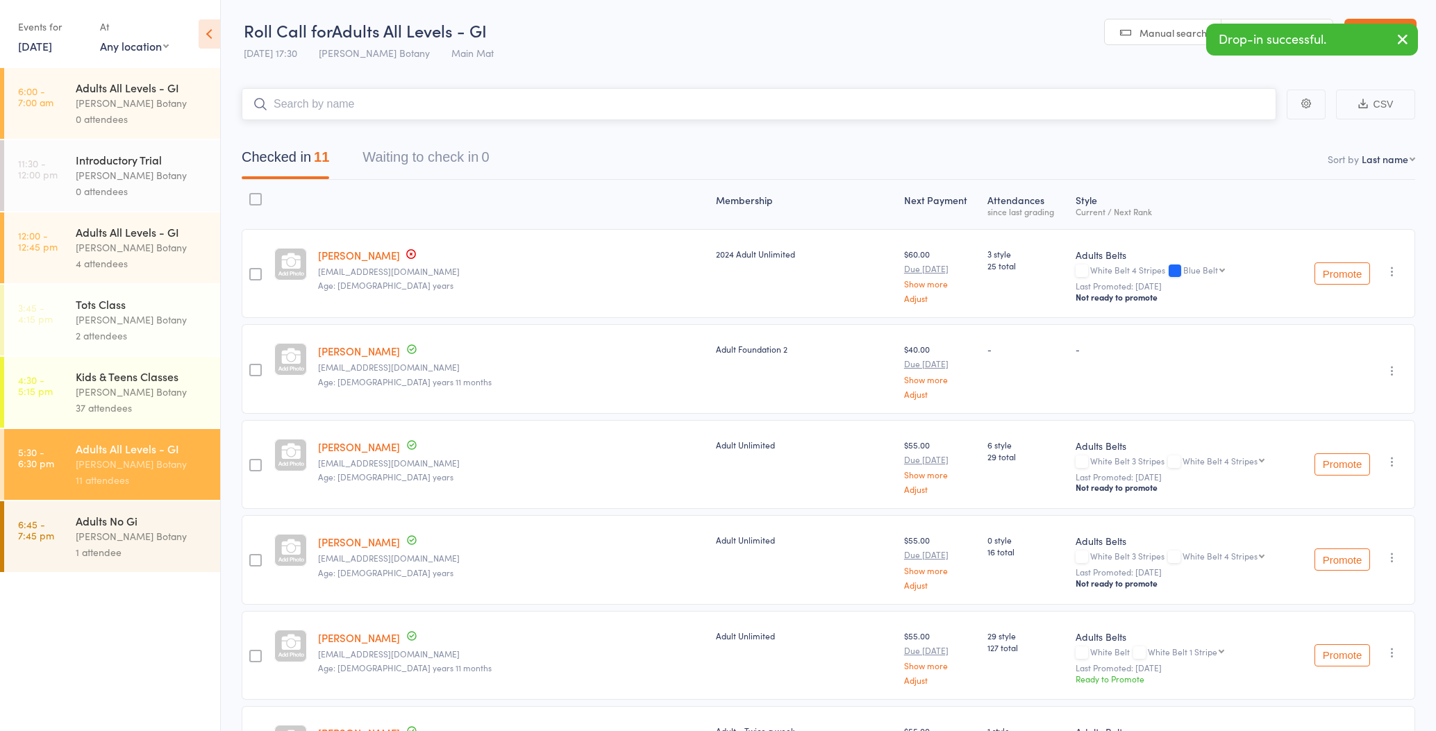
click at [332, 104] on input "search" at bounding box center [759, 104] width 1035 height 32
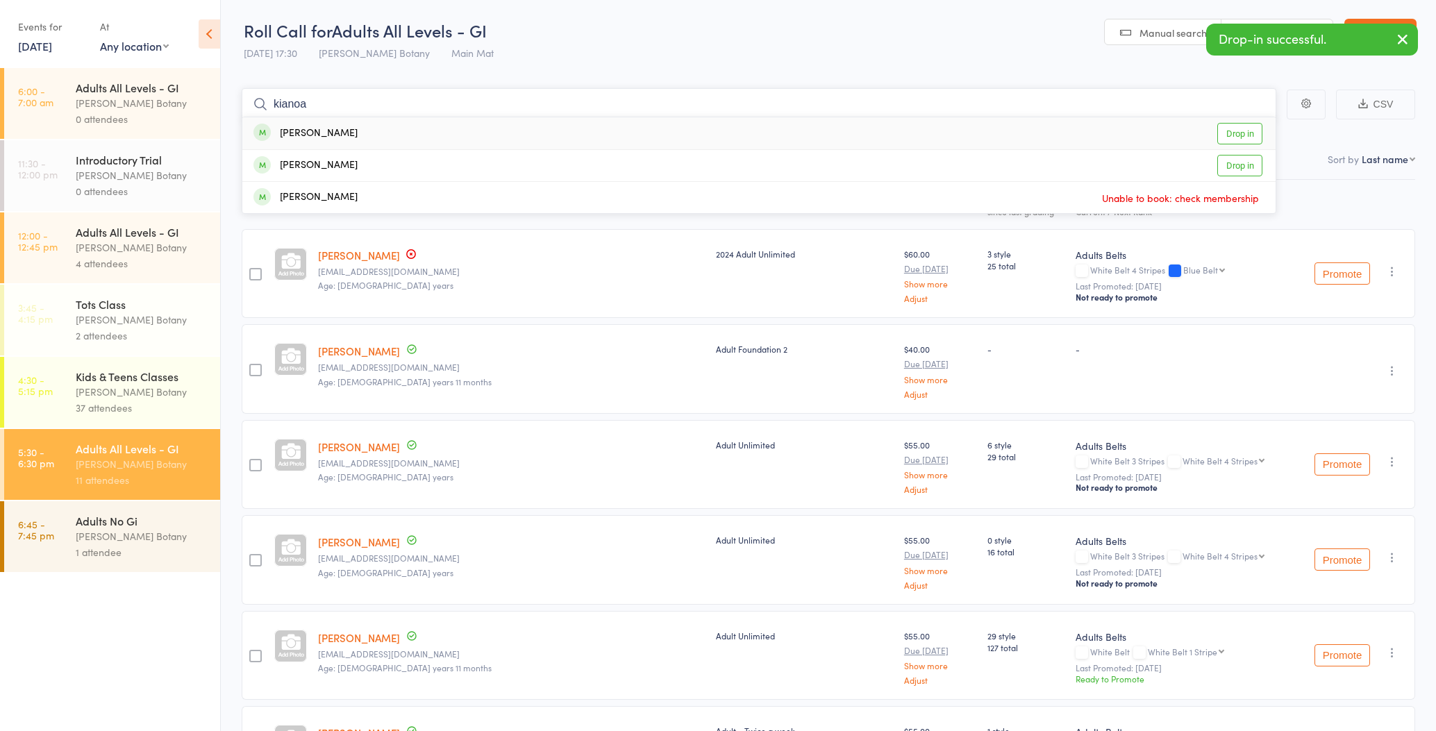
type input "kianoa"
click at [326, 129] on div "[PERSON_NAME]" at bounding box center [306, 134] width 104 height 16
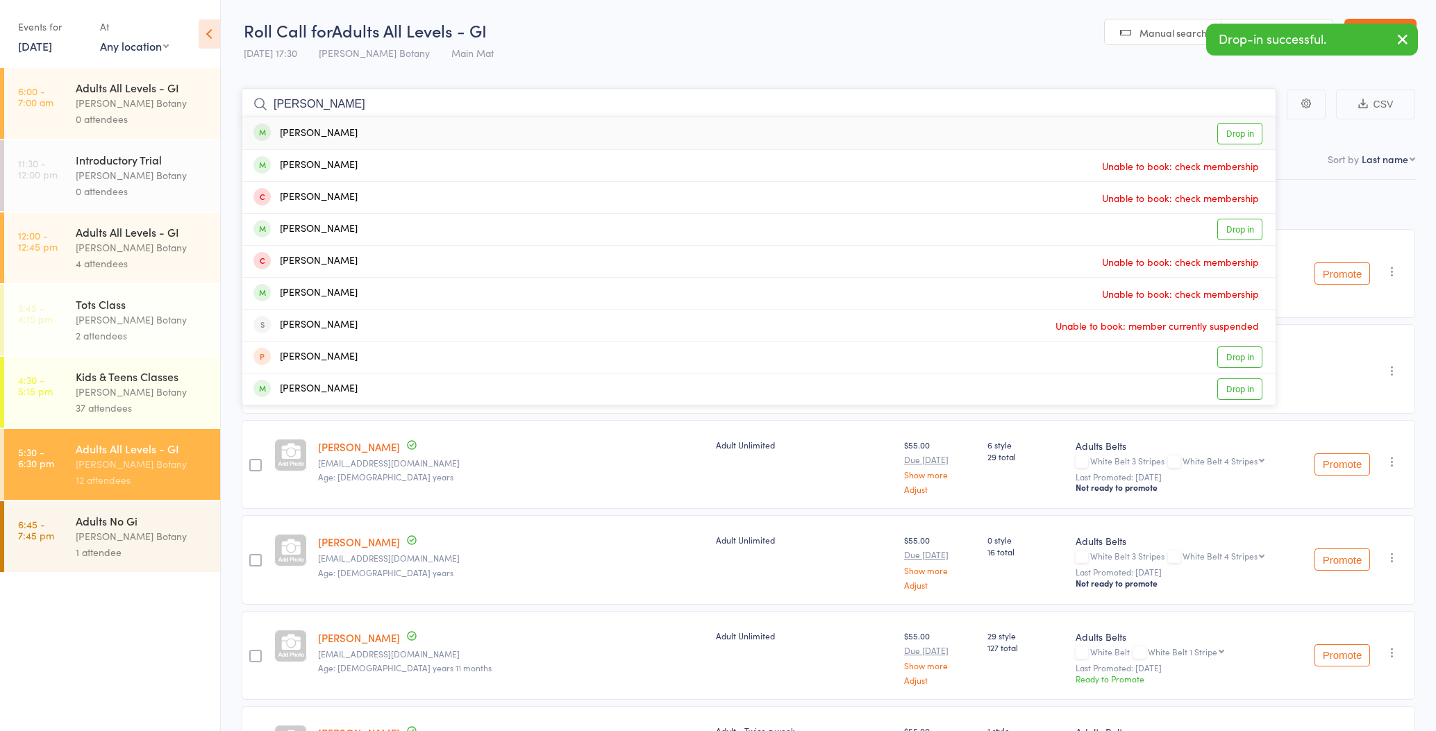
type input "[PERSON_NAME]"
click at [326, 130] on div "[PERSON_NAME] Drop in" at bounding box center [759, 133] width 1034 height 32
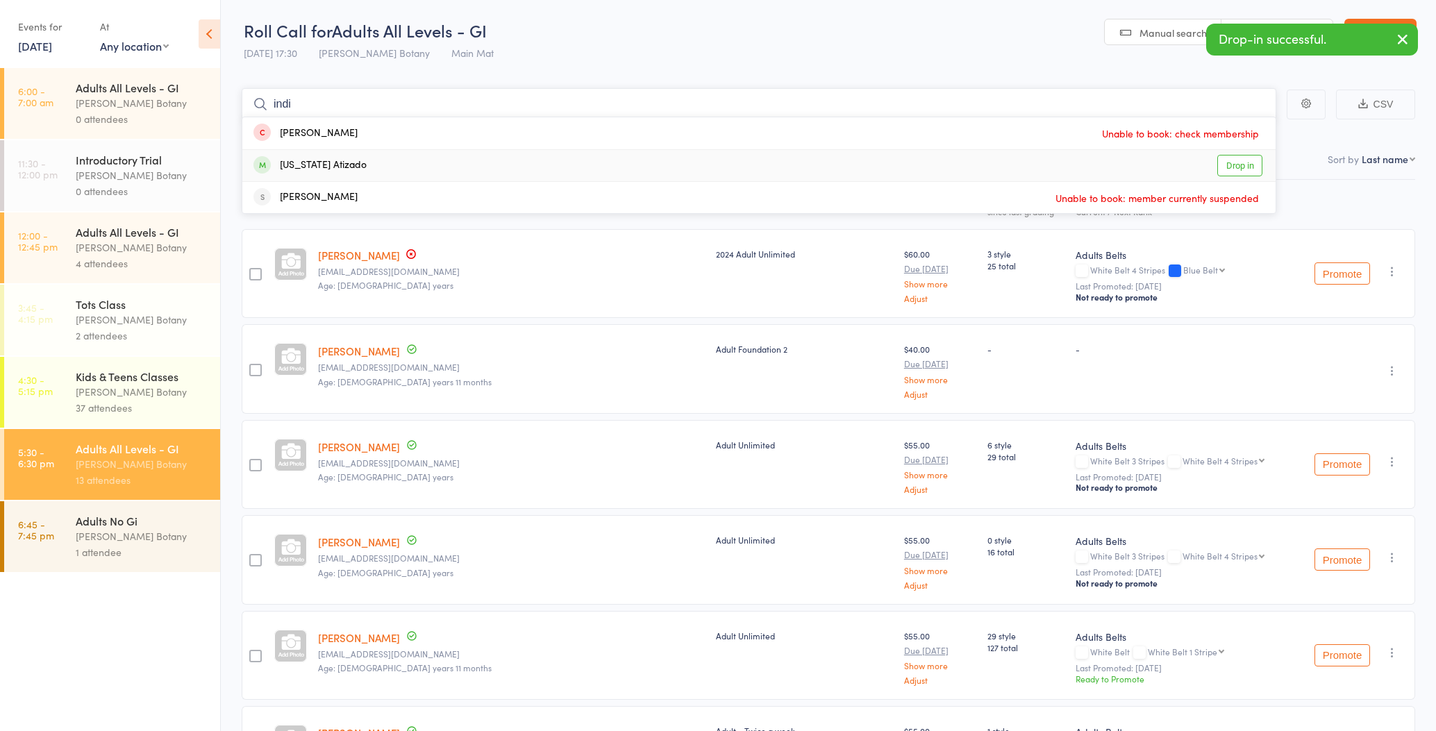
type input "indi"
click at [321, 167] on div "[US_STATE] Atizado" at bounding box center [310, 166] width 113 height 16
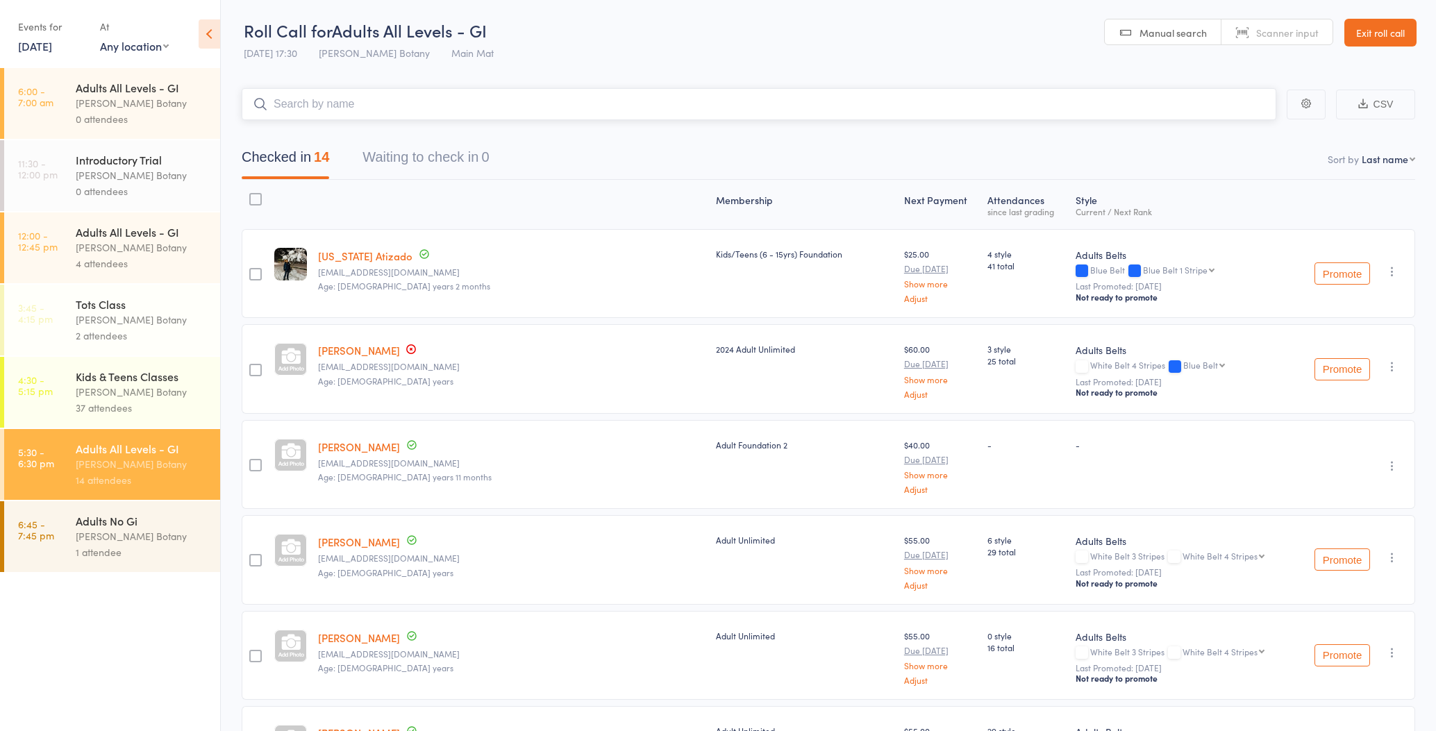
click at [326, 104] on input "search" at bounding box center [759, 104] width 1035 height 32
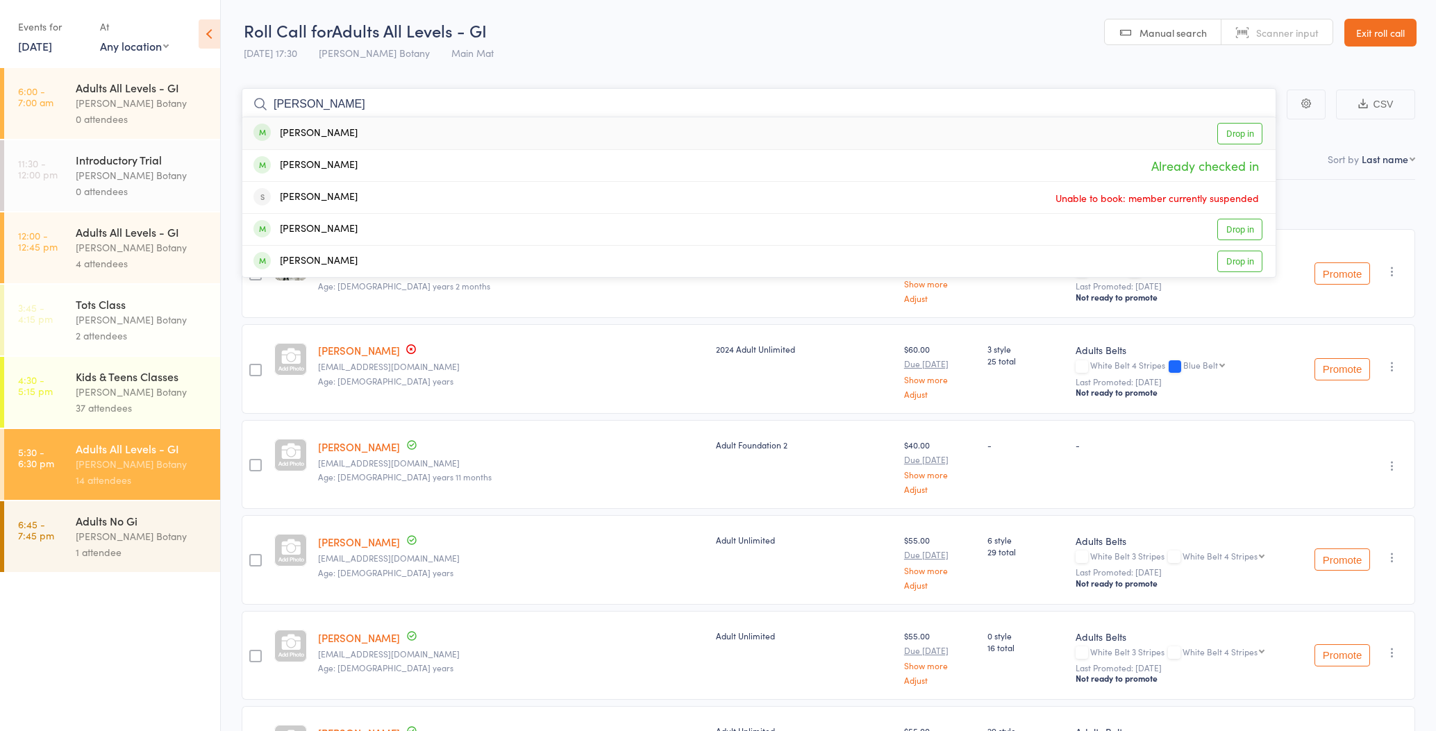
scroll to position [1, 0]
type input "[PERSON_NAME]"
click at [319, 129] on div "[PERSON_NAME]" at bounding box center [306, 133] width 104 height 16
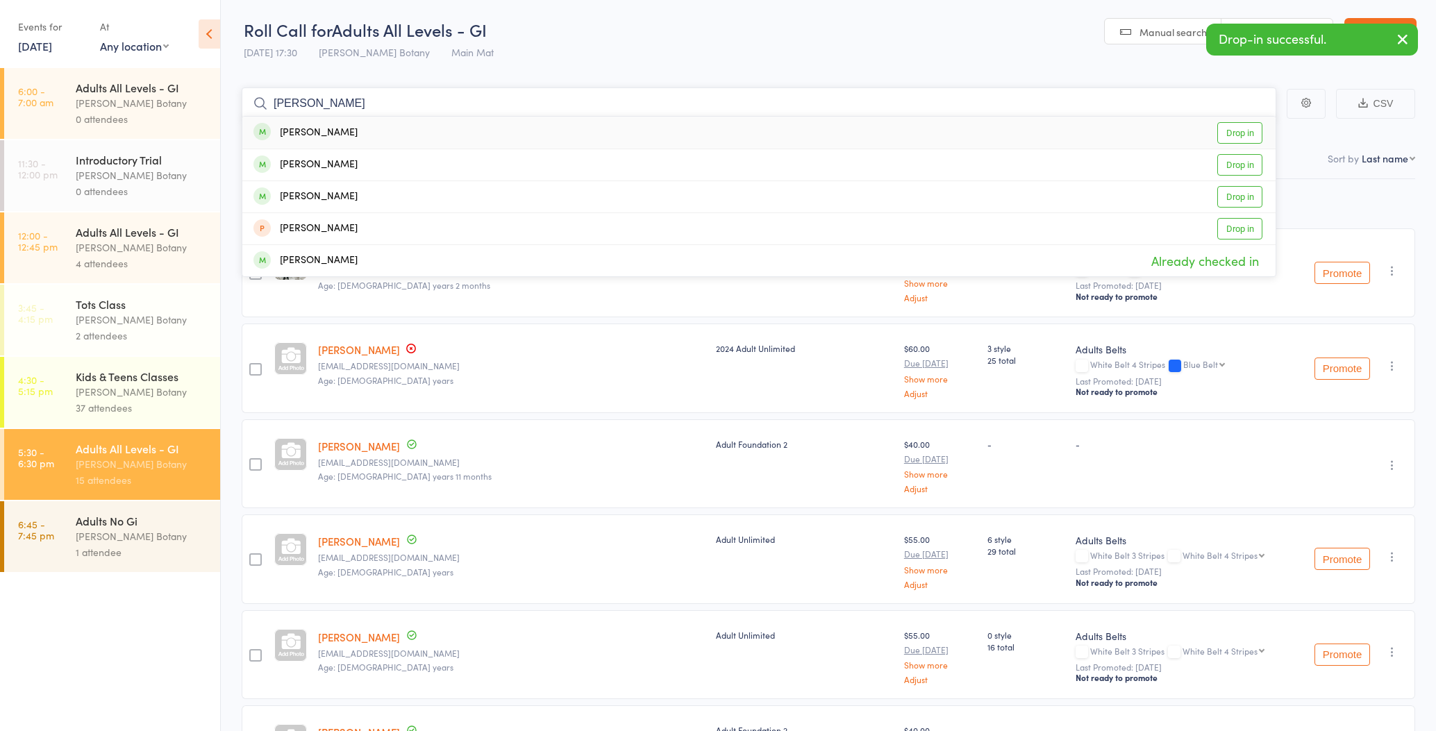
type input "[PERSON_NAME]"
drag, startPoint x: 318, startPoint y: 129, endPoint x: 328, endPoint y: 128, distance: 9.7
click at [328, 128] on div "[PERSON_NAME]" at bounding box center [306, 133] width 104 height 16
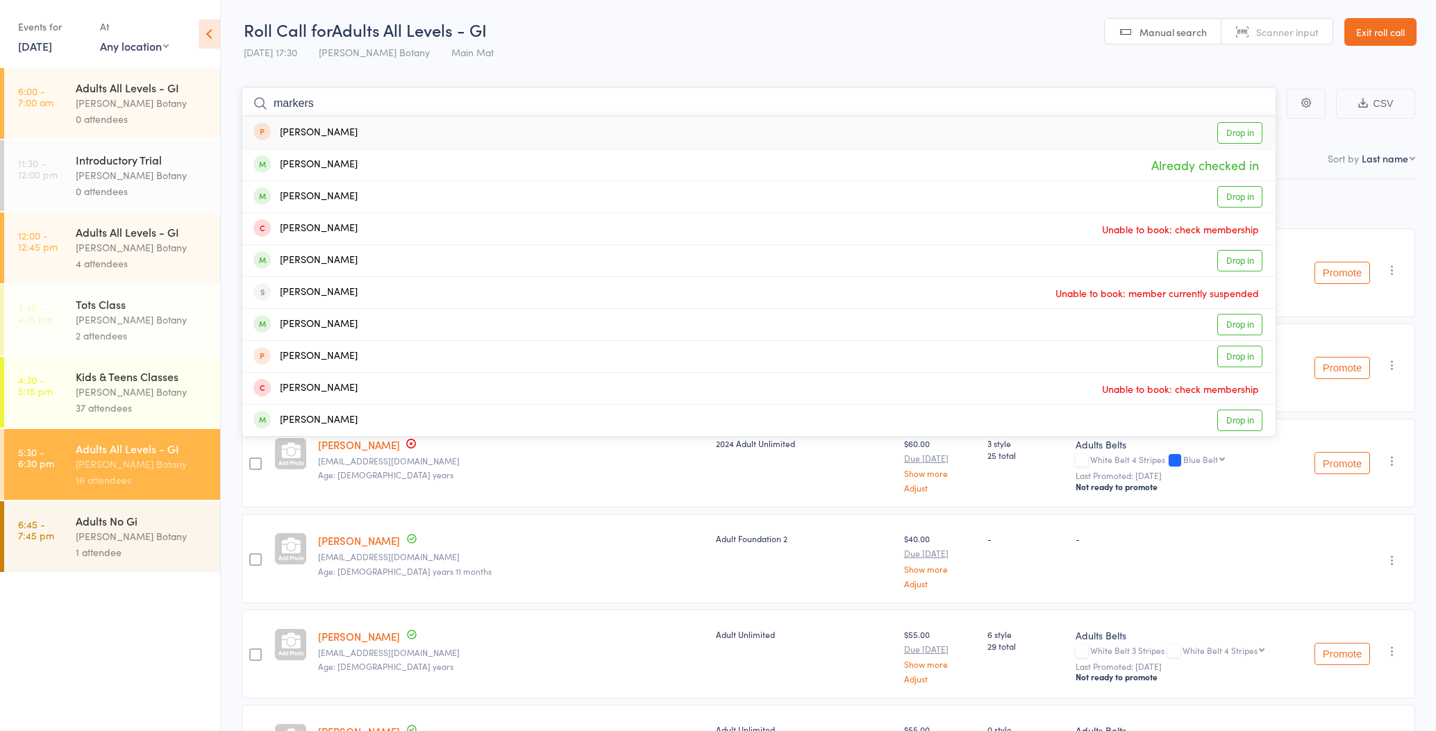
type input "markers"
drag, startPoint x: 328, startPoint y: 128, endPoint x: 333, endPoint y: 164, distance: 35.8
click at [333, 164] on div "[PERSON_NAME]" at bounding box center [306, 165] width 104 height 16
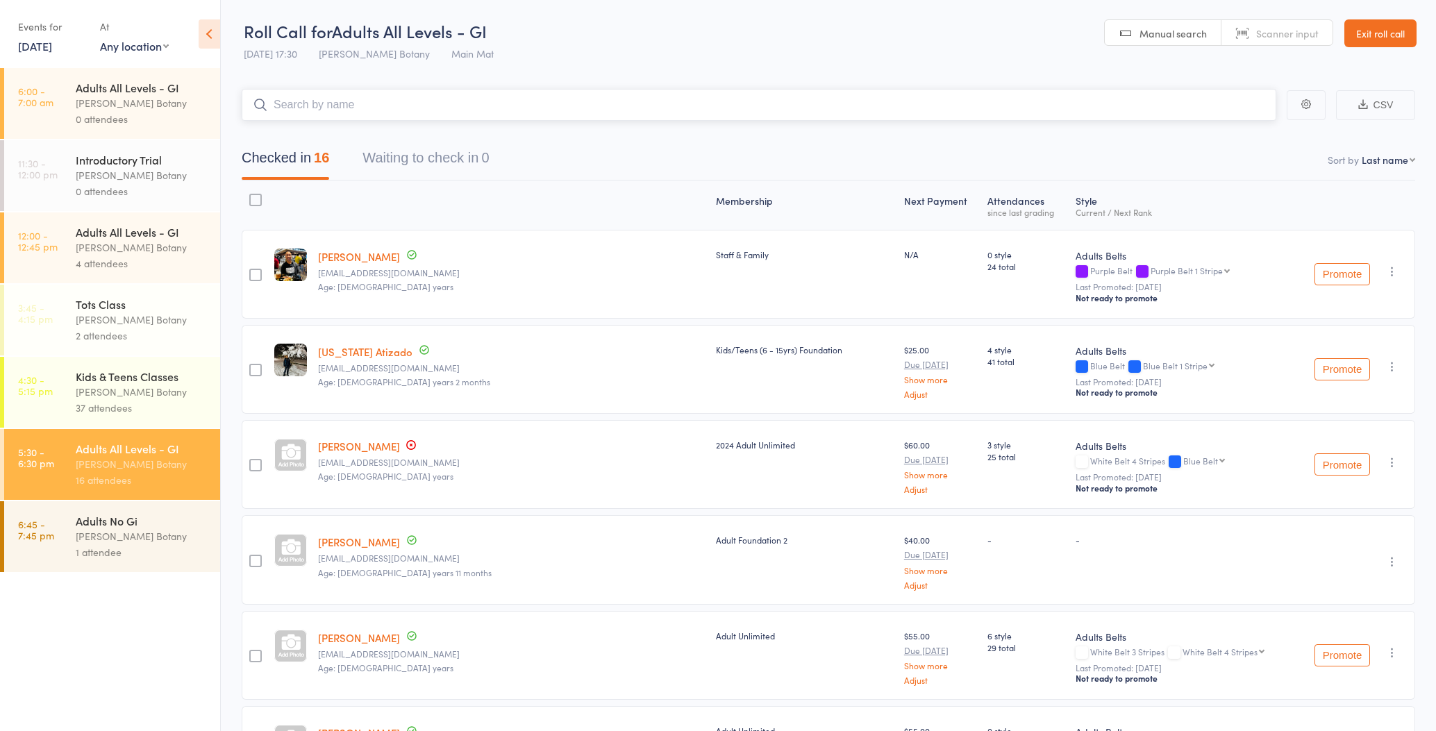
scroll to position [0, 0]
type input "d"
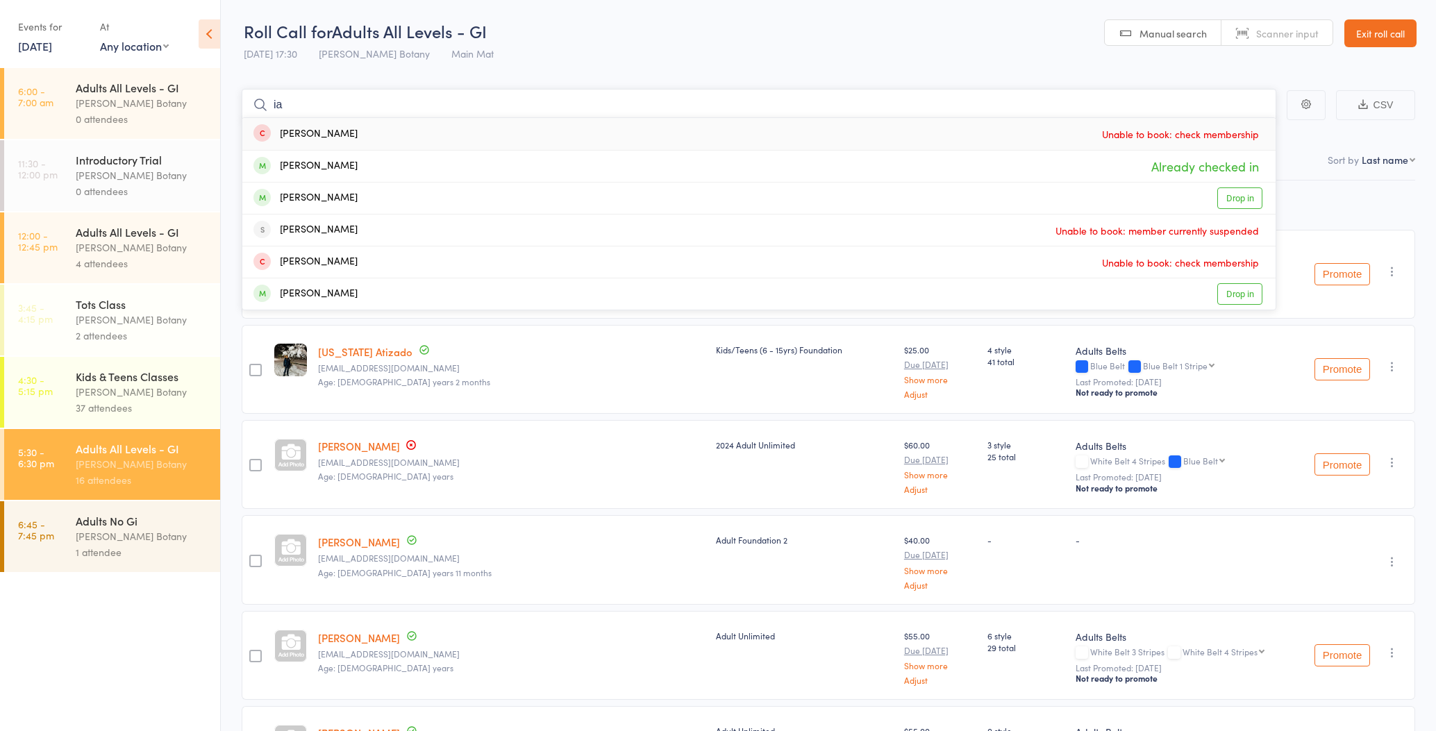
type input "i"
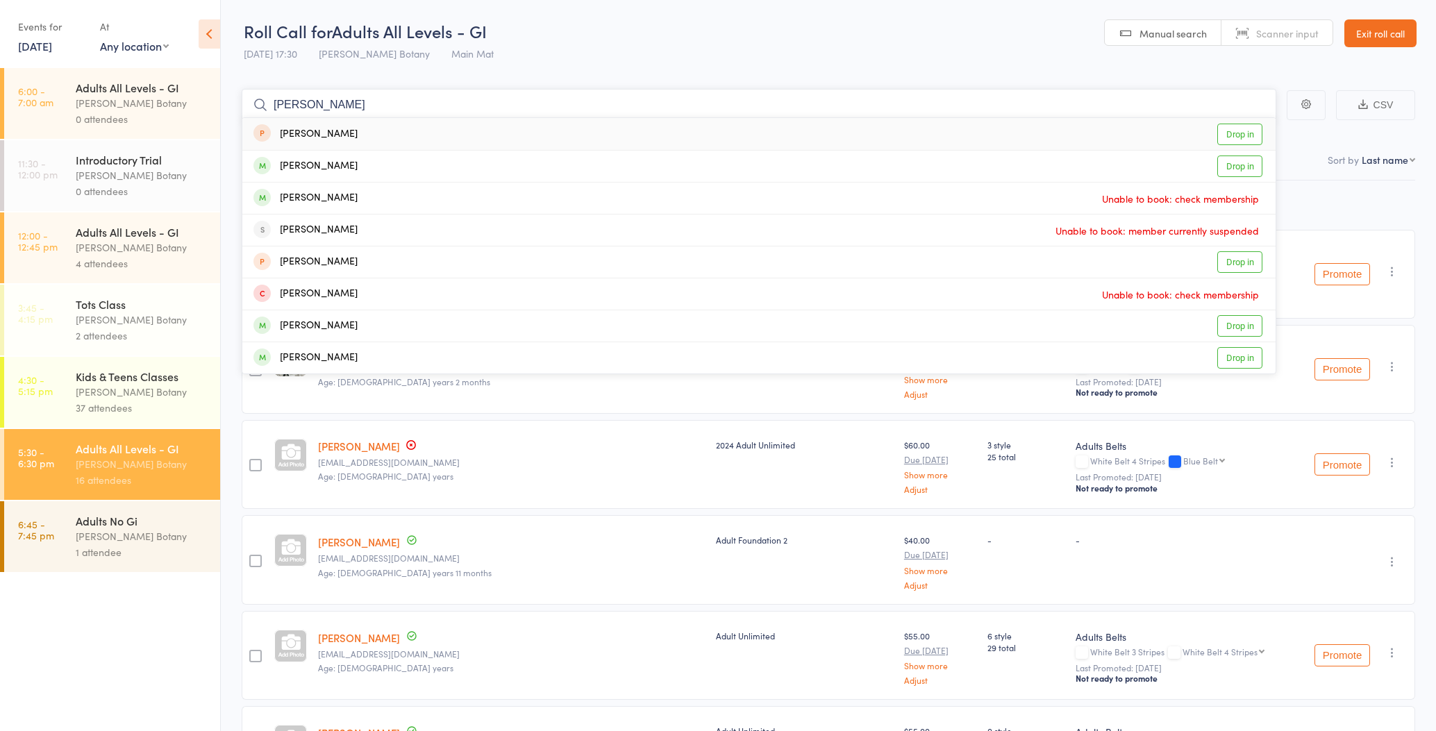
type input "[PERSON_NAME]"
drag, startPoint x: 333, startPoint y: 151, endPoint x: 327, endPoint y: 167, distance: 16.9
click at [327, 167] on div "[PERSON_NAME]" at bounding box center [306, 166] width 104 height 16
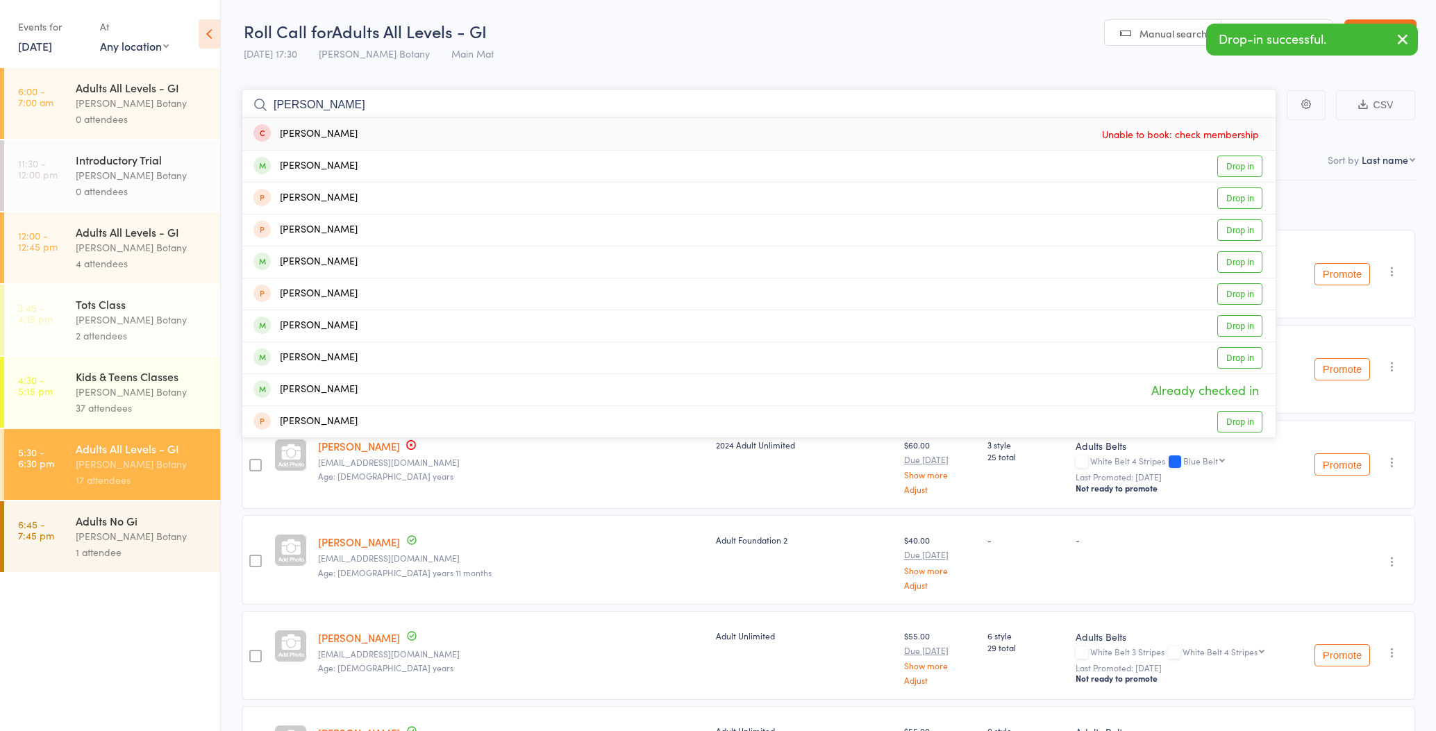
type input "[PERSON_NAME]"
drag, startPoint x: 327, startPoint y: 167, endPoint x: 316, endPoint y: 165, distance: 11.5
click at [316, 165] on div "[PERSON_NAME]" at bounding box center [306, 166] width 104 height 16
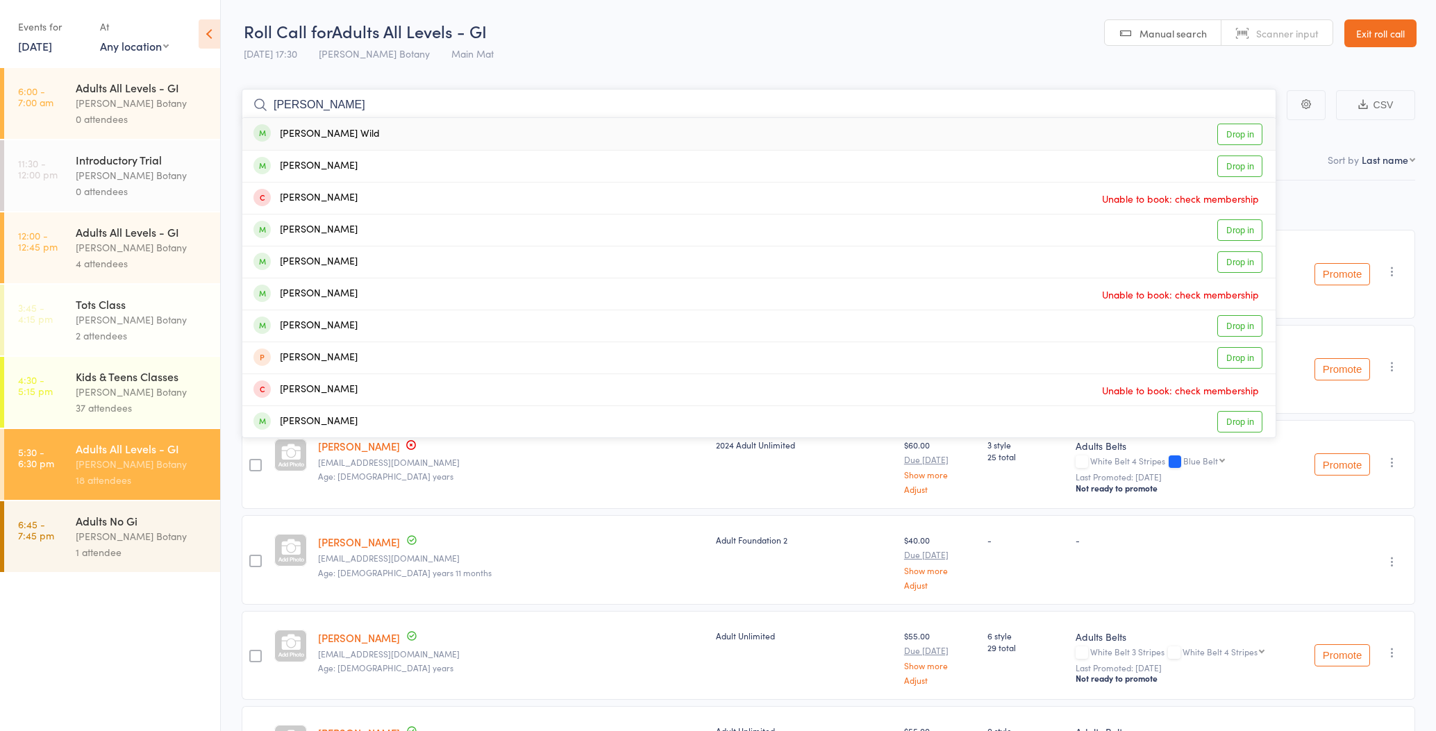
type input "[PERSON_NAME]"
click at [299, 134] on div "[PERSON_NAME] Wild" at bounding box center [317, 134] width 126 height 16
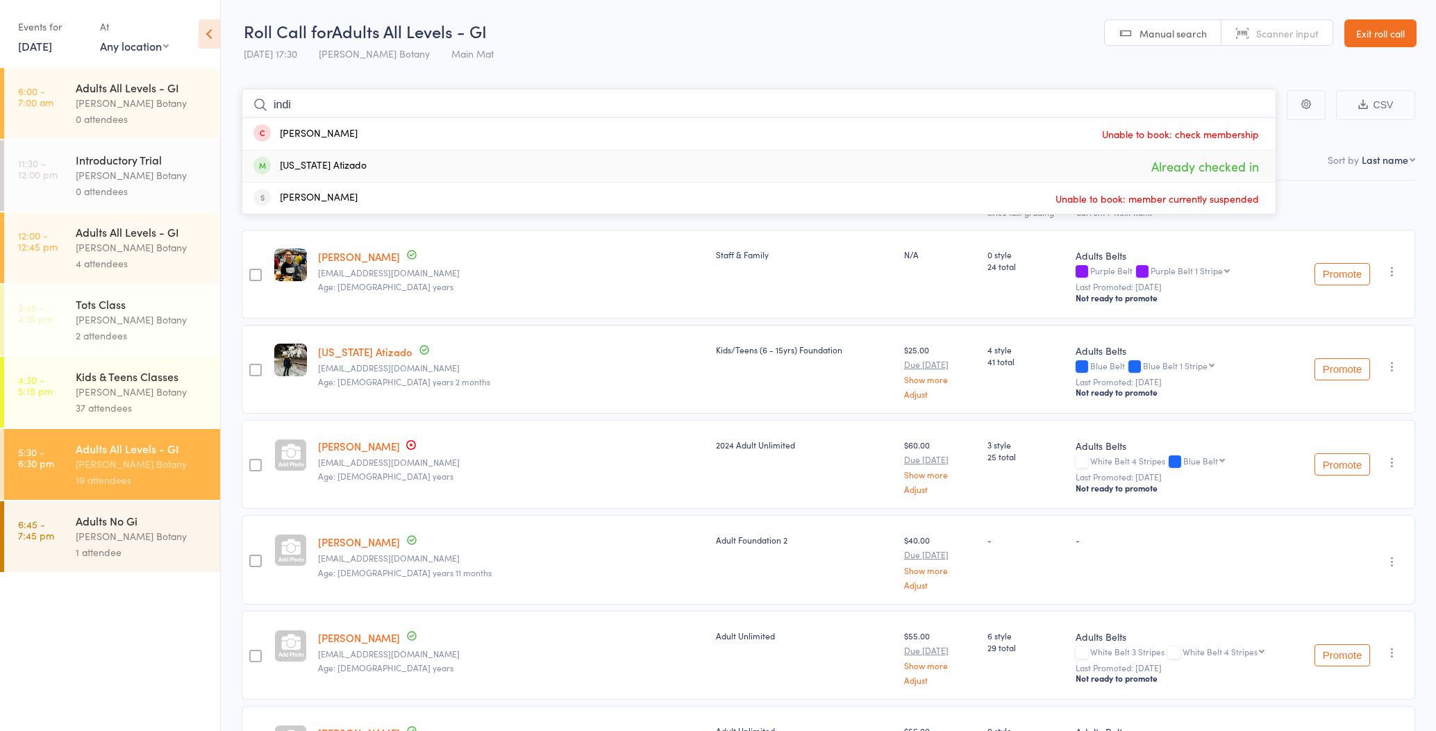
type input "indi"
click at [379, 164] on div "[US_STATE] Atizado Already checked in" at bounding box center [759, 166] width 1034 height 31
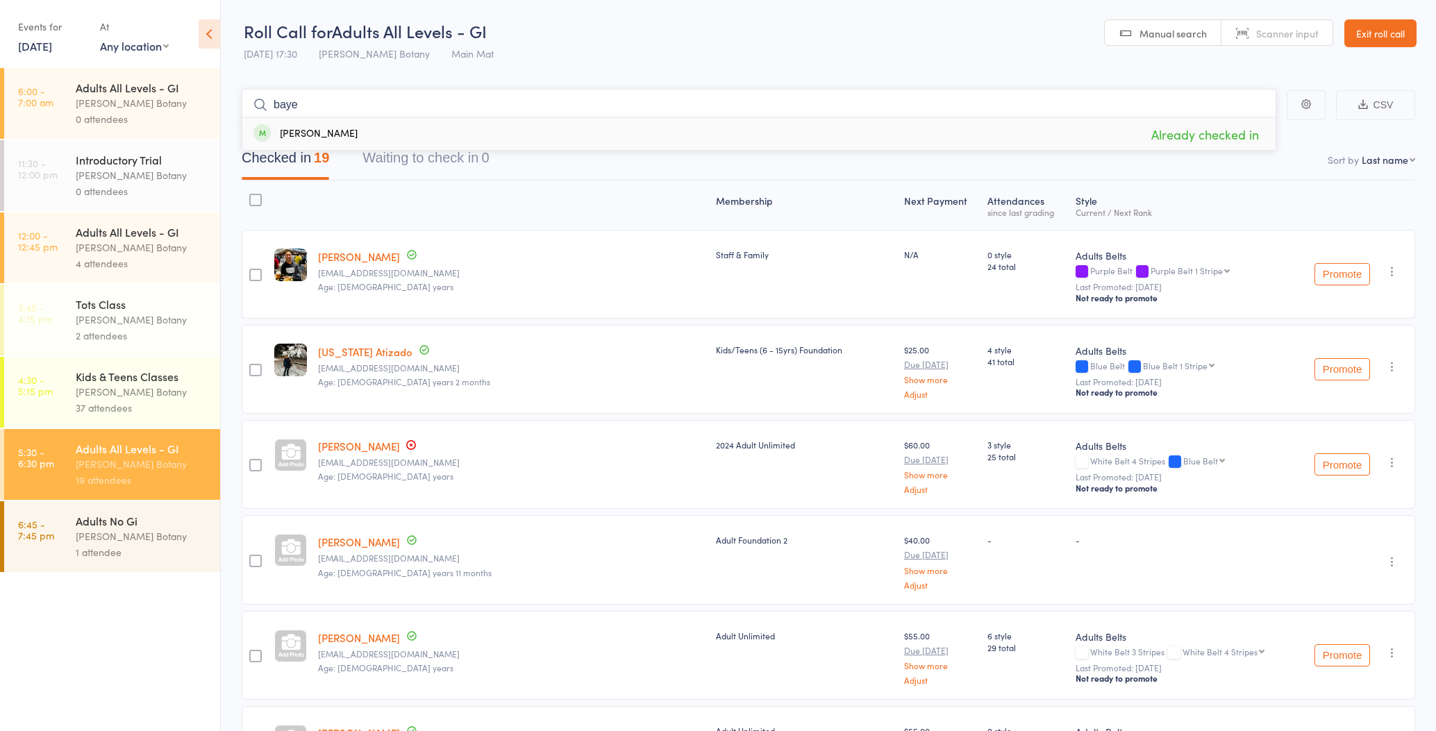
type input "baye"
click at [330, 127] on div "[PERSON_NAME]" at bounding box center [306, 134] width 104 height 16
type input "Mylo"
drag, startPoint x: 330, startPoint y: 128, endPoint x: 341, endPoint y: 163, distance: 37.1
click at [340, 163] on div "[PERSON_NAME] Drop in" at bounding box center [759, 166] width 1034 height 31
